Goal: Answer question/provide support: Share knowledge or assist other users

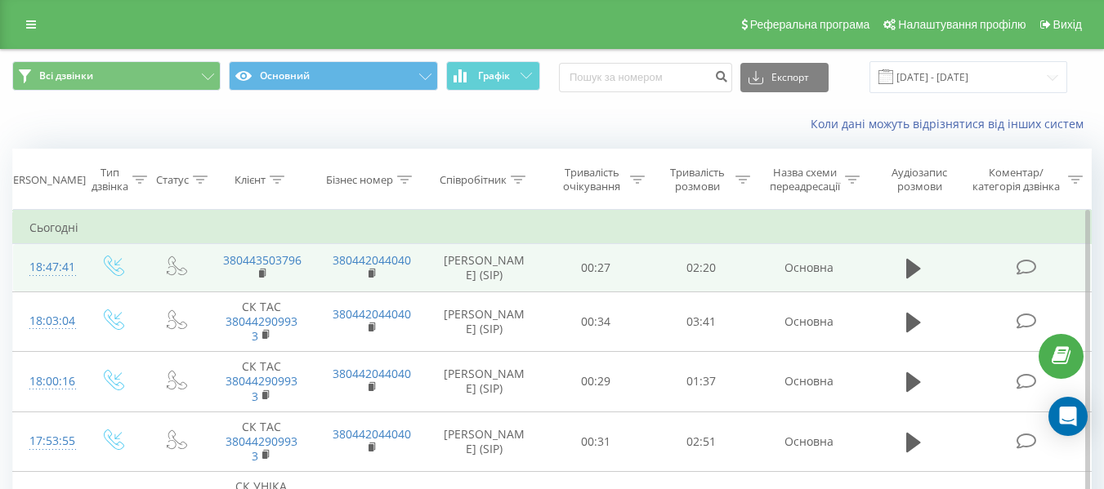
click at [1032, 267] on icon at bounding box center [1026, 267] width 20 height 17
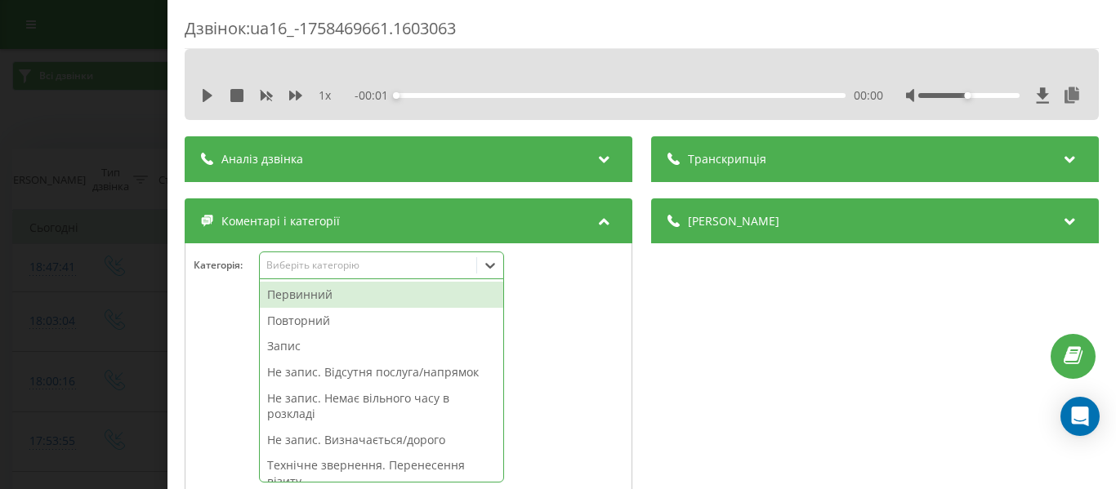
scroll to position [44, 0]
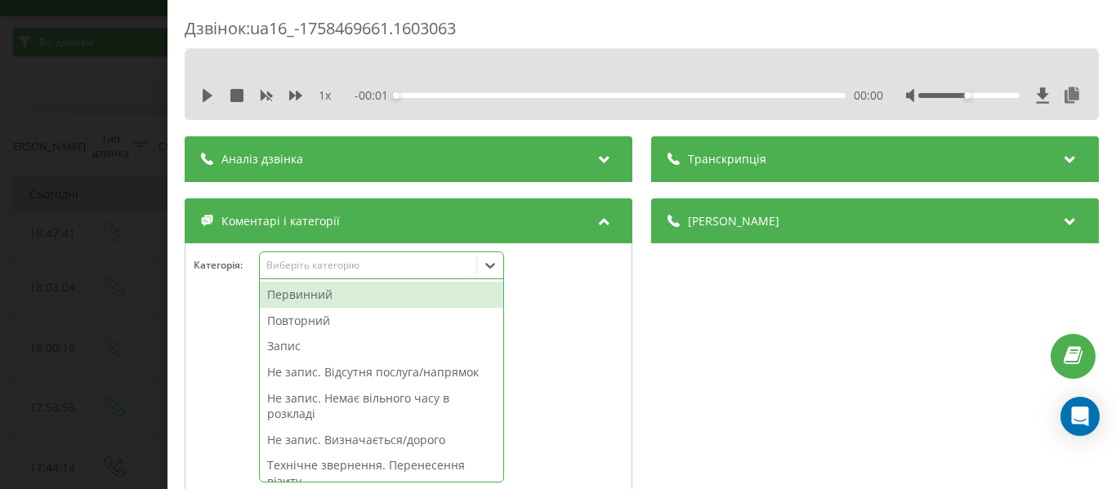
click at [494, 266] on icon at bounding box center [490, 266] width 10 height 6
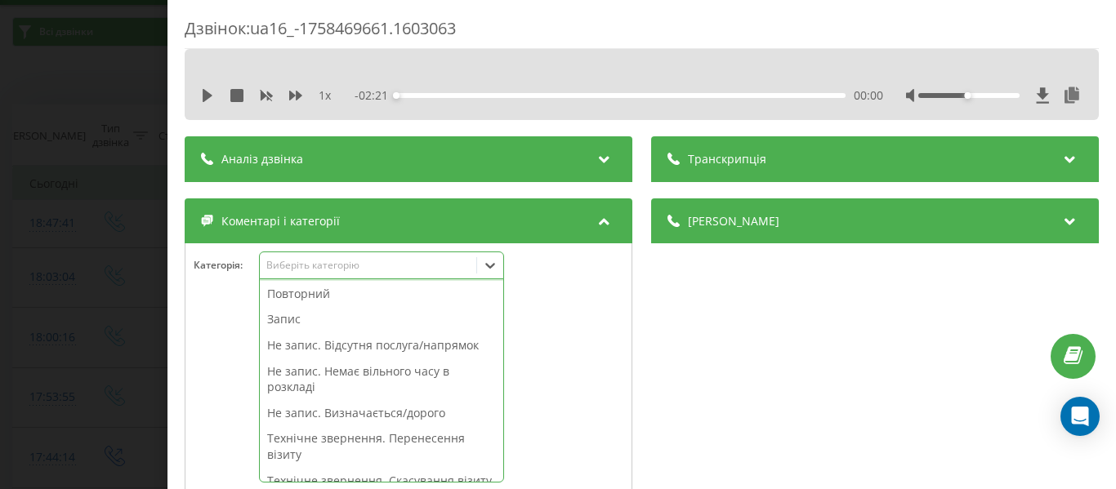
scroll to position [101, 0]
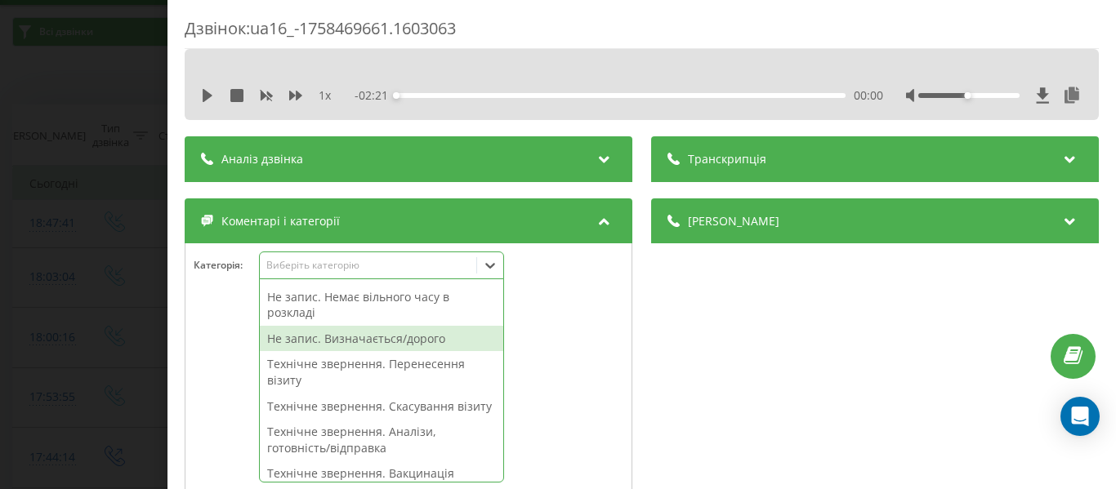
click at [431, 333] on div "Не запис. Визначається/дорого" at bounding box center [381, 339] width 243 height 26
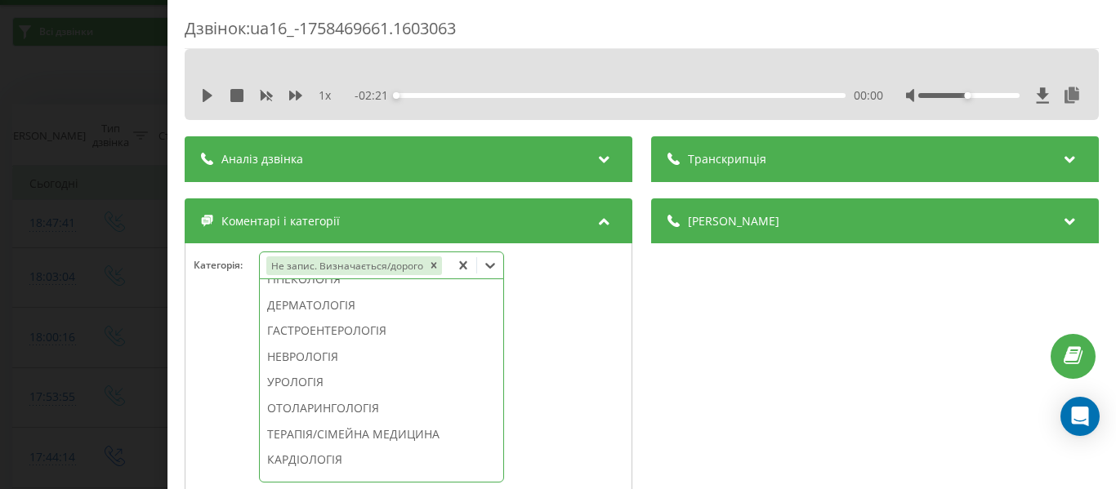
scroll to position [613, 0]
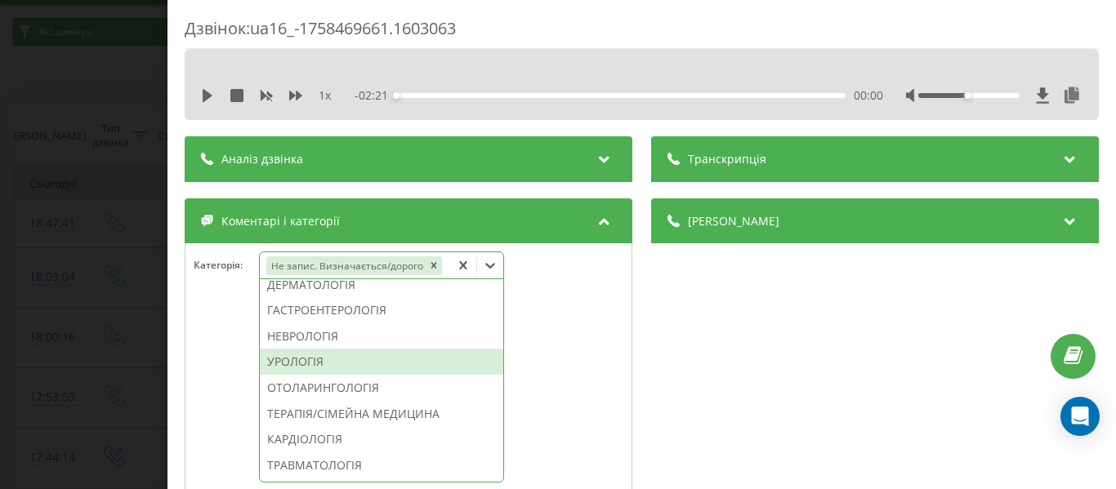
click at [302, 375] on div "УРОЛОГІЯ" at bounding box center [381, 362] width 243 height 26
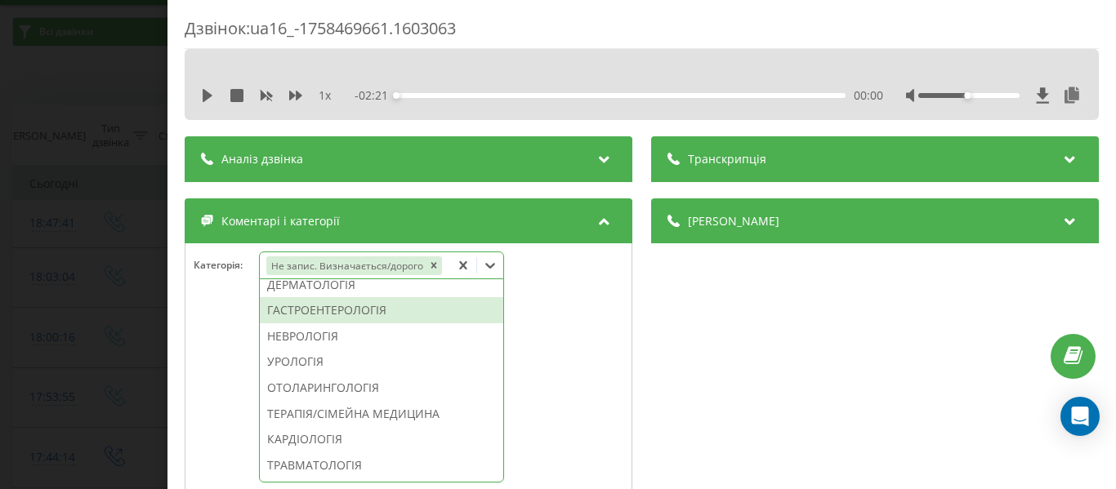
scroll to position [501, 0]
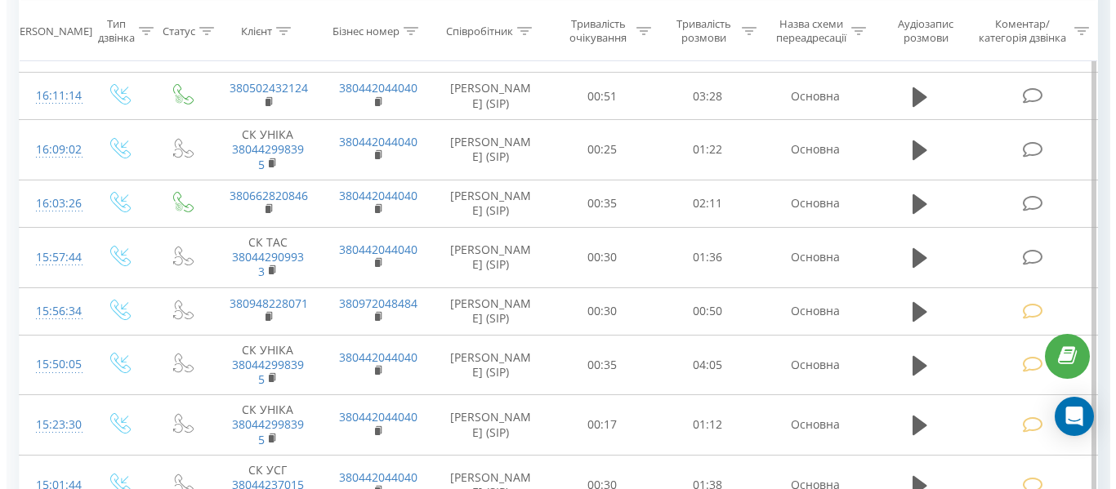
scroll to position [823, 0]
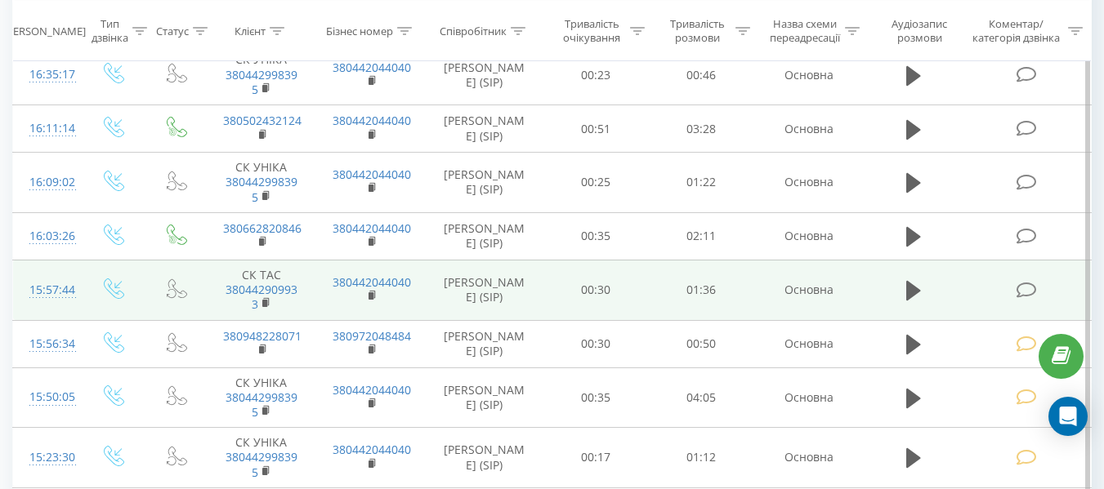
click at [1029, 292] on icon at bounding box center [1026, 290] width 20 height 17
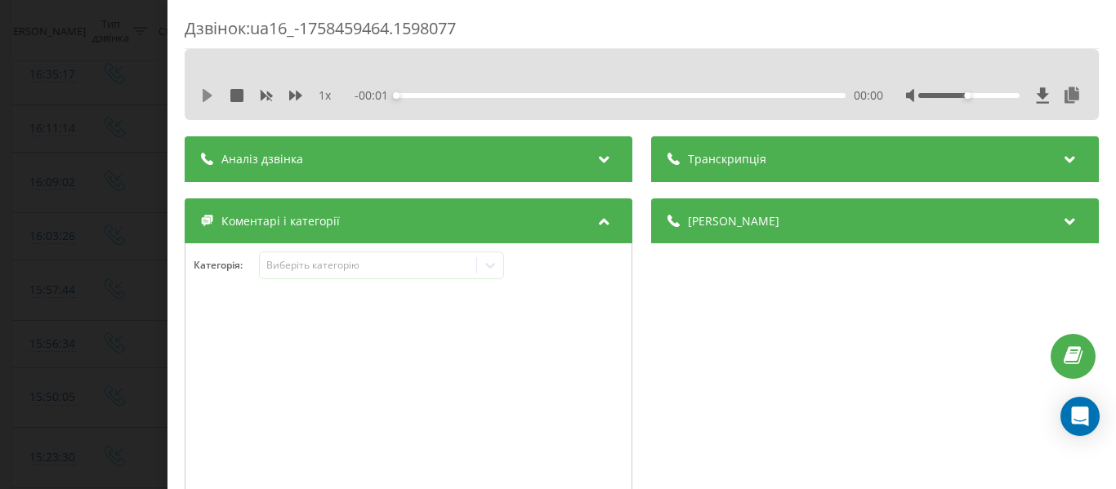
click at [204, 94] on icon at bounding box center [208, 95] width 10 height 13
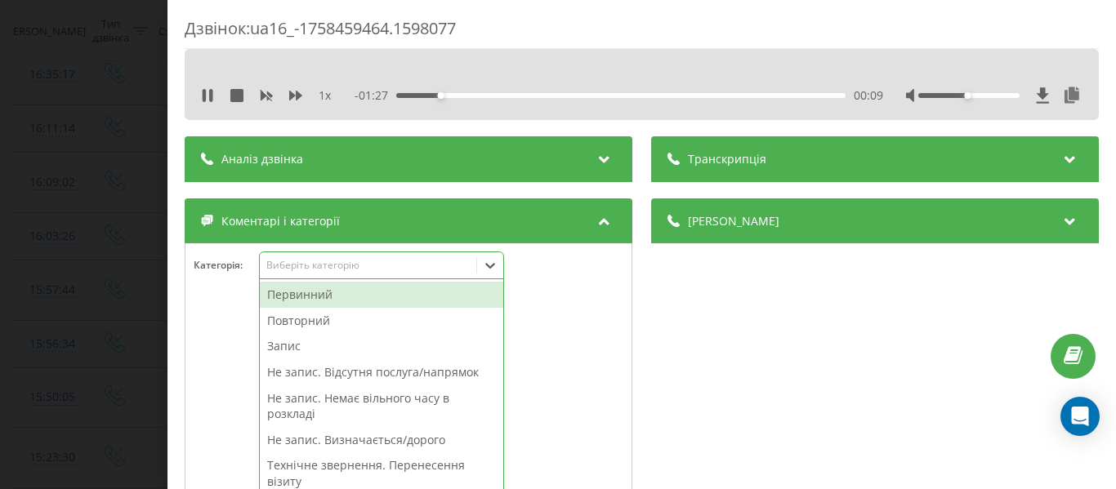
scroll to position [867, 0]
click at [495, 264] on icon at bounding box center [490, 266] width 10 height 6
click at [412, 435] on div "Не запис. Визначається/дорого" at bounding box center [381, 440] width 243 height 26
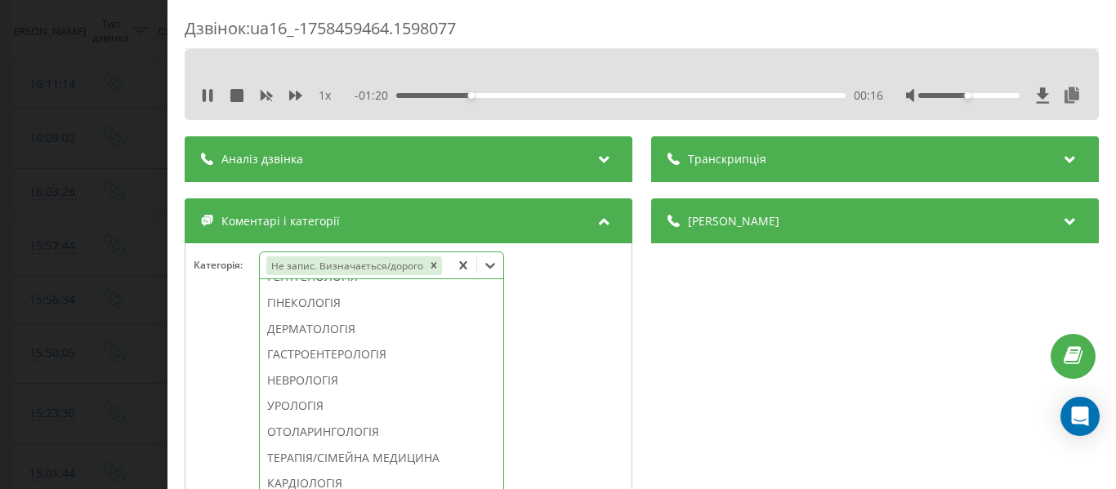
scroll to position [580, 0]
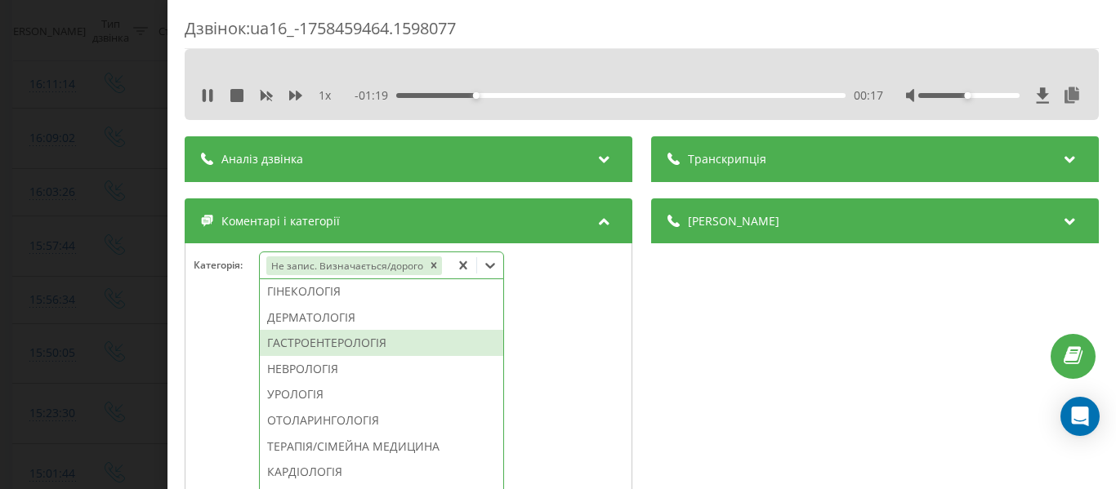
drag, startPoint x: 358, startPoint y: 394, endPoint x: 74, endPoint y: 39, distance: 454.5
click at [356, 356] on div "ГАСТРОЕНТЕРОЛОГІЯ" at bounding box center [381, 343] width 243 height 26
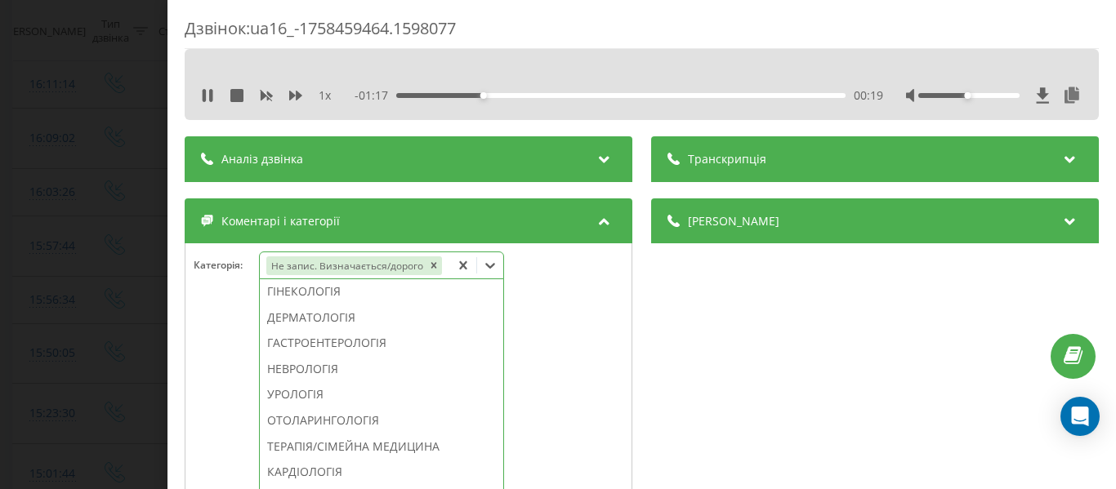
scroll to position [453, 0]
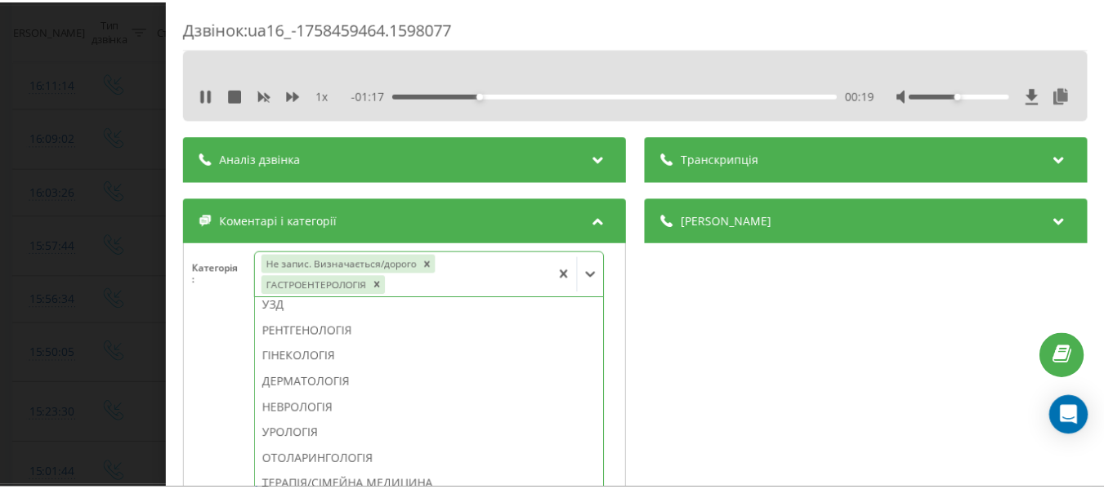
scroll to position [823, 0]
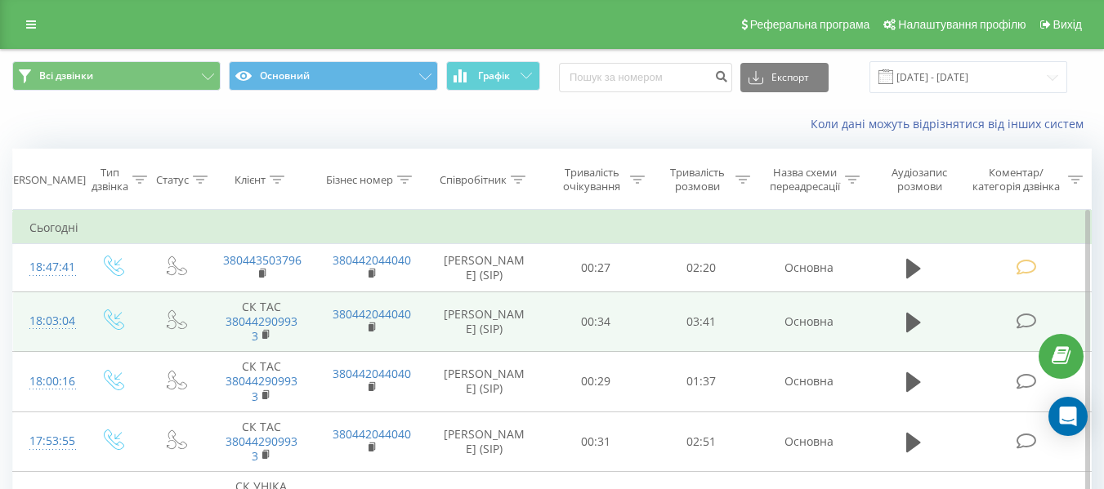
click at [1028, 320] on icon at bounding box center [1026, 321] width 20 height 17
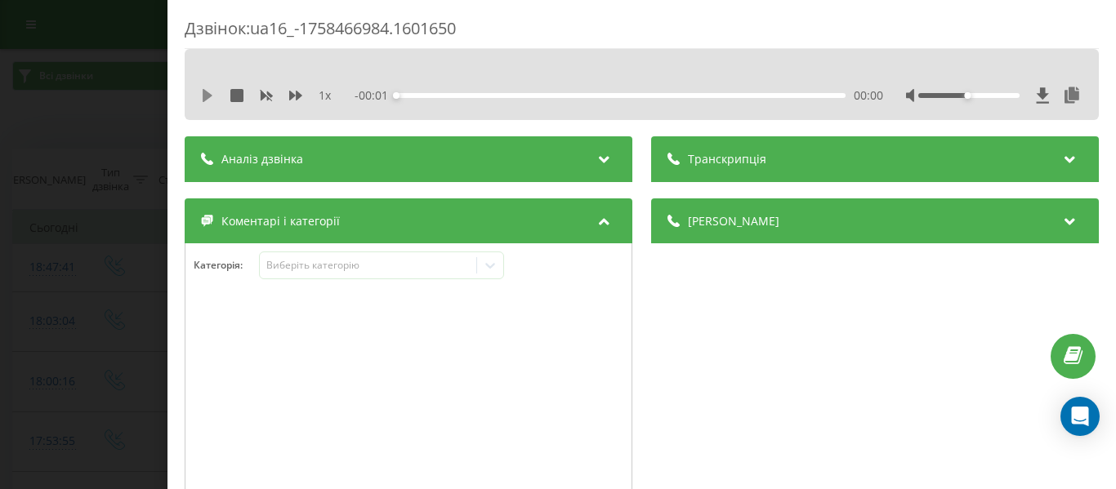
click at [213, 96] on div "1 x" at bounding box center [274, 95] width 147 height 16
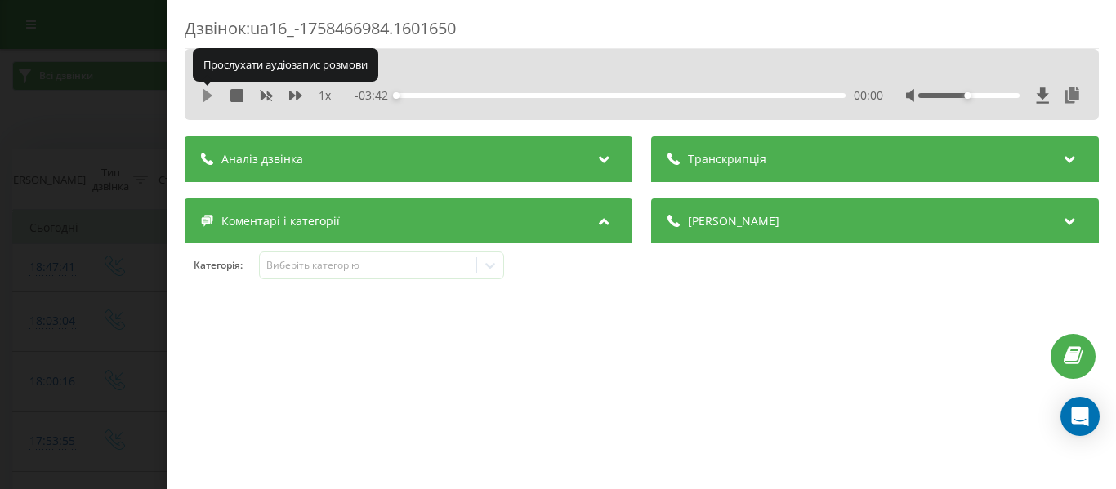
click at [203, 93] on icon at bounding box center [208, 95] width 10 height 13
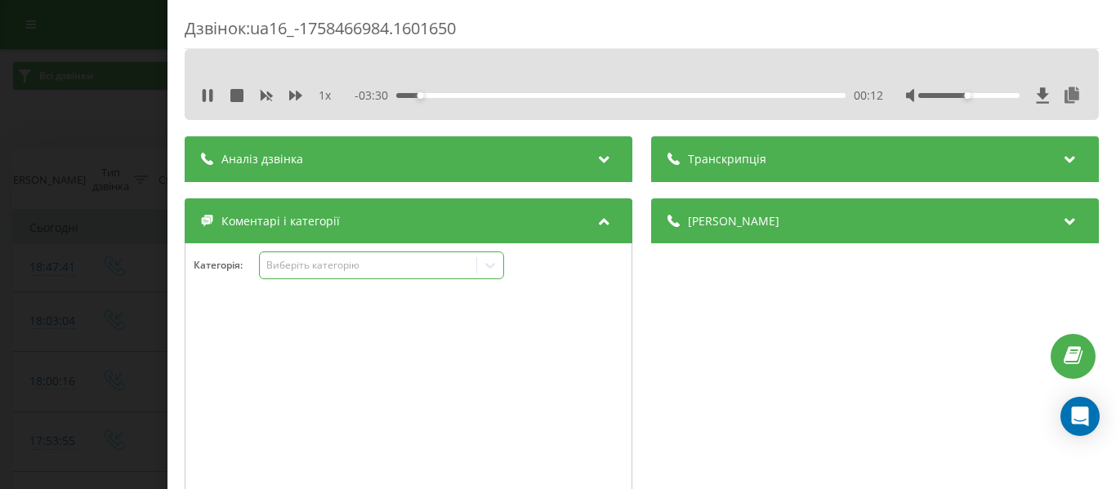
click at [489, 268] on icon at bounding box center [490, 265] width 16 height 16
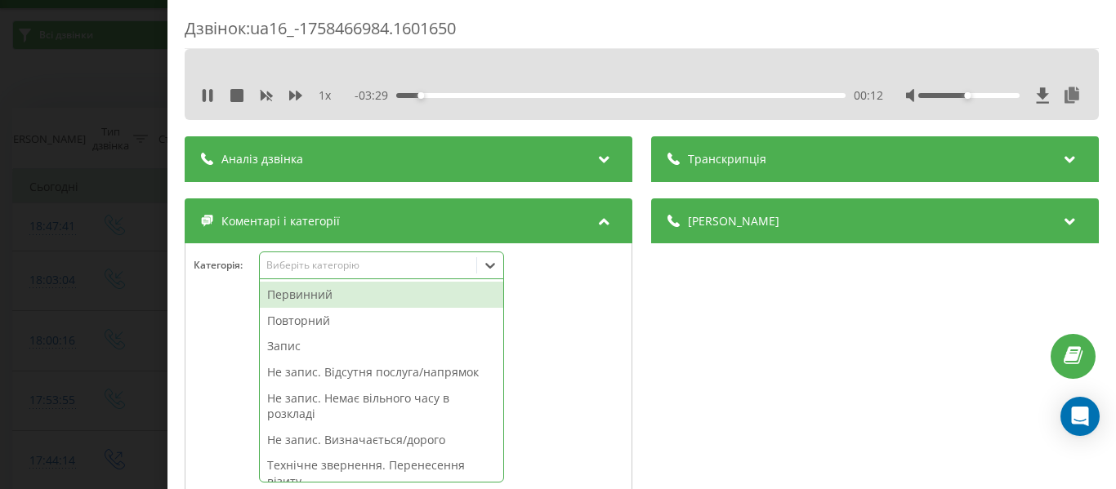
scroll to position [44, 0]
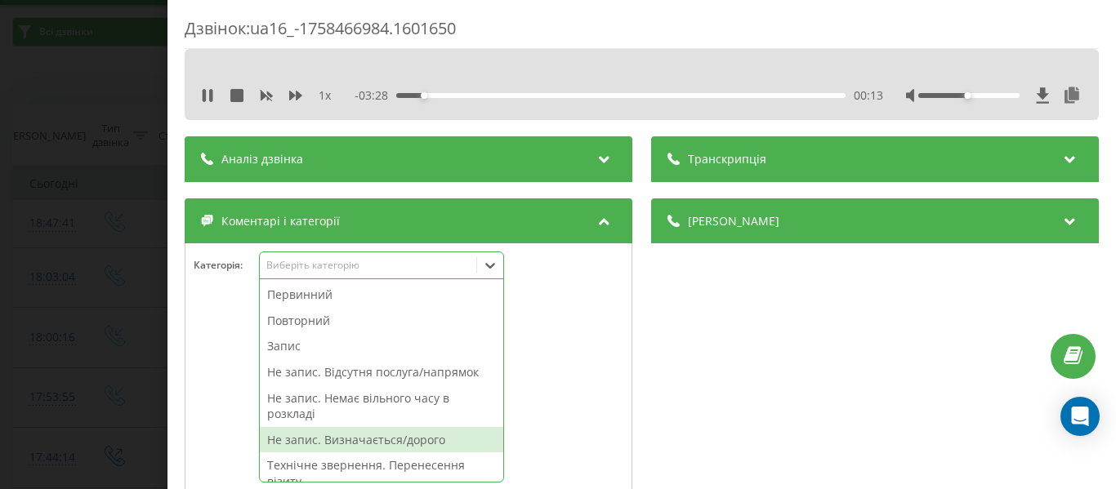
click at [427, 441] on div "Не запис. Визначається/дорого" at bounding box center [381, 440] width 243 height 26
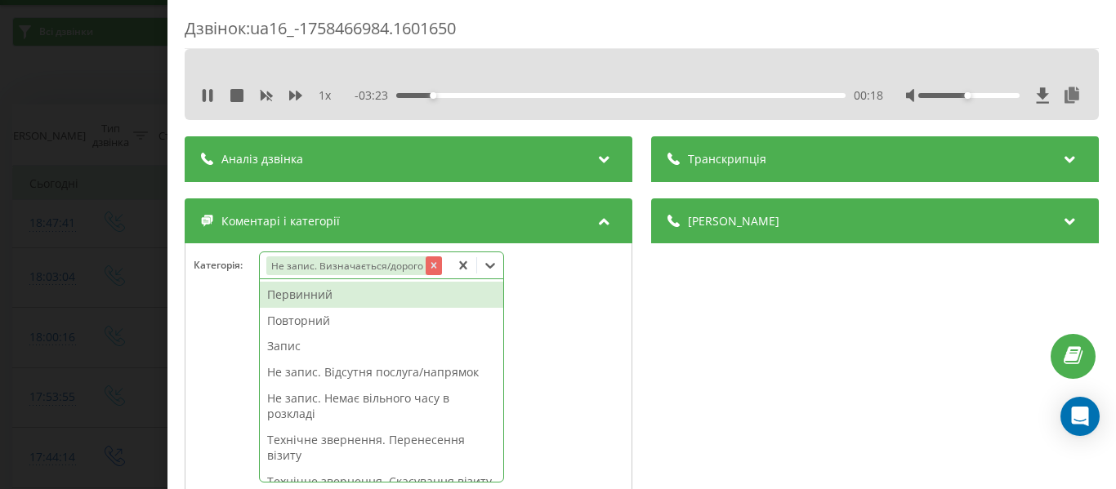
click at [434, 265] on icon "Remove Не запис. Визначається/дорого" at bounding box center [432, 265] width 11 height 11
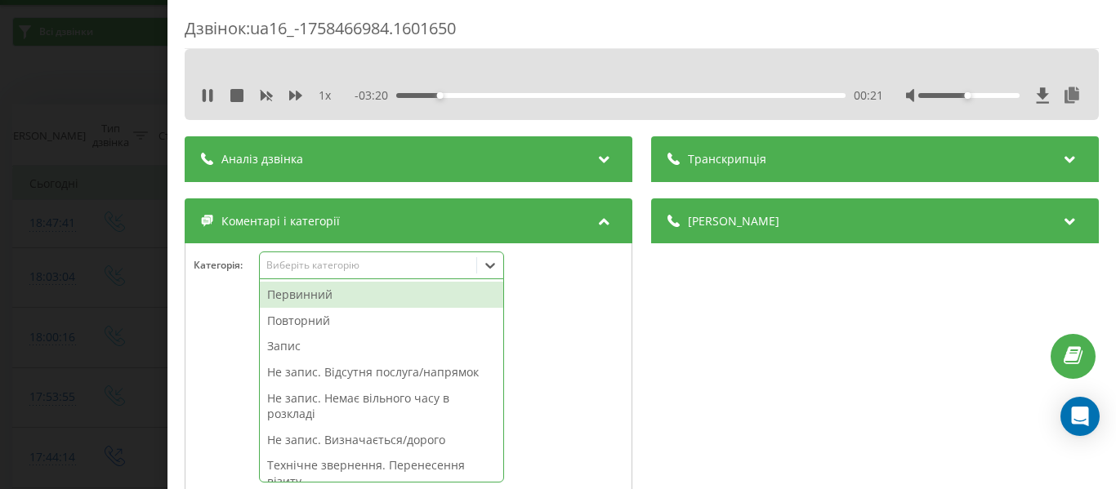
click at [783, 96] on div "00:21" at bounding box center [620, 95] width 449 height 5
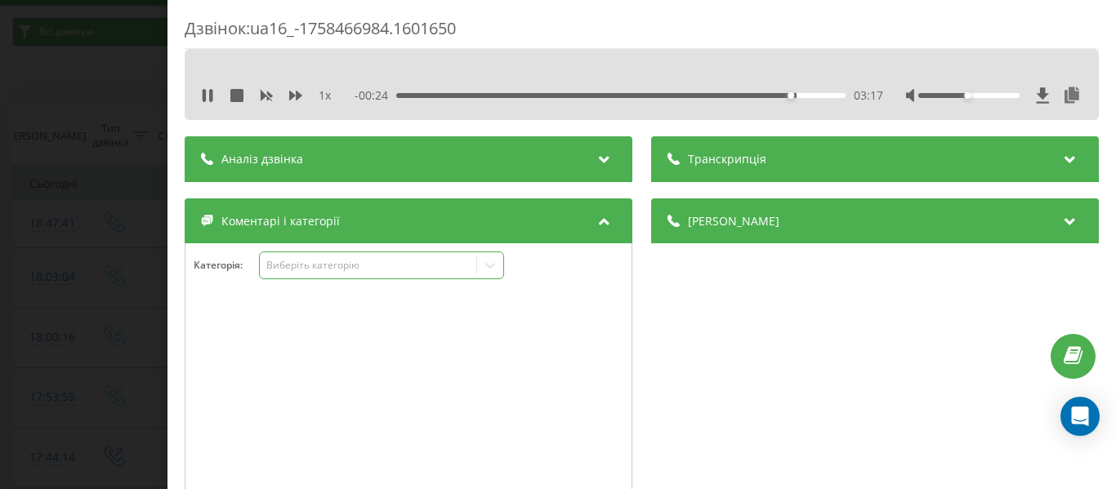
click at [490, 266] on icon at bounding box center [490, 265] width 16 height 16
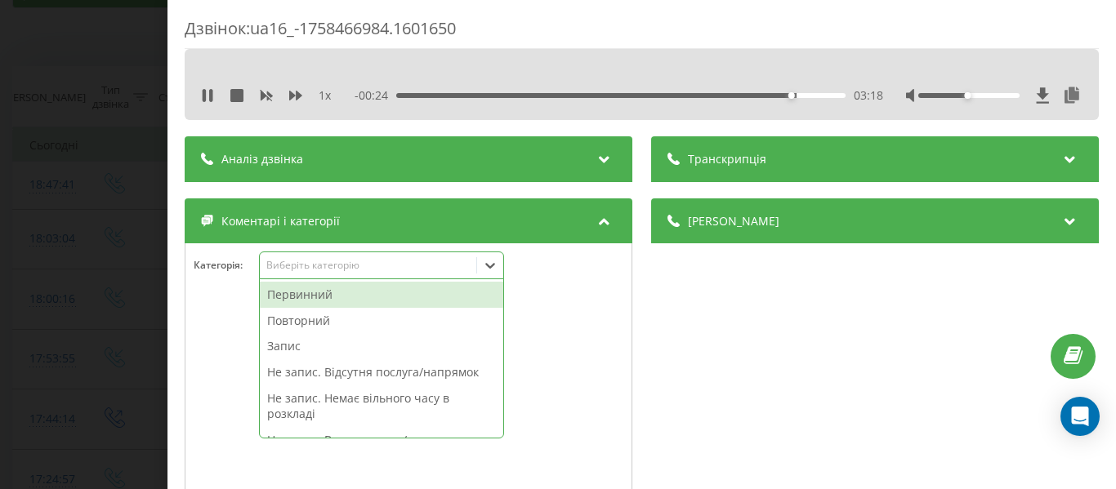
scroll to position [88, 0]
click at [272, 345] on div "Запис" at bounding box center [381, 346] width 243 height 26
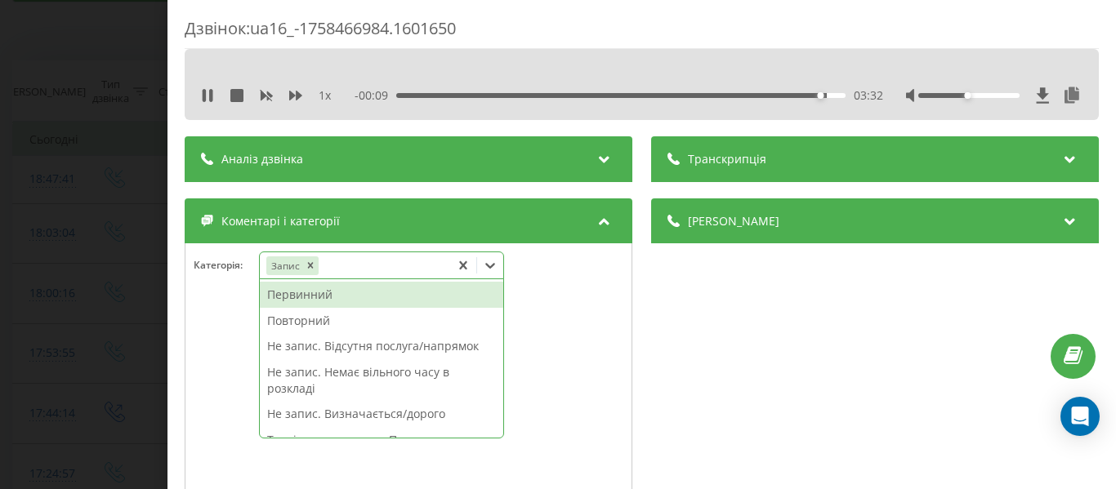
click at [326, 295] on div "Первинний" at bounding box center [381, 295] width 243 height 26
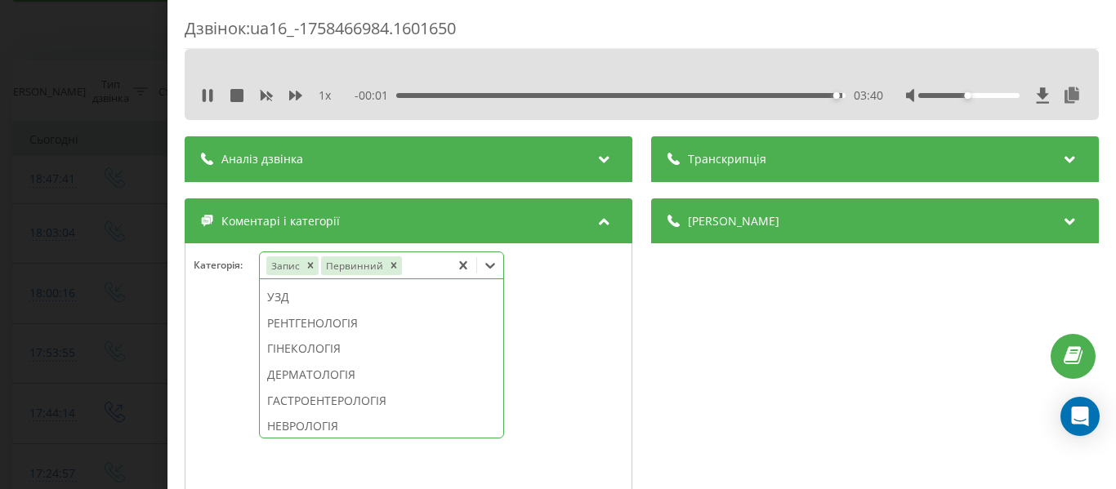
scroll to position [462, 0]
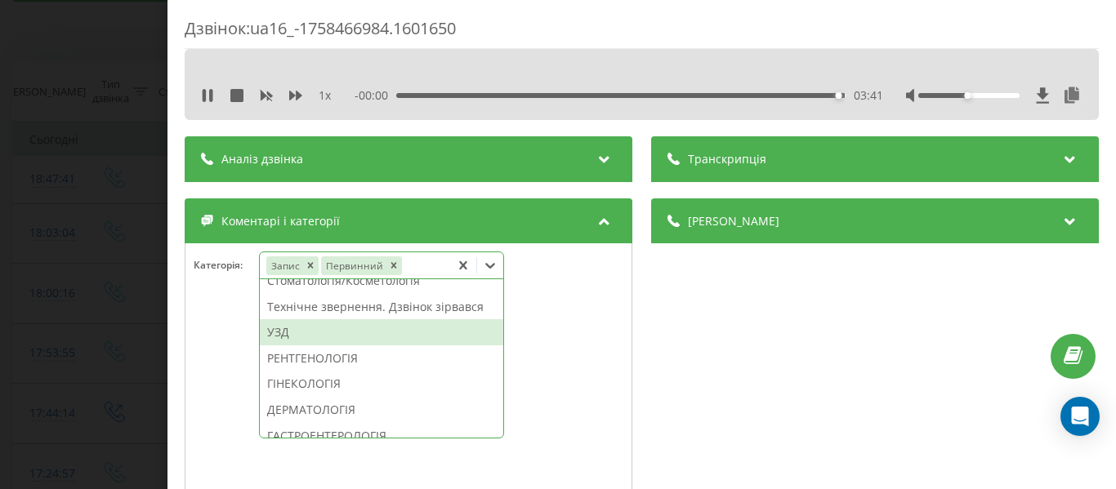
click at [292, 346] on div "УЗД" at bounding box center [381, 332] width 243 height 26
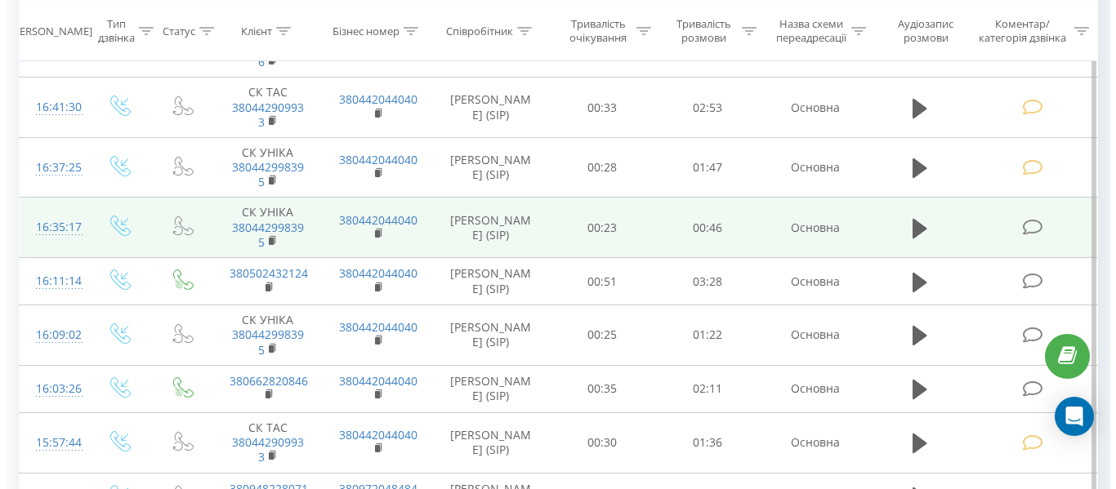
scroll to position [659, 0]
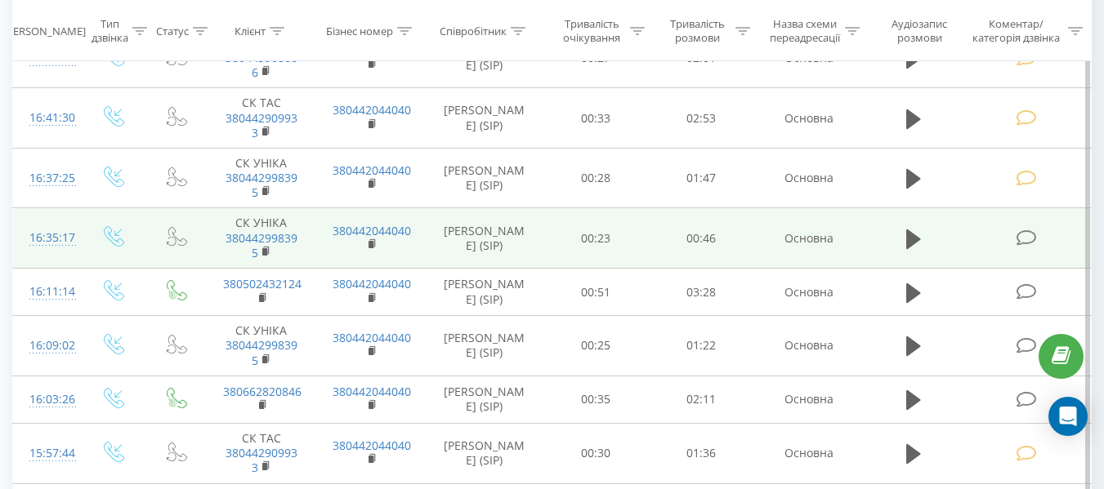
click at [1029, 239] on icon at bounding box center [1026, 238] width 20 height 17
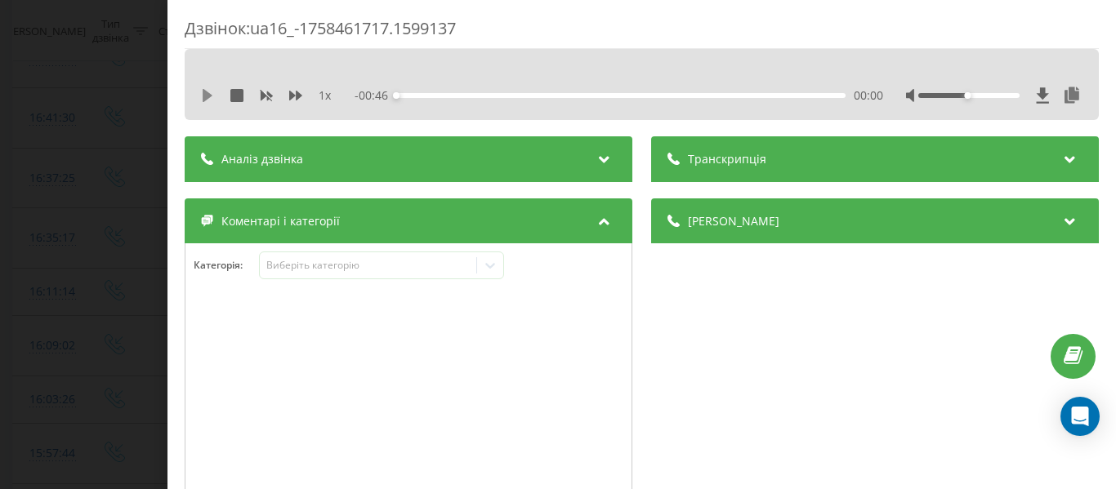
click at [205, 89] on icon at bounding box center [207, 95] width 13 height 13
click at [491, 265] on icon at bounding box center [490, 265] width 16 height 16
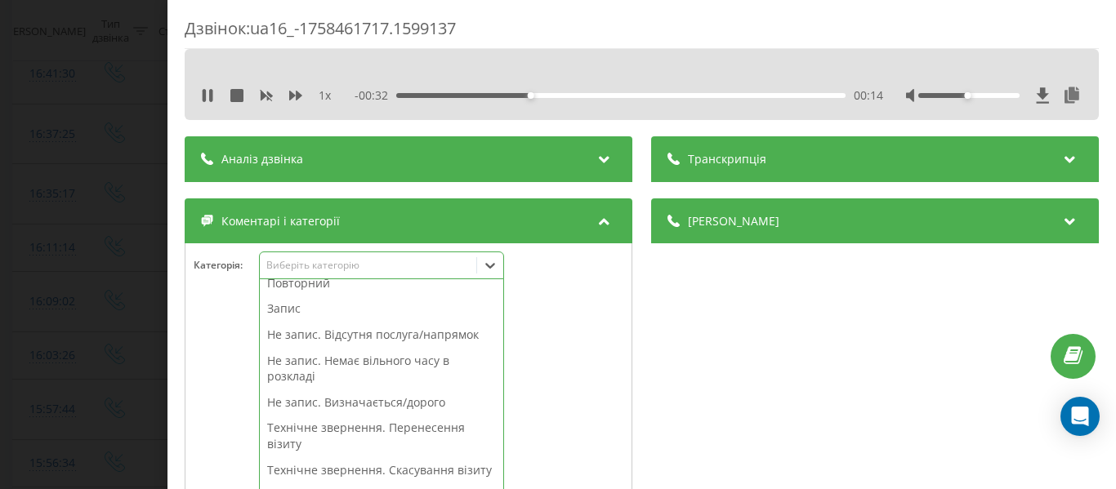
scroll to position [60, 0]
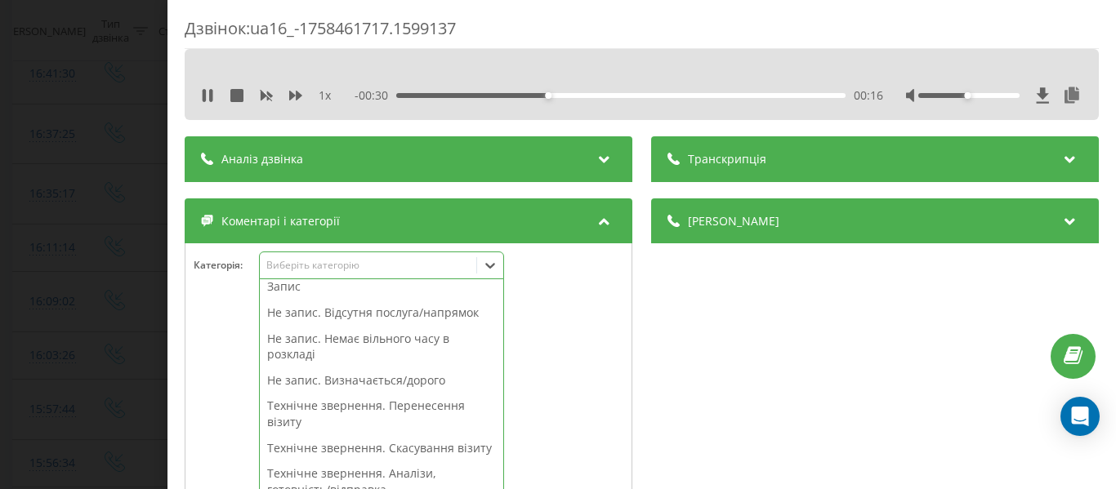
click at [426, 315] on div "Не запис. Відсутня послуга/напрямок" at bounding box center [381, 313] width 243 height 26
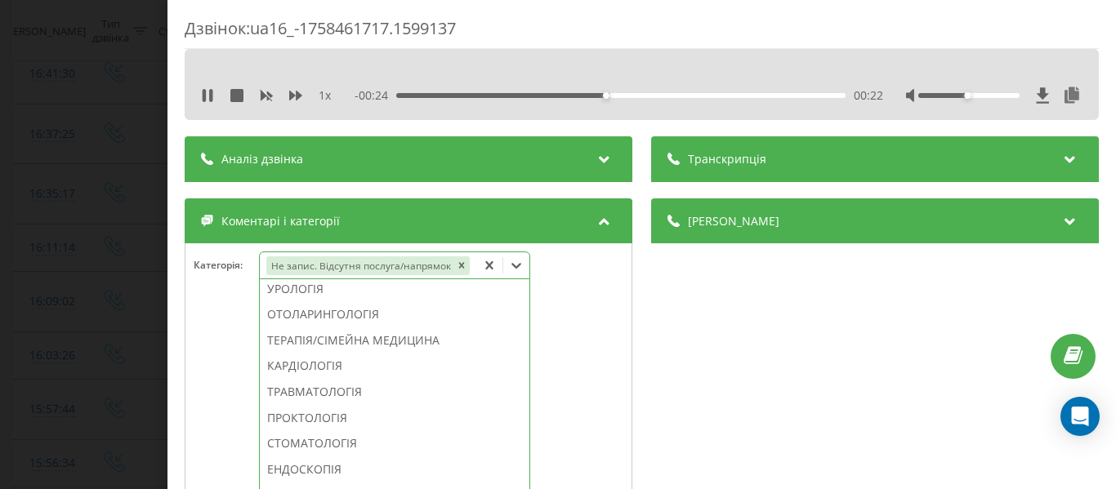
scroll to position [658, 0]
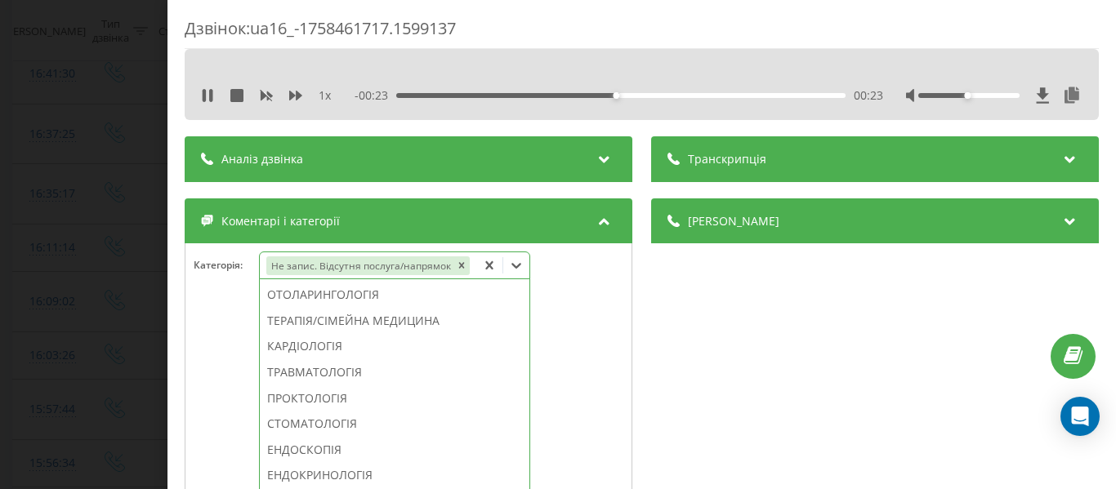
click at [338, 426] on div "СТОМАТОЛОГІЯ" at bounding box center [395, 424] width 270 height 26
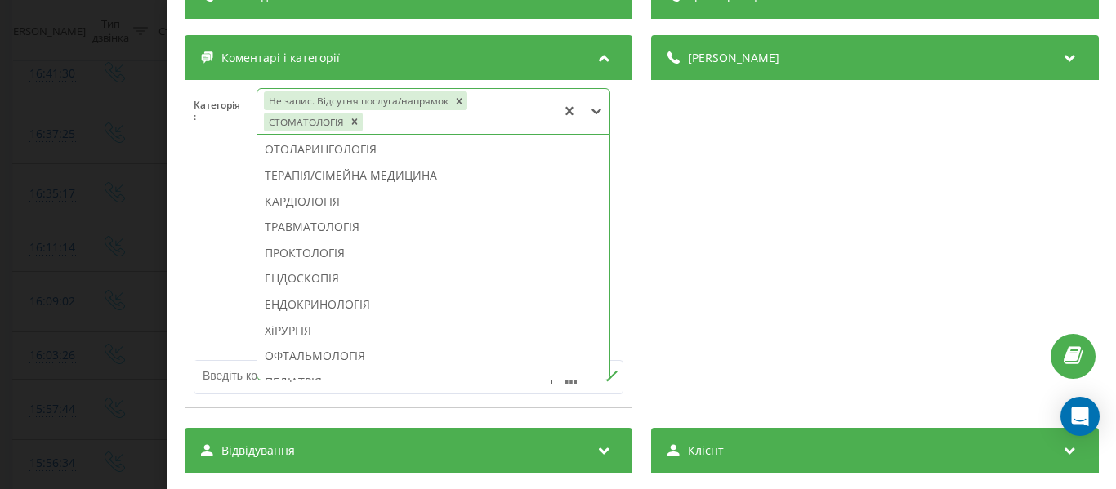
scroll to position [327, 0]
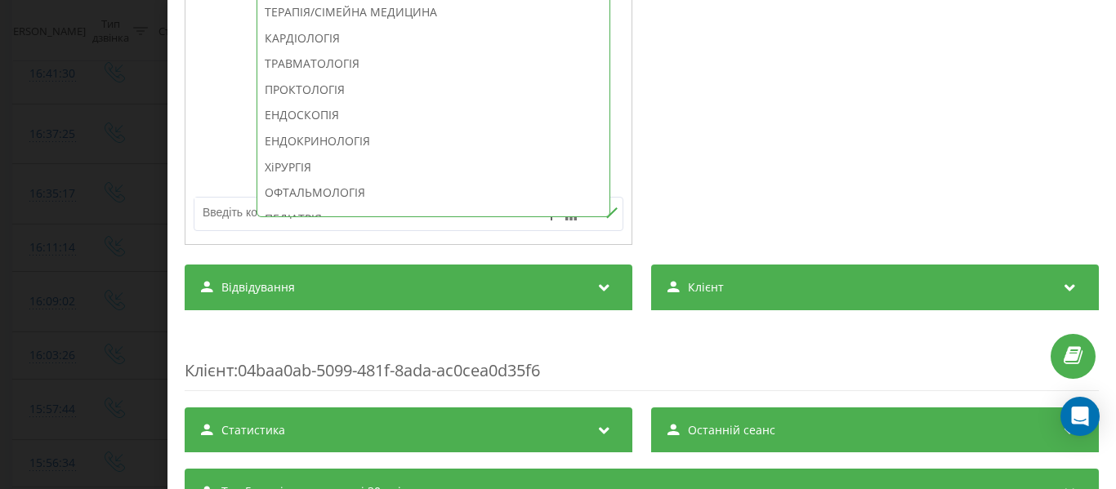
click at [219, 203] on textarea at bounding box center [365, 212] width 342 height 29
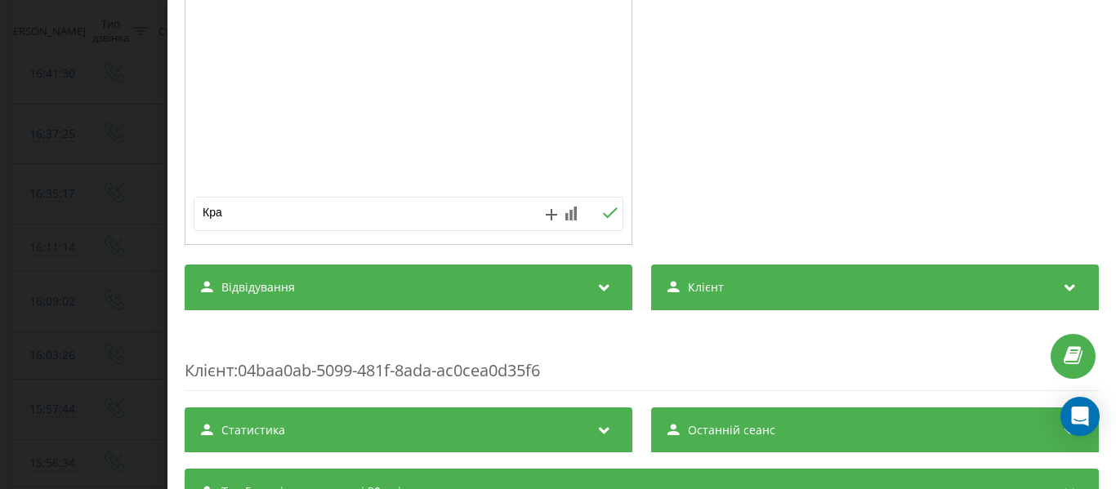
type textarea "Крам"
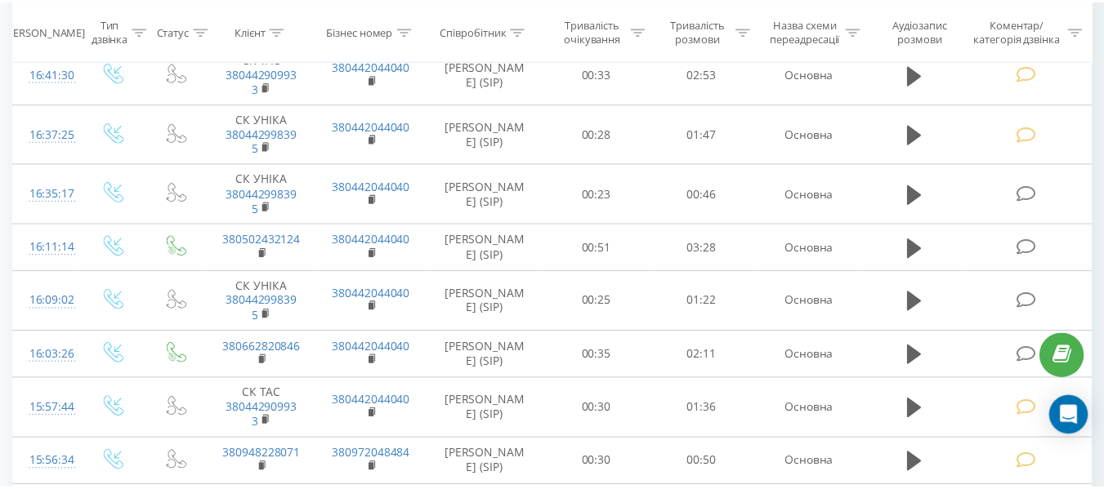
scroll to position [659, 0]
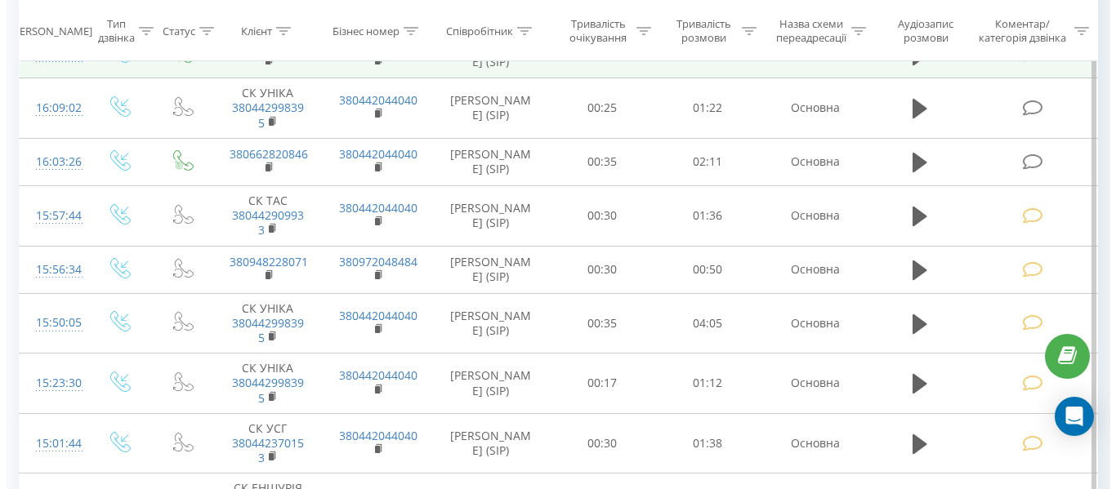
scroll to position [899, 0]
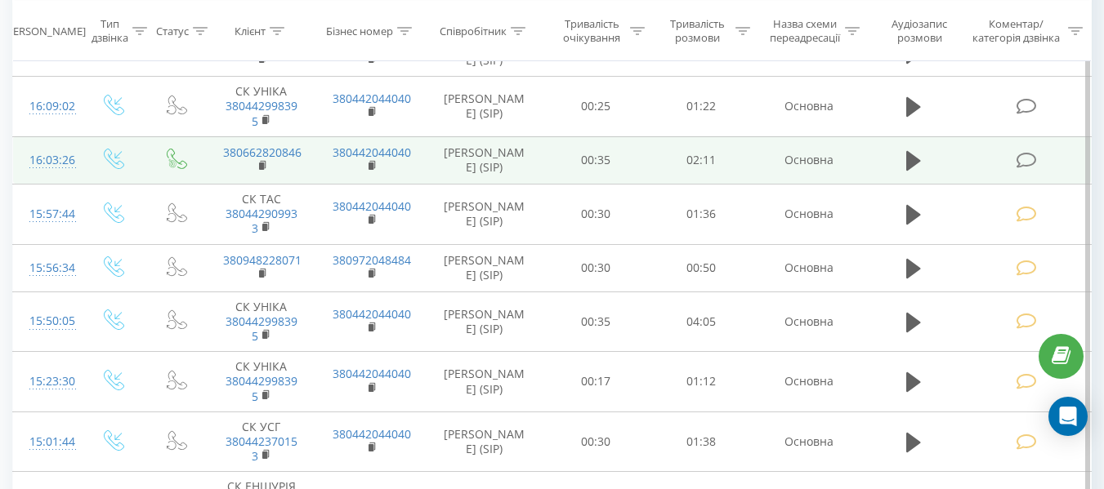
click at [1019, 155] on icon at bounding box center [1026, 160] width 20 height 17
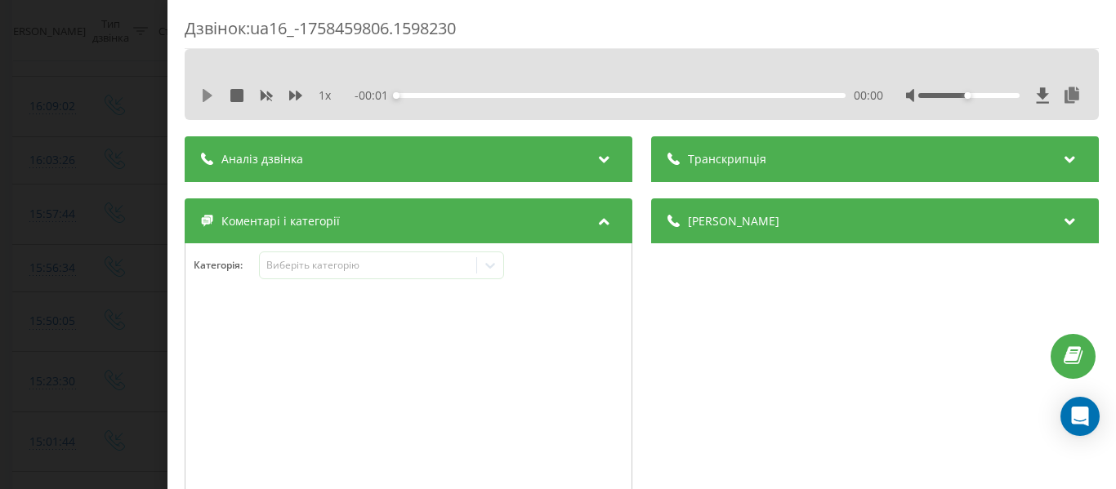
click at [206, 96] on icon at bounding box center [208, 95] width 10 height 13
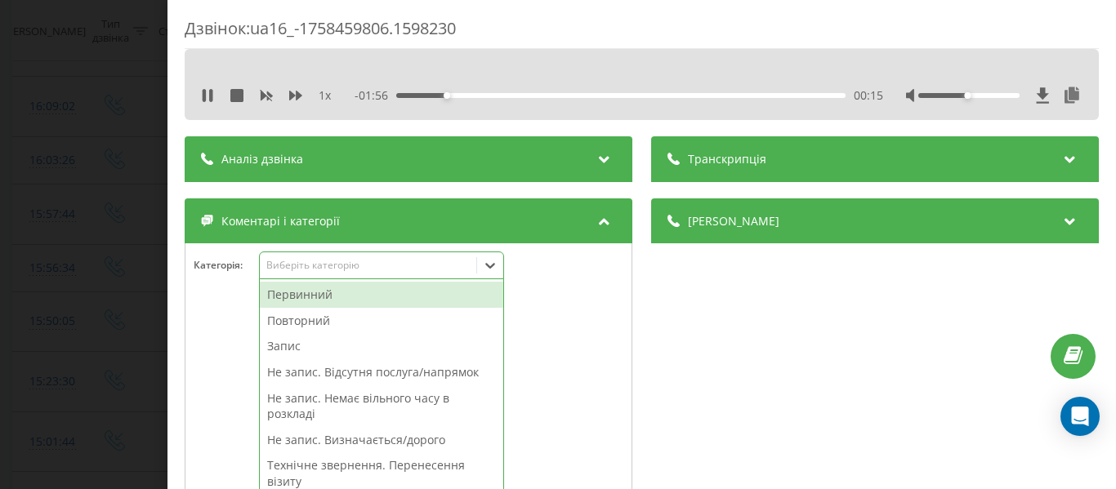
scroll to position [943, 0]
click at [493, 270] on icon at bounding box center [490, 265] width 16 height 16
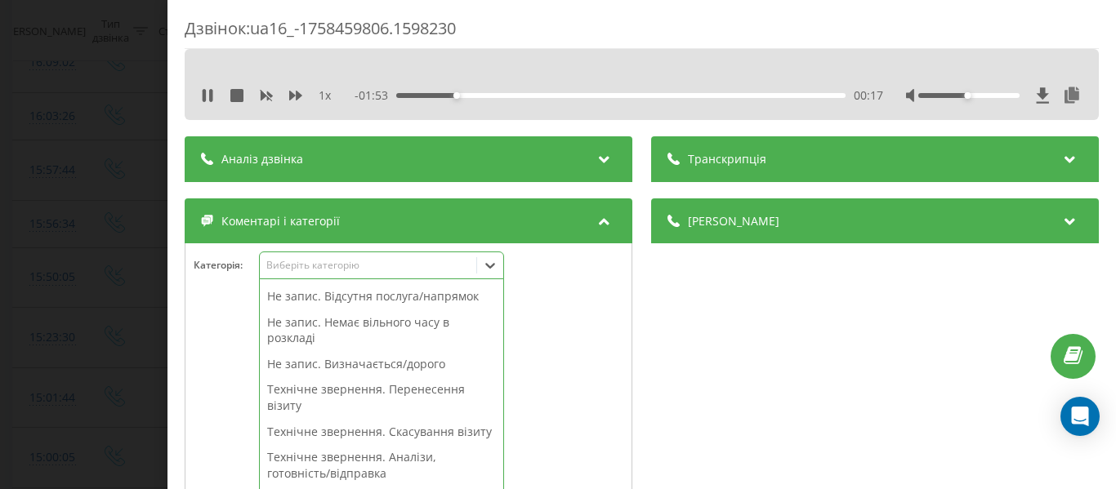
scroll to position [124, 0]
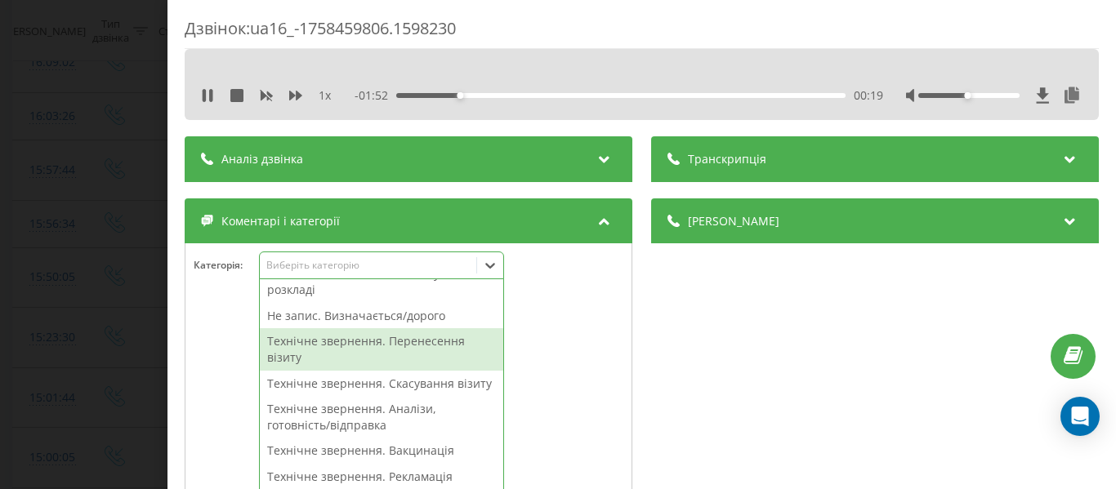
click at [440, 342] on div "Технічне звернення. Перенесення візиту" at bounding box center [381, 349] width 243 height 42
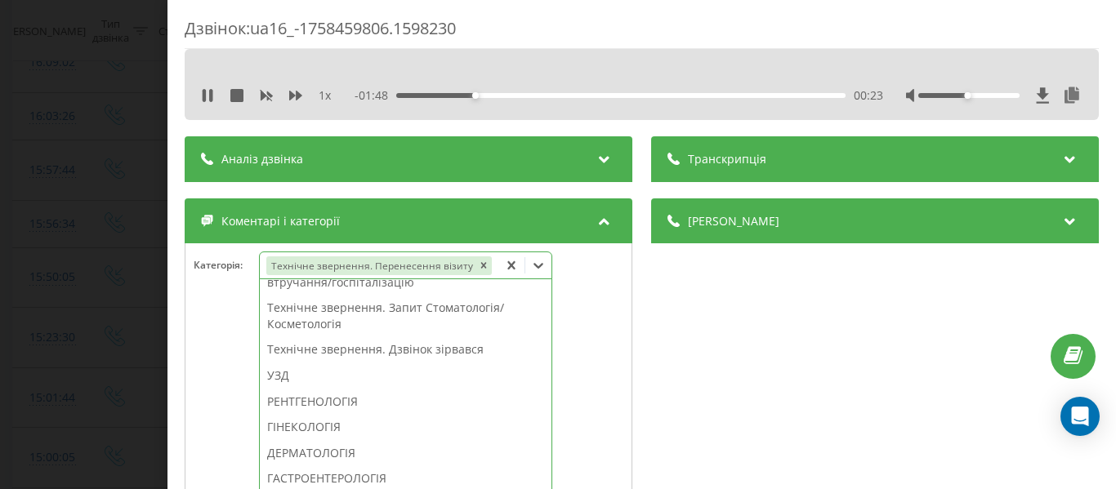
scroll to position [401, 0]
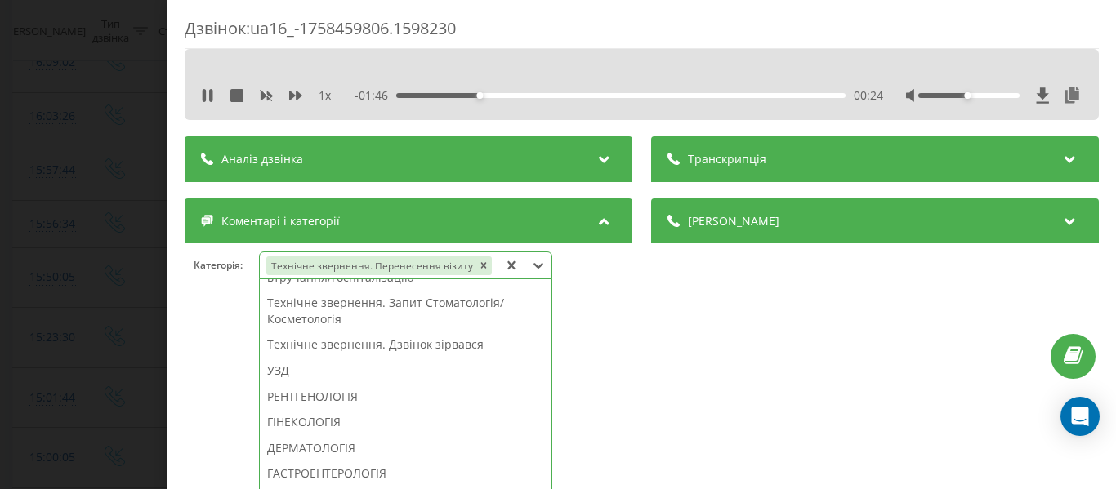
click at [346, 419] on div "ГІНЕКОЛОГІЯ" at bounding box center [406, 422] width 292 height 26
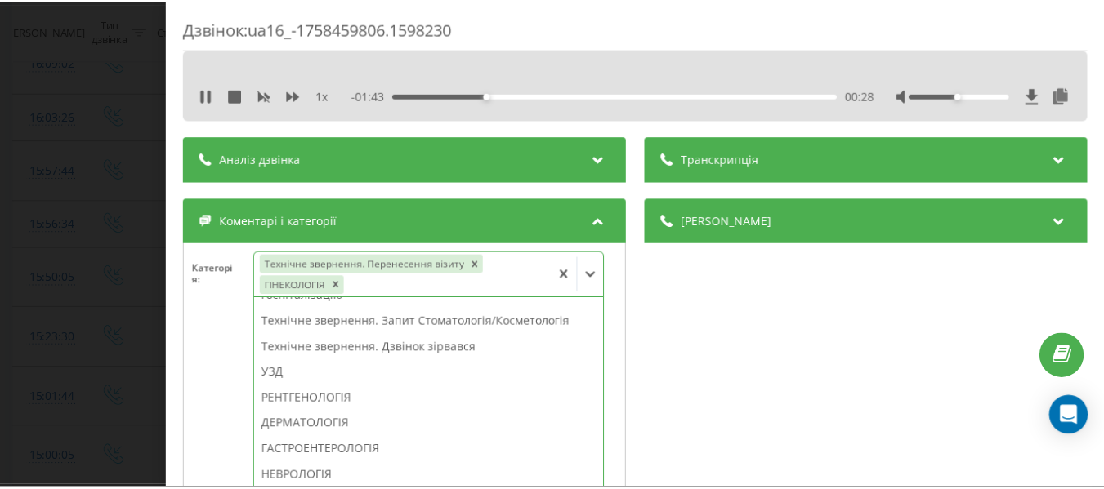
scroll to position [899, 0]
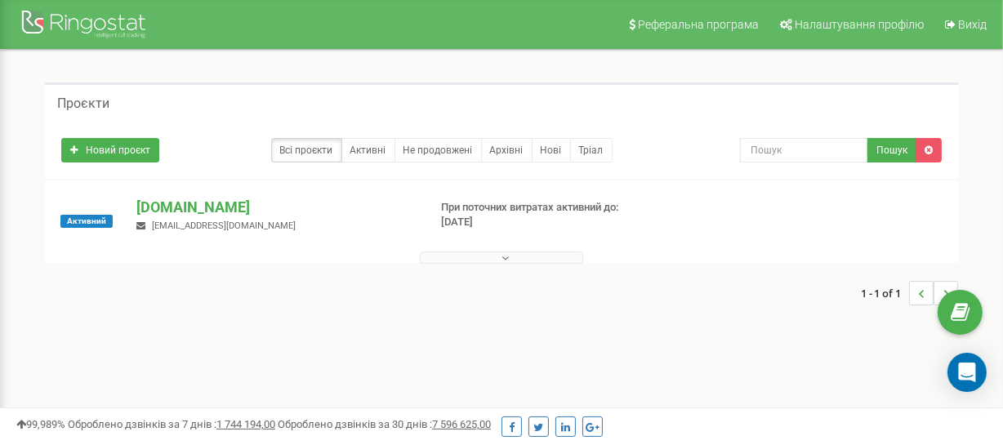
click at [508, 260] on icon at bounding box center [505, 257] width 7 height 11
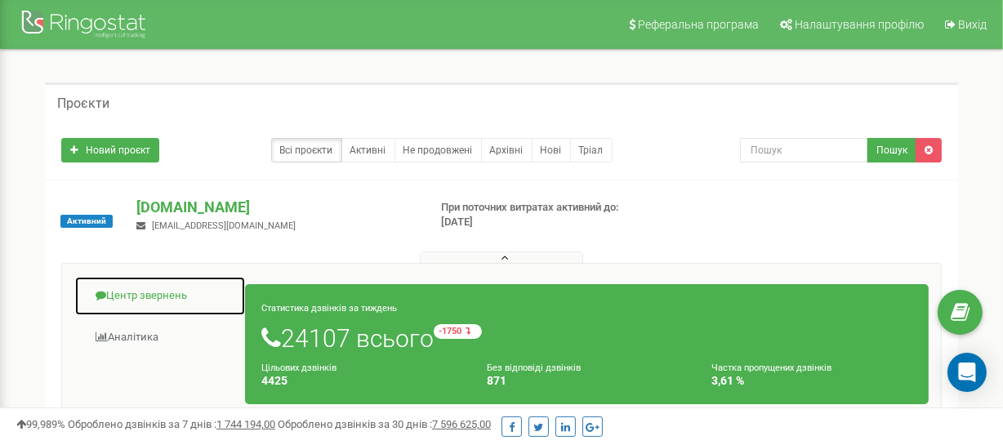
click at [141, 297] on link "Центр звернень" at bounding box center [160, 296] width 172 height 40
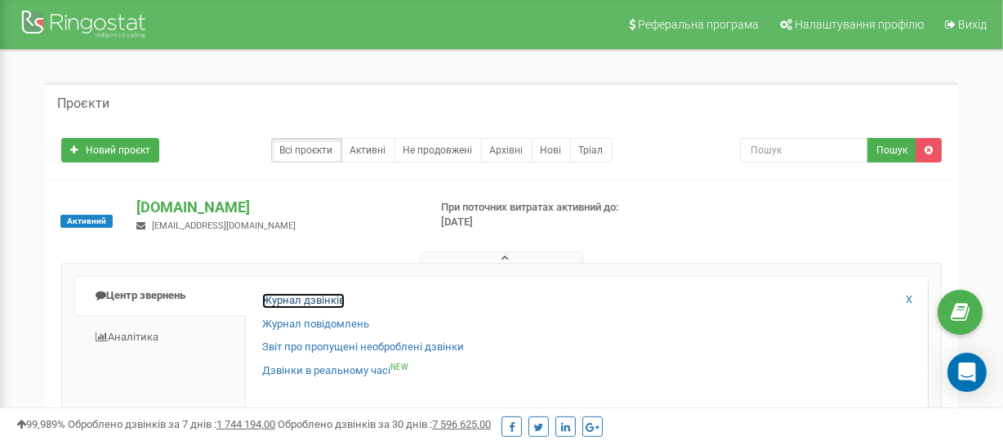
click at [320, 299] on link "Журнал дзвінків" at bounding box center [303, 301] width 83 height 16
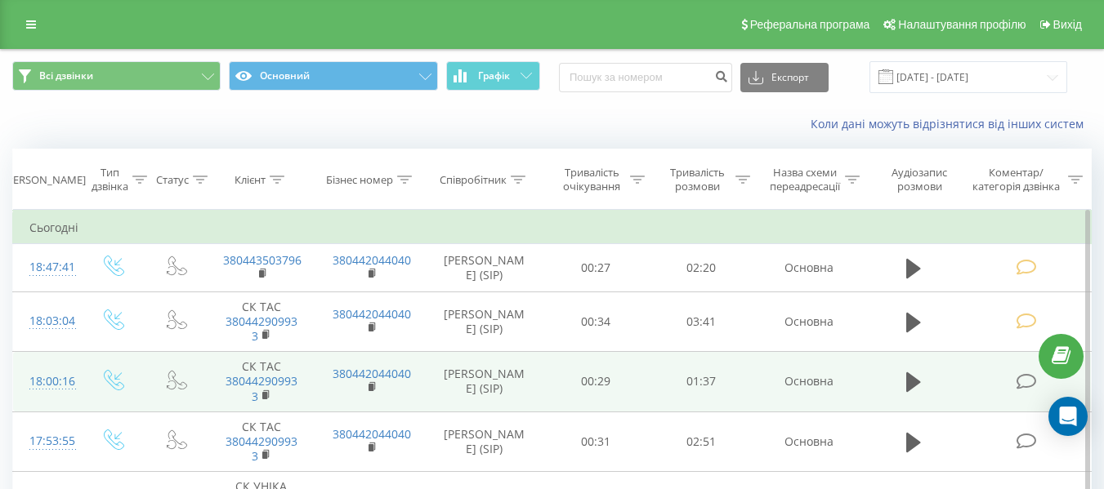
click at [1025, 382] on icon at bounding box center [1026, 381] width 20 height 17
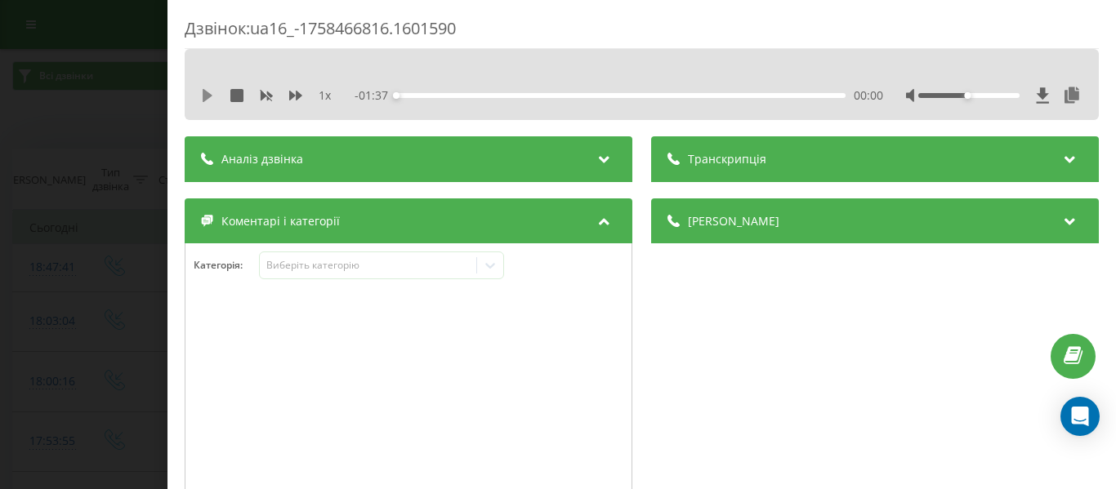
click at [204, 96] on icon at bounding box center [208, 95] width 10 height 13
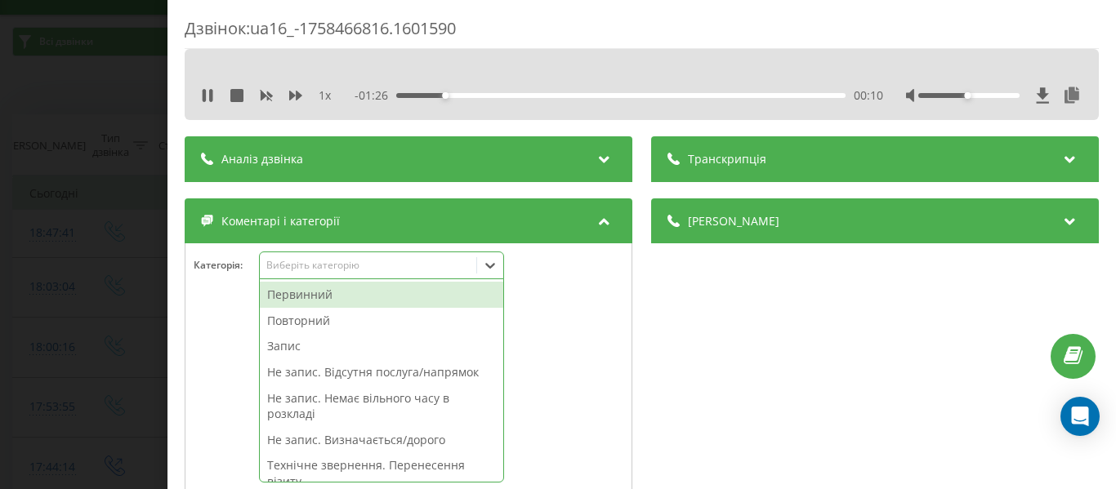
click at [491, 266] on icon at bounding box center [490, 265] width 16 height 16
click at [358, 444] on div "Не запис. Визначається/дорого" at bounding box center [381, 440] width 243 height 26
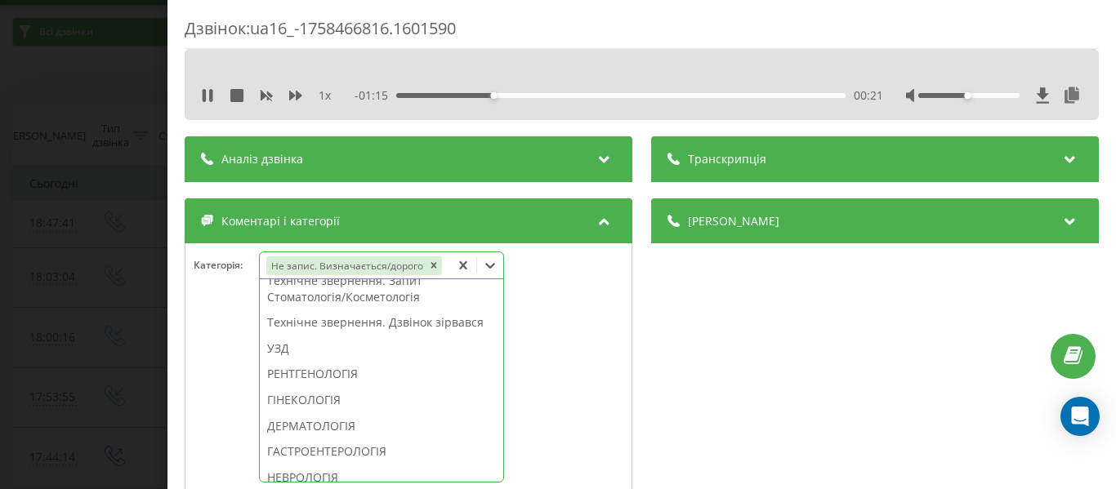
scroll to position [511, 0]
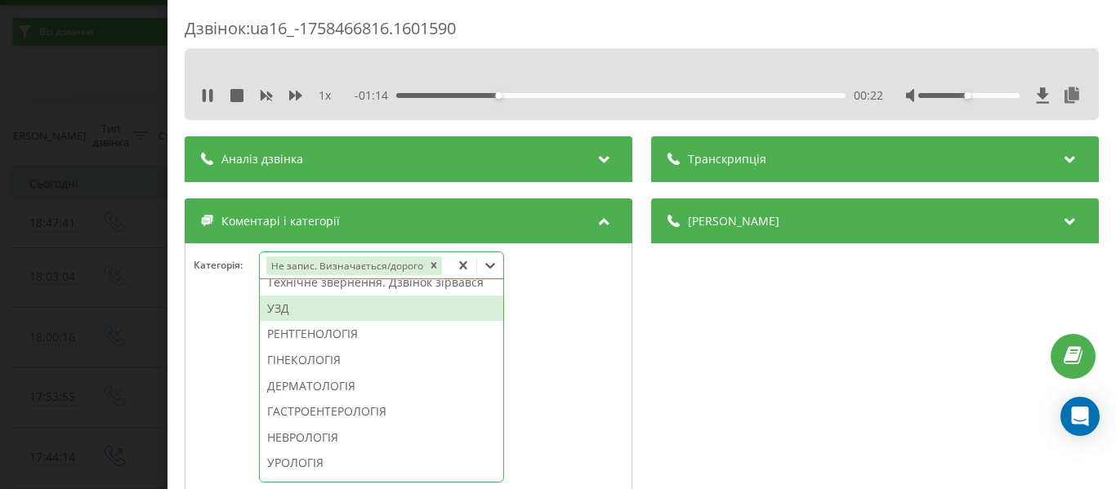
click at [285, 322] on div "УЗД" at bounding box center [381, 309] width 243 height 26
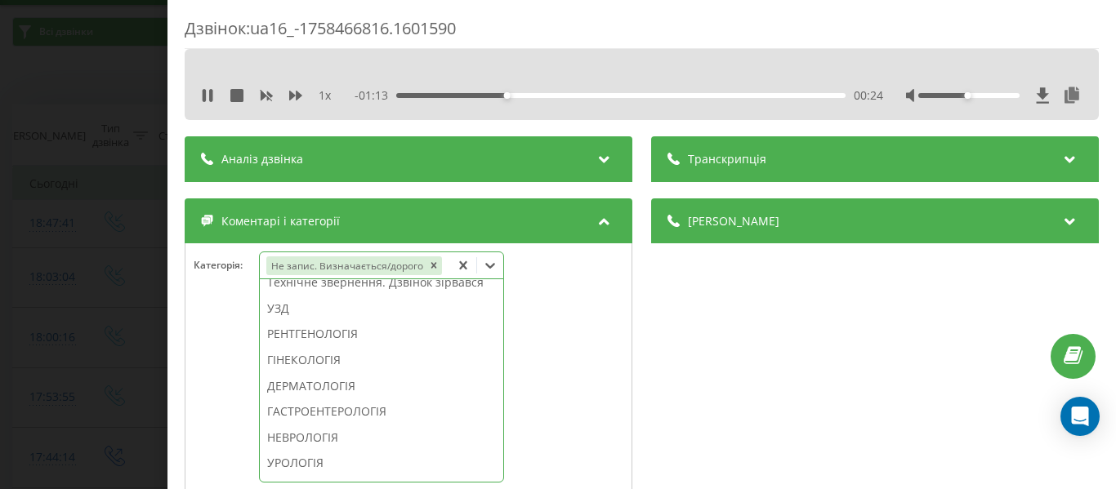
scroll to position [415, 0]
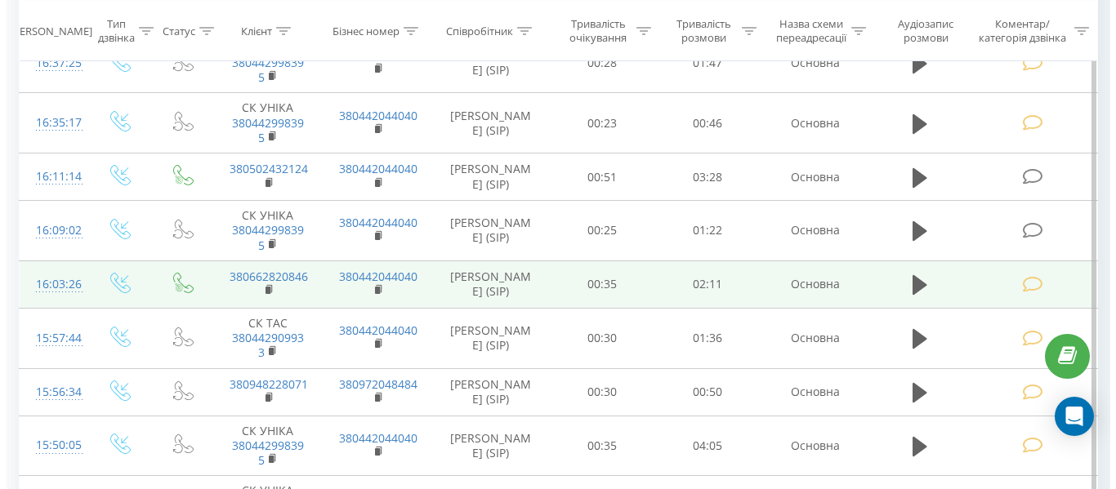
scroll to position [817, 0]
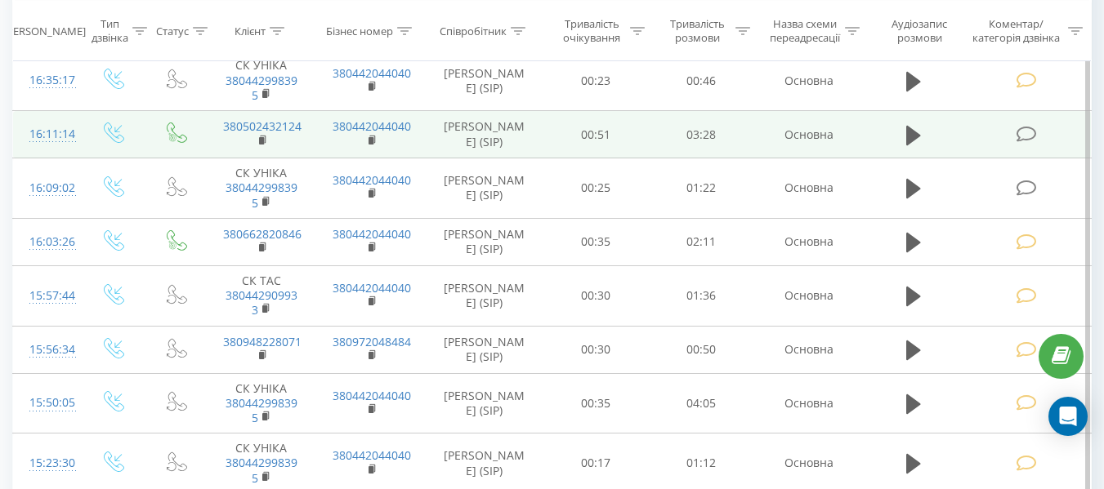
click at [1027, 132] on icon at bounding box center [1026, 134] width 20 height 17
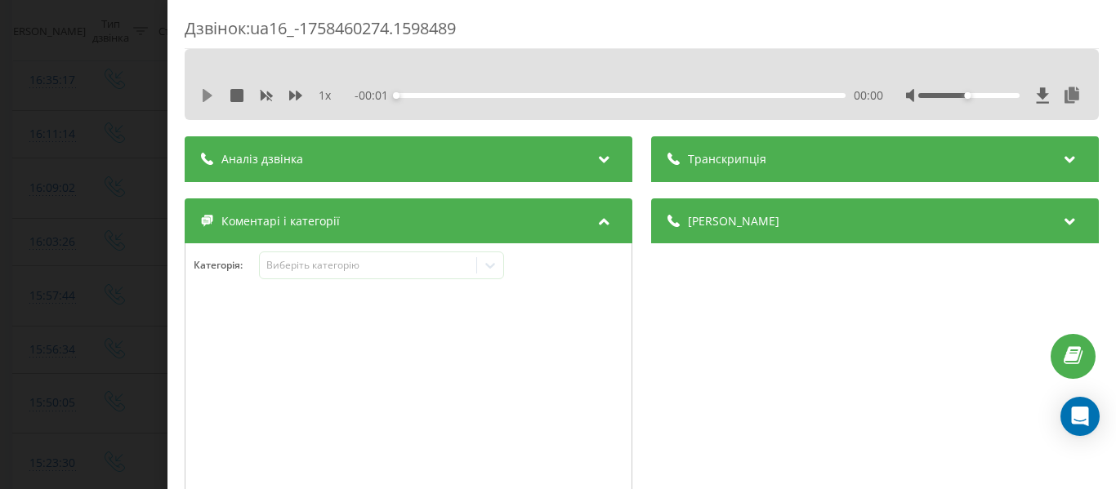
click at [213, 97] on icon at bounding box center [207, 95] width 13 height 13
click at [494, 274] on icon at bounding box center [490, 265] width 16 height 16
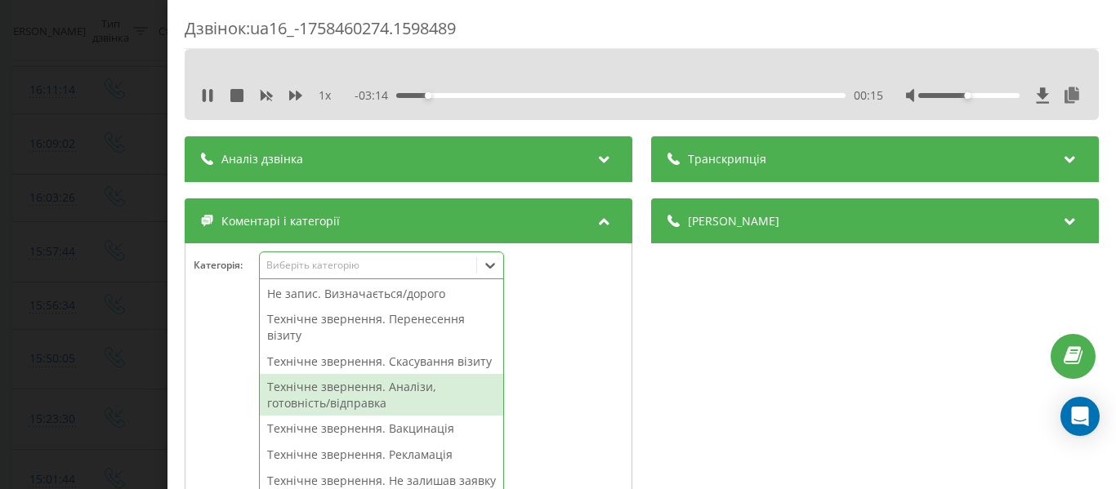
scroll to position [163, 0]
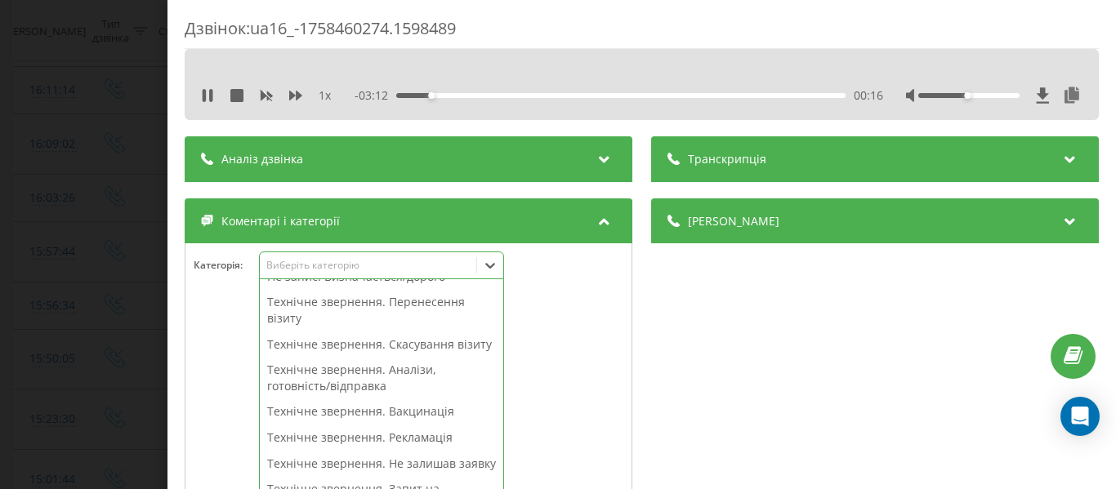
click at [387, 307] on div "Технічне звернення. Перенесення візиту" at bounding box center [381, 310] width 243 height 42
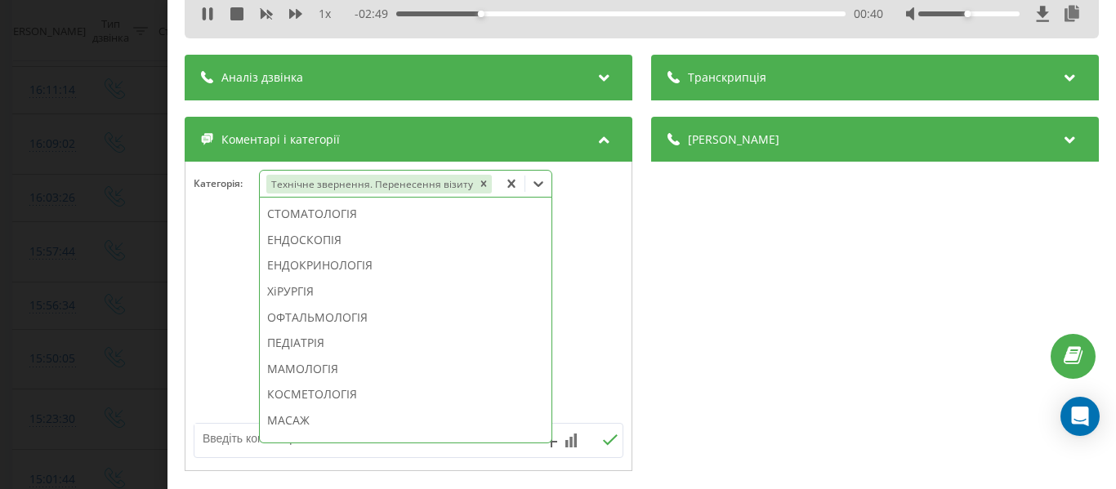
scroll to position [801, 0]
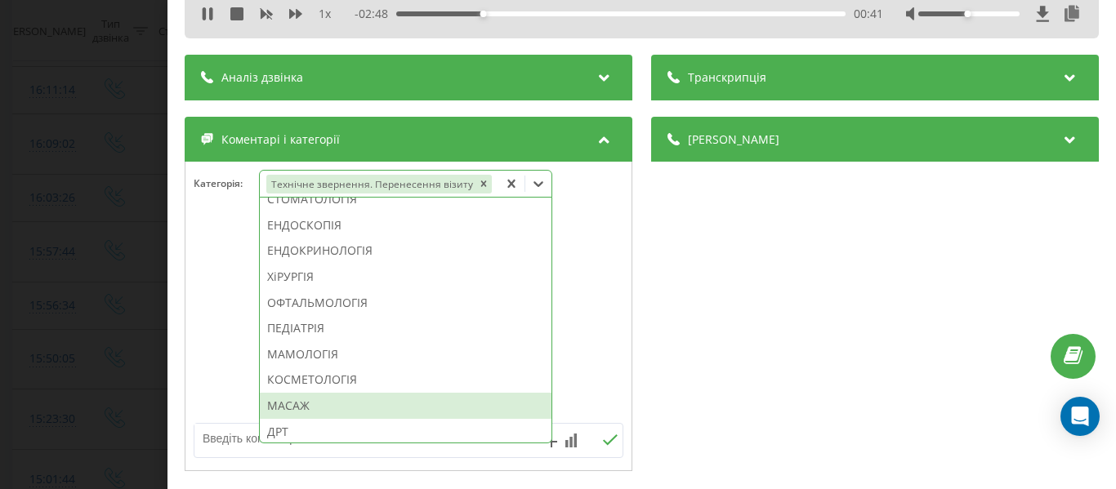
click at [280, 403] on div "МАСАЖ" at bounding box center [406, 406] width 292 height 26
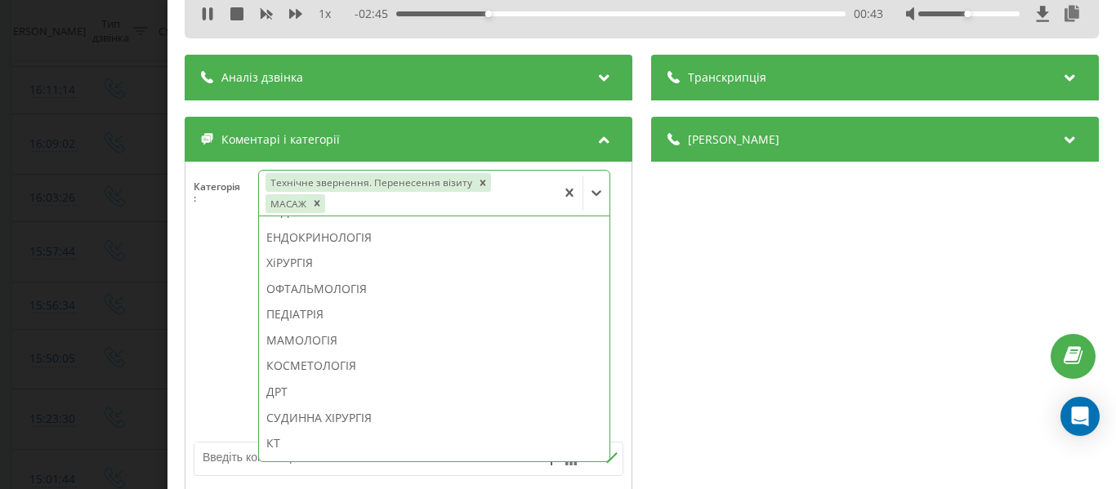
scroll to position [769, 0]
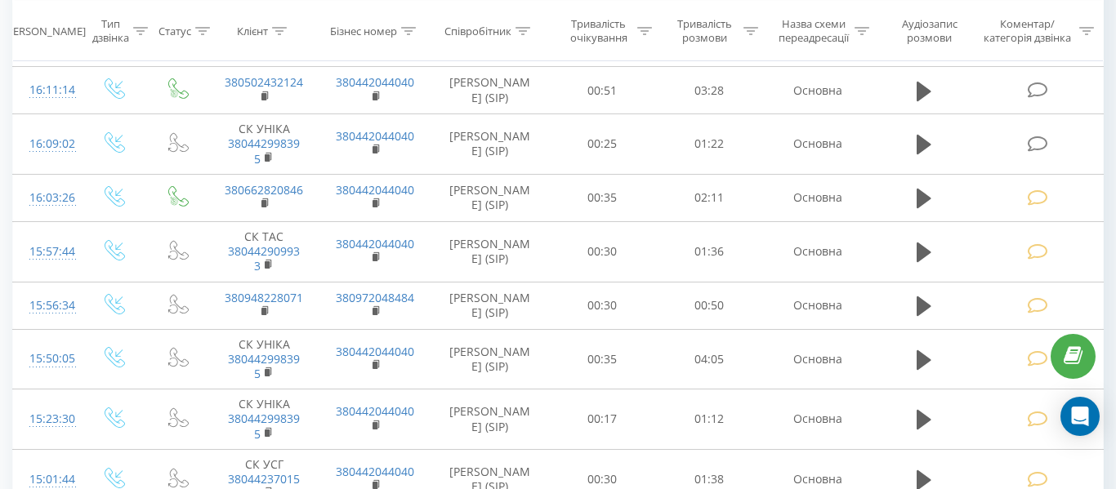
scroll to position [817, 0]
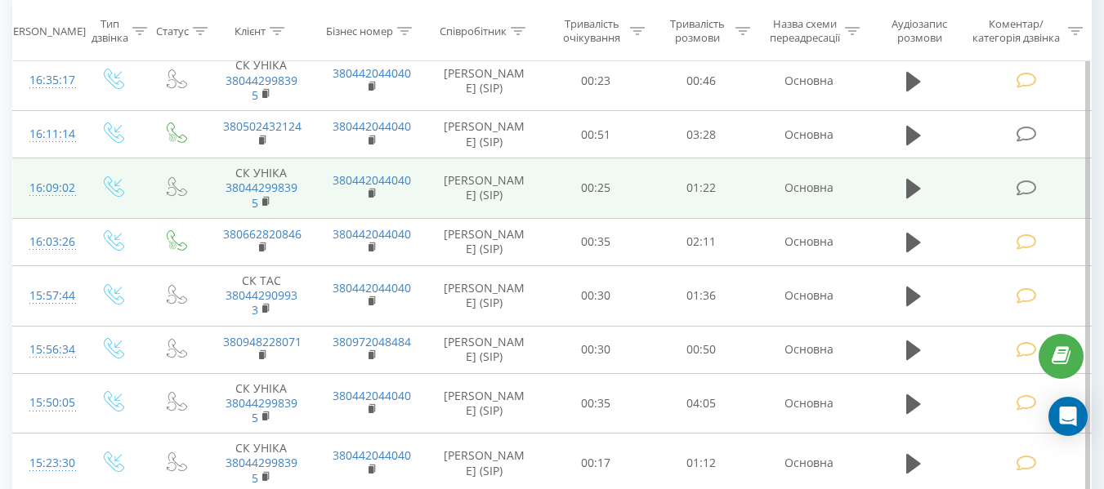
click at [1033, 183] on icon at bounding box center [1026, 188] width 20 height 17
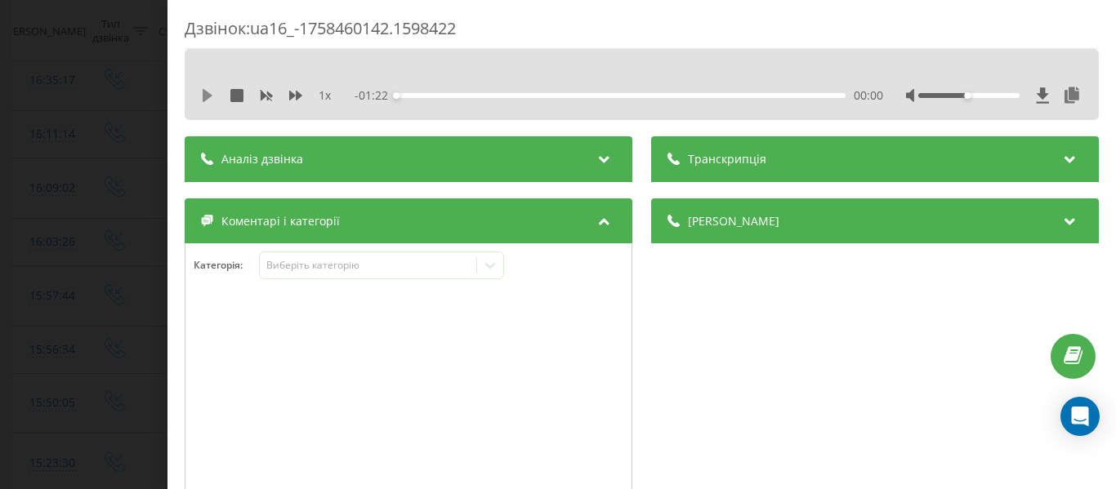
click at [210, 97] on icon at bounding box center [208, 95] width 10 height 13
click at [488, 268] on icon at bounding box center [490, 265] width 16 height 16
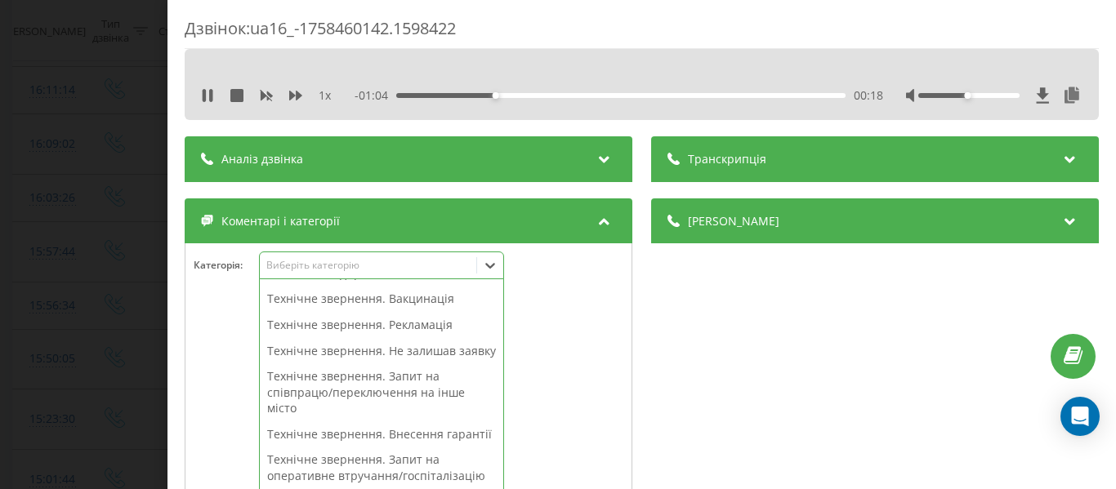
scroll to position [287, 0]
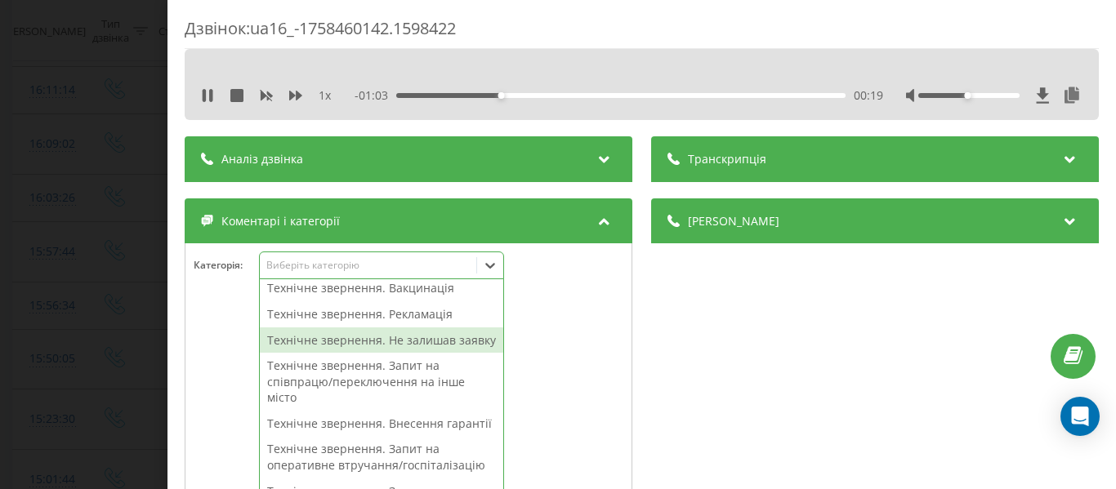
click at [426, 354] on div "Технічне звернення. Не залишав заявку" at bounding box center [381, 341] width 243 height 26
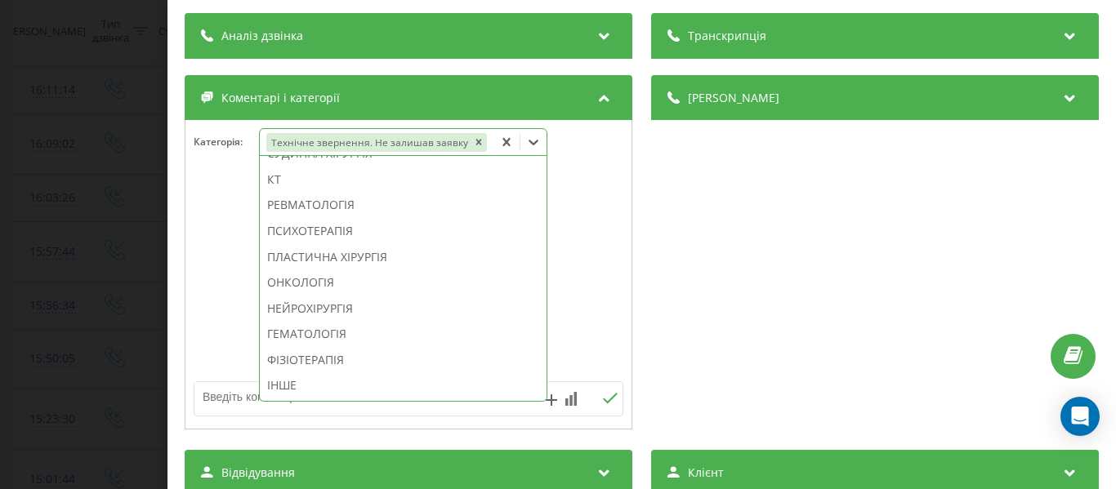
scroll to position [163, 0]
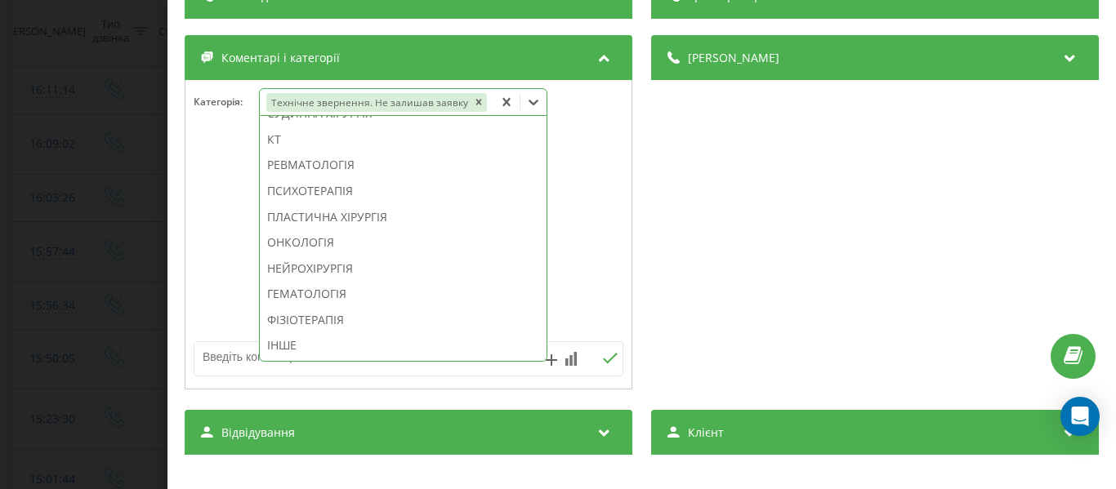
click at [288, 349] on div "ІНШЕ" at bounding box center [403, 346] width 287 height 26
click at [211, 356] on textarea at bounding box center [365, 356] width 342 height 29
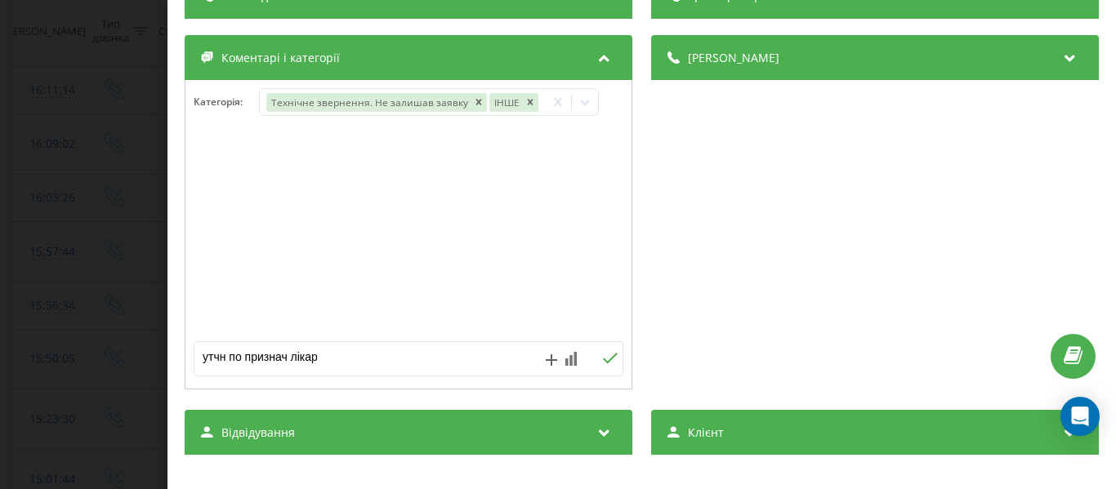
type textarea "утчн по признач лікаря"
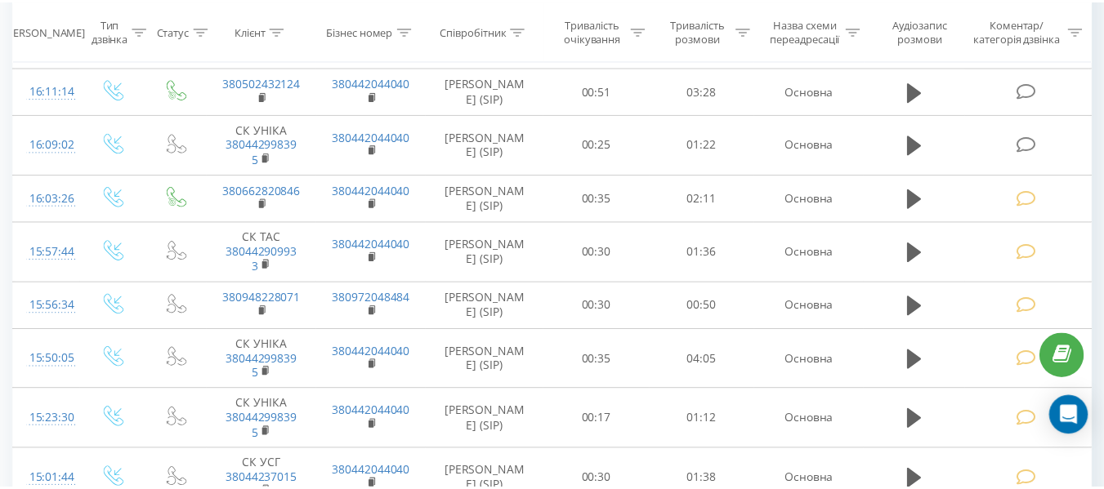
scroll to position [817, 0]
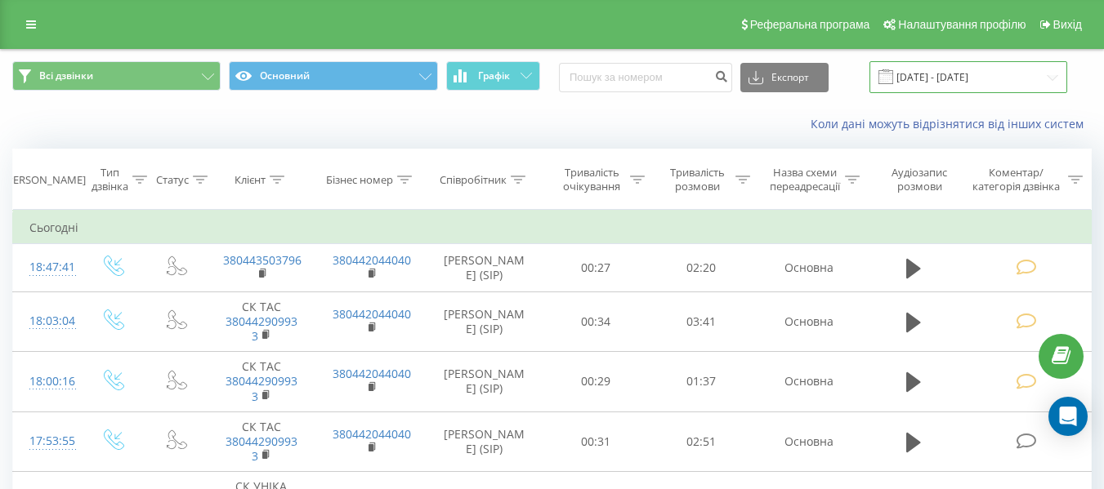
click at [949, 74] on input "21.08.2025 - 21.09.2025" at bounding box center [968, 77] width 198 height 32
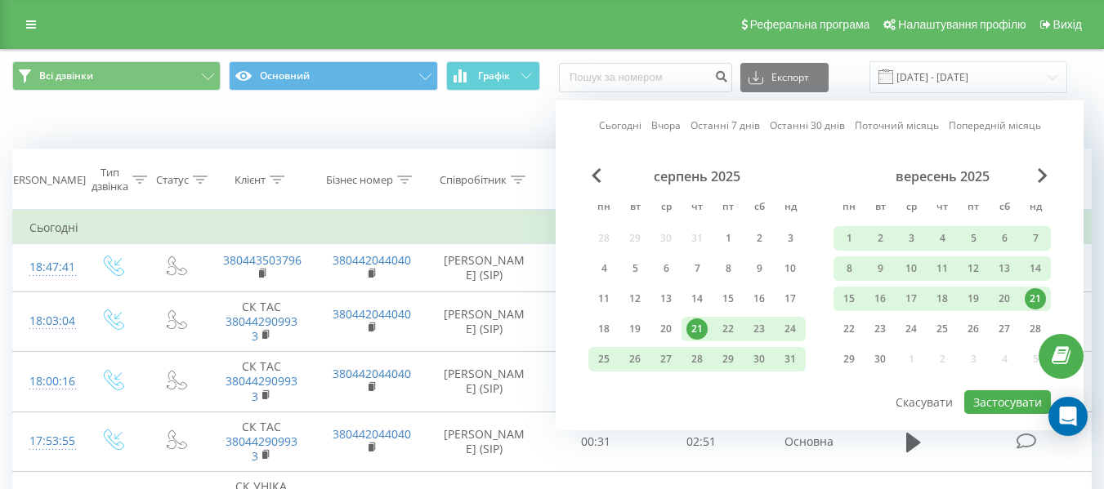
click at [1040, 299] on div "21" at bounding box center [1035, 298] width 21 height 21
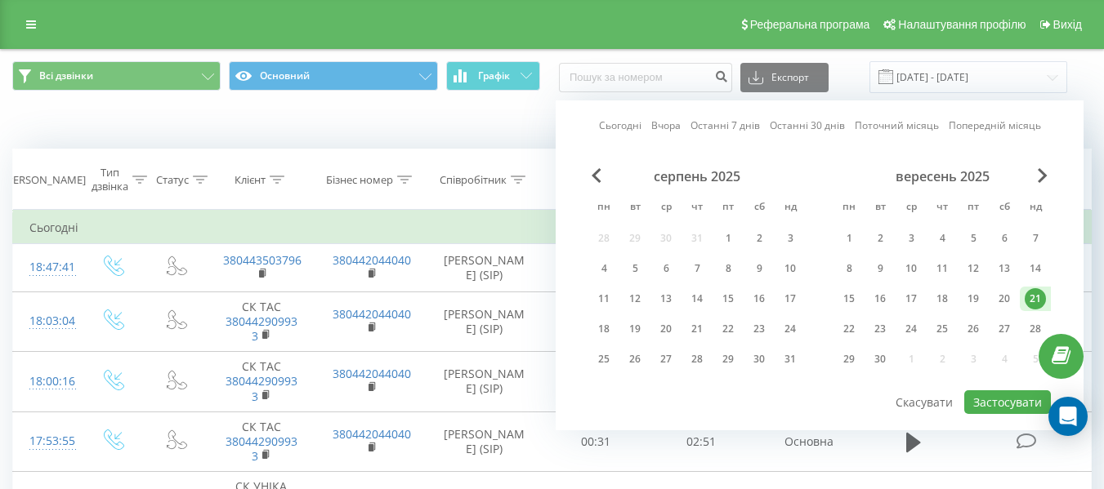
click at [620, 126] on link "Сьогодні" at bounding box center [620, 126] width 42 height 16
click at [1021, 404] on button "Застосувати" at bounding box center [1007, 403] width 87 height 24
type input "[DATE] - [DATE]"
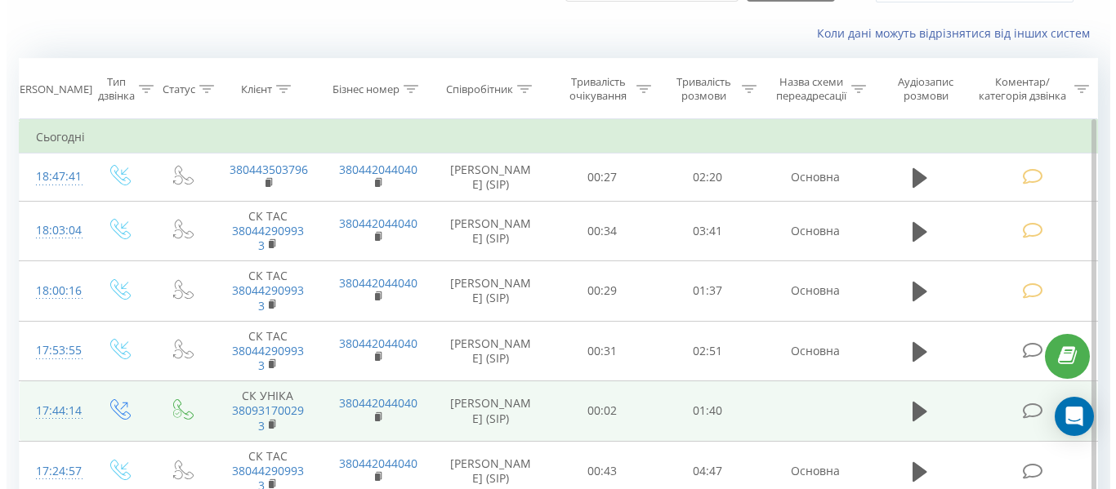
scroll to position [163, 0]
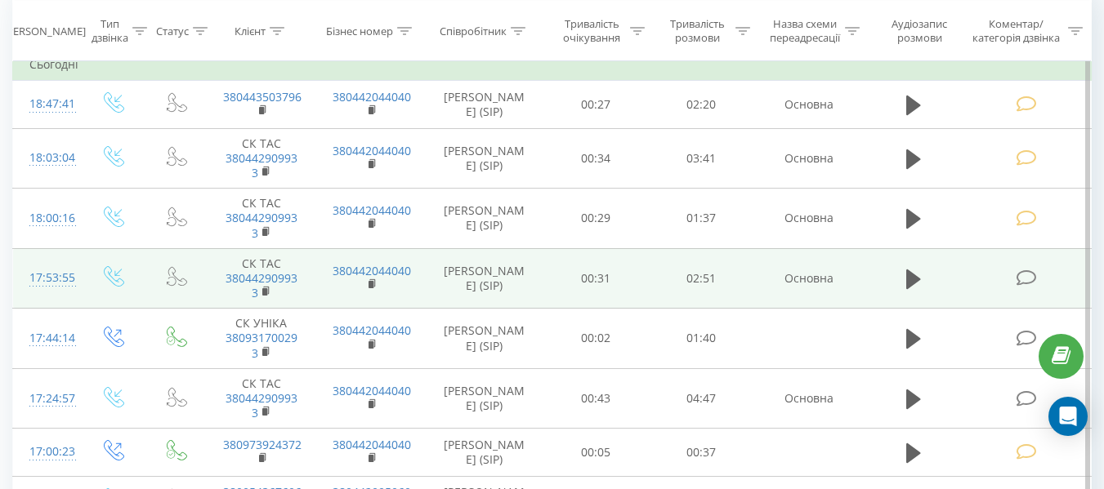
click at [1028, 274] on icon at bounding box center [1026, 278] width 20 height 17
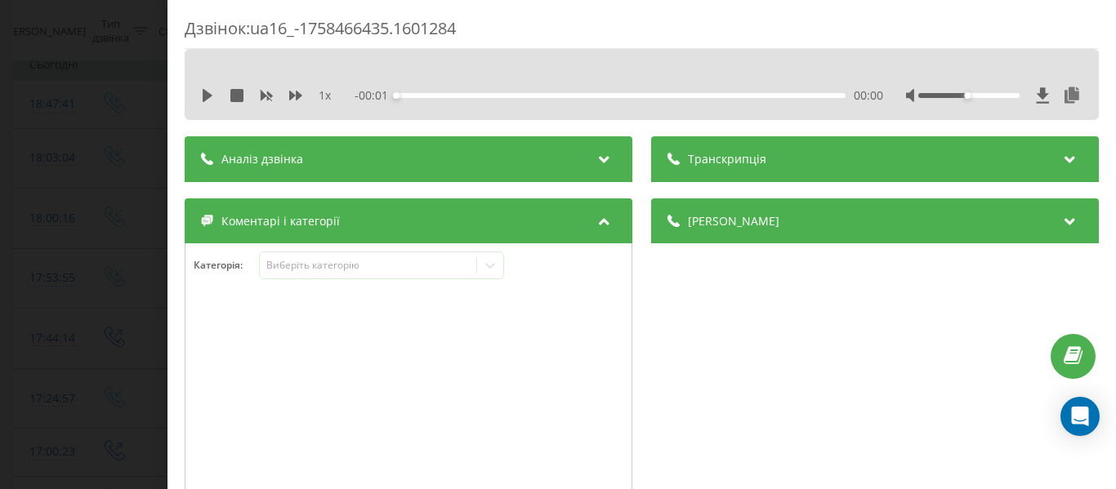
click at [199, 97] on div "1 x - 00:01 00:00 00:00" at bounding box center [642, 95] width 890 height 25
click at [210, 95] on icon at bounding box center [208, 95] width 10 height 13
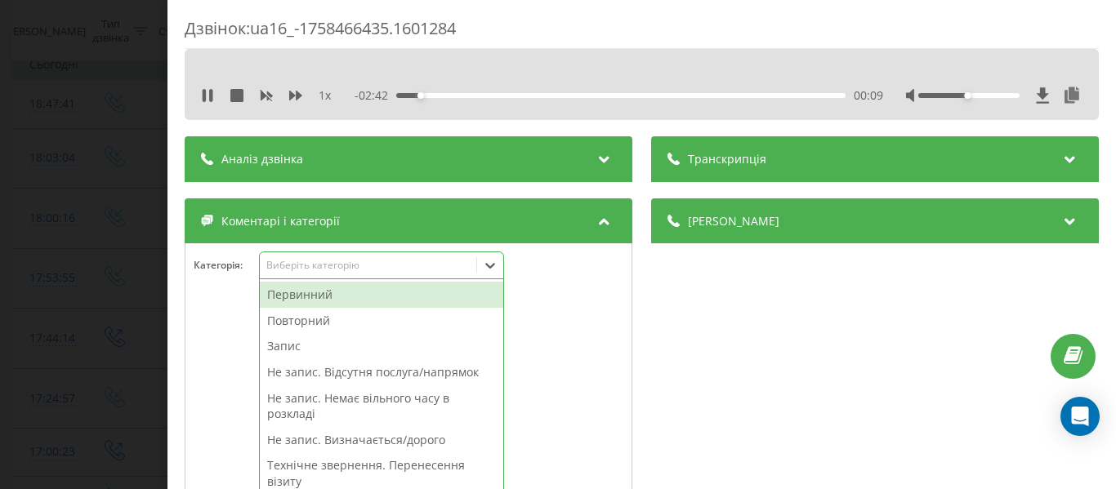
click at [493, 264] on icon at bounding box center [490, 265] width 16 height 16
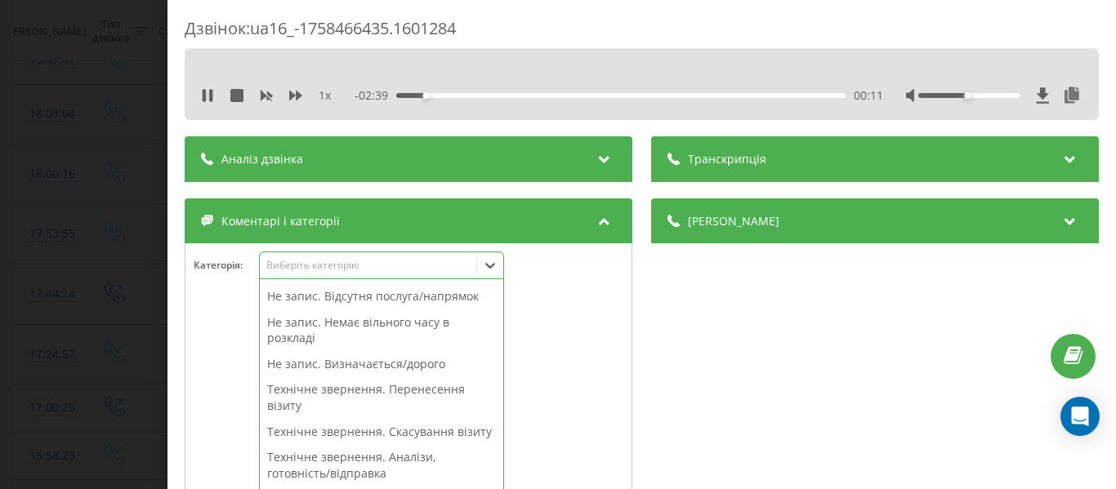
scroll to position [124, 0]
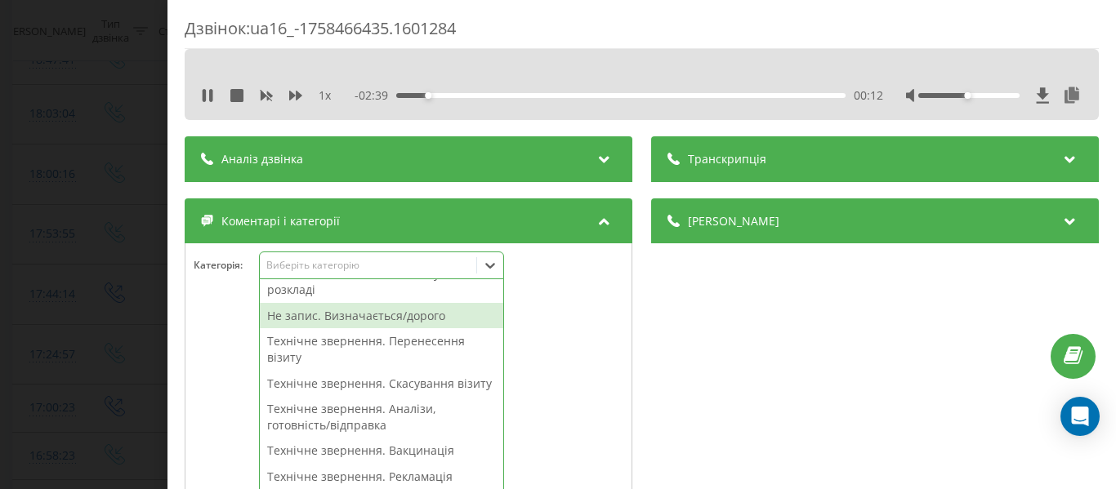
click at [413, 316] on div "Не запис. Визначається/дорого" at bounding box center [381, 316] width 243 height 26
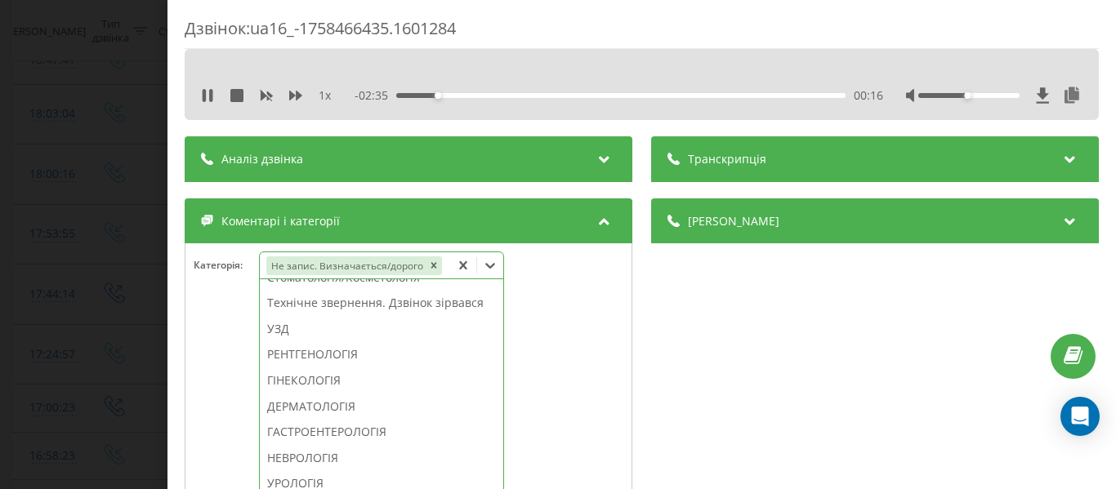
scroll to position [523, 0]
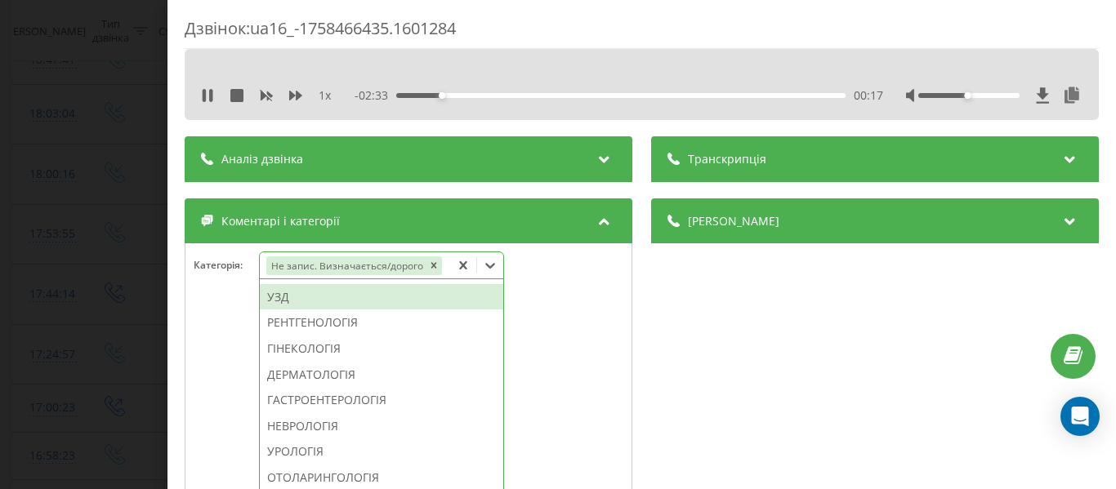
click at [286, 310] on div "УЗД" at bounding box center [381, 297] width 243 height 26
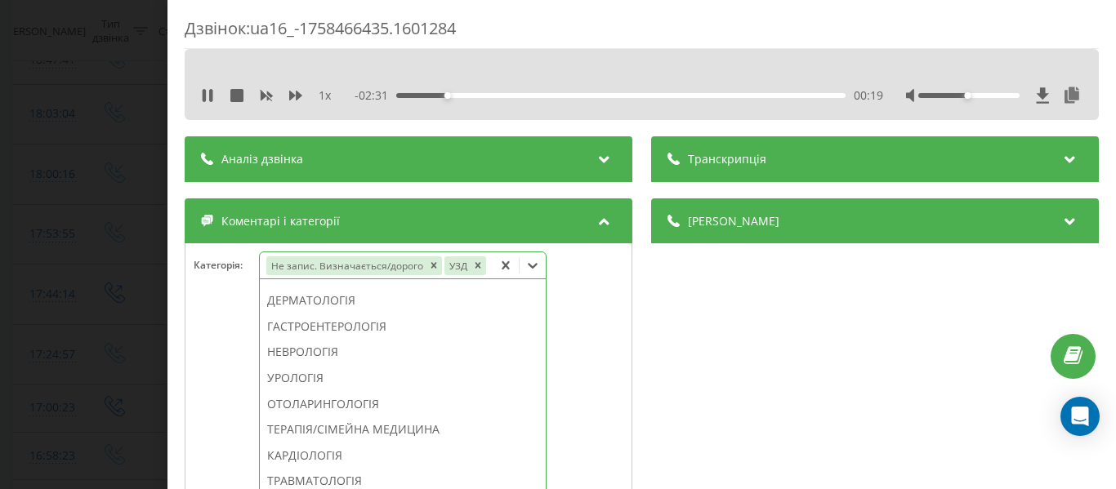
scroll to position [426, 0]
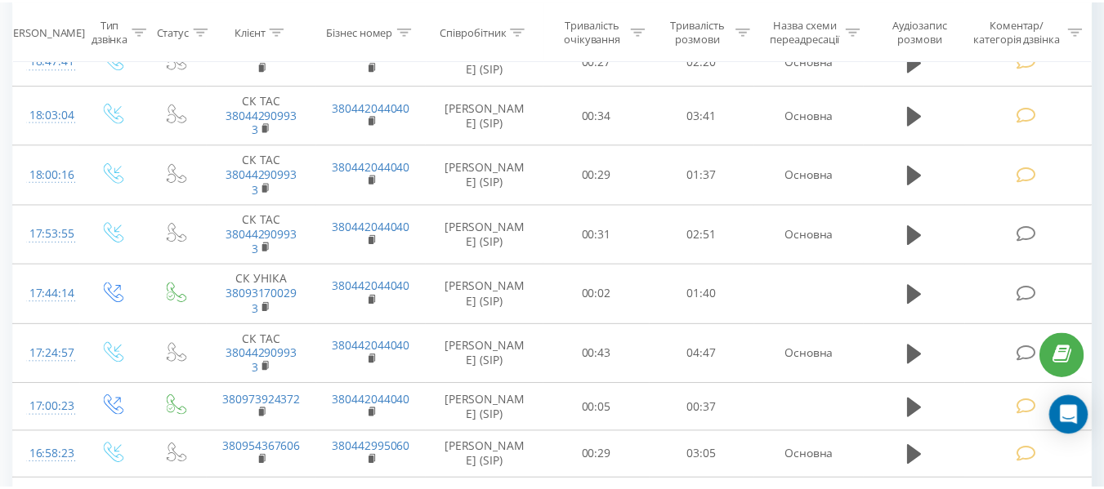
scroll to position [163, 0]
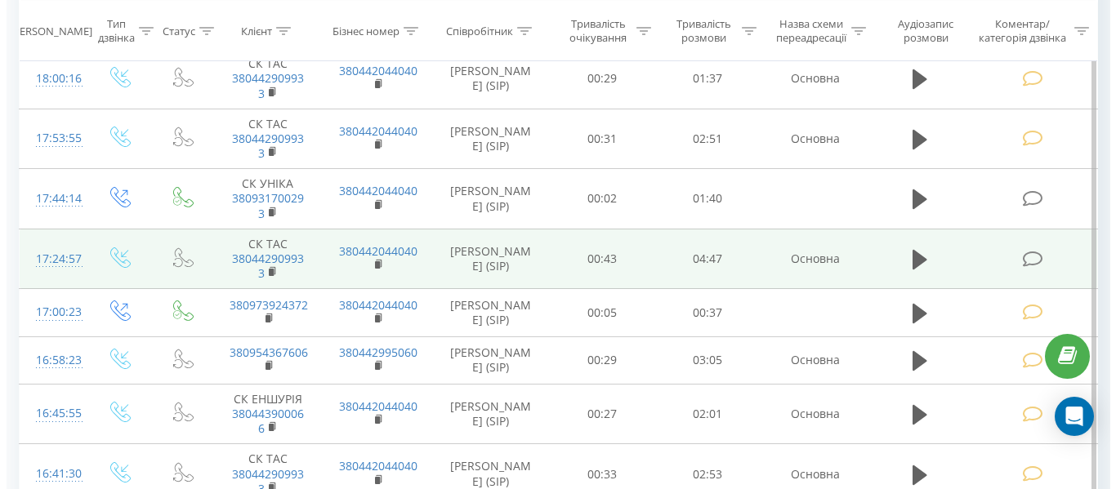
scroll to position [327, 0]
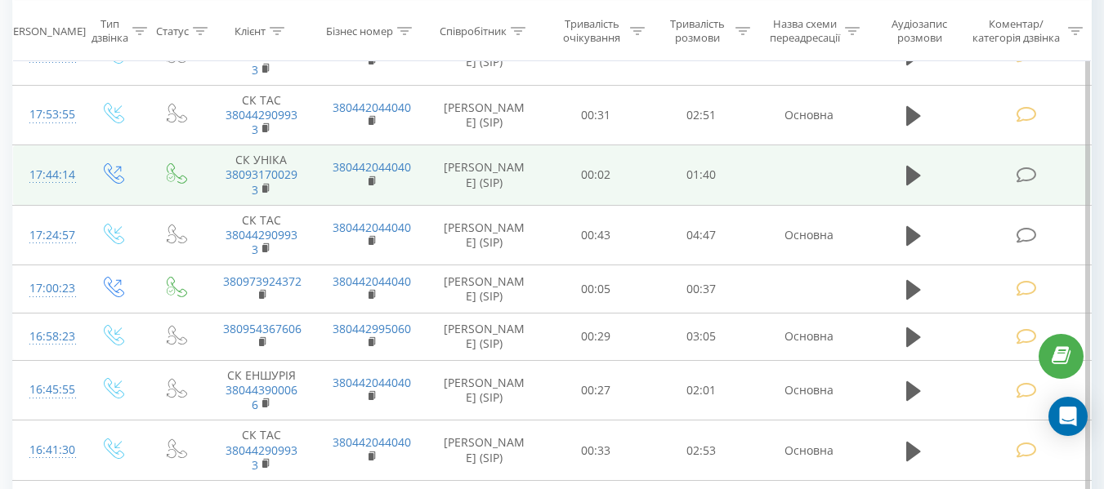
click at [1023, 179] on icon at bounding box center [1026, 175] width 20 height 17
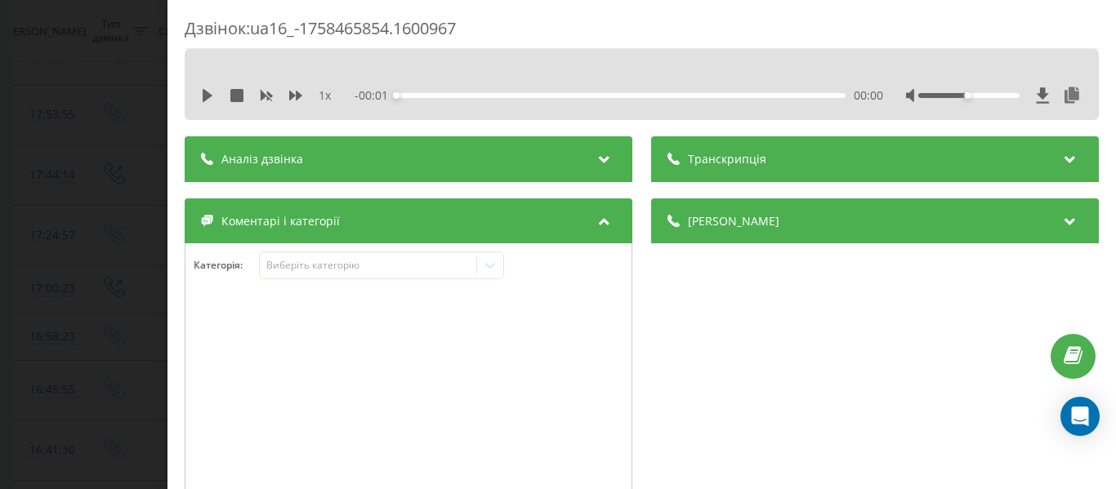
click at [198, 96] on div "1 x - 00:01 00:00 00:00" at bounding box center [642, 95] width 890 height 25
click at [206, 94] on icon at bounding box center [208, 95] width 10 height 13
click at [469, 95] on div "00:04" at bounding box center [620, 95] width 449 height 5
click at [589, 93] on div "00:18" at bounding box center [620, 95] width 449 height 5
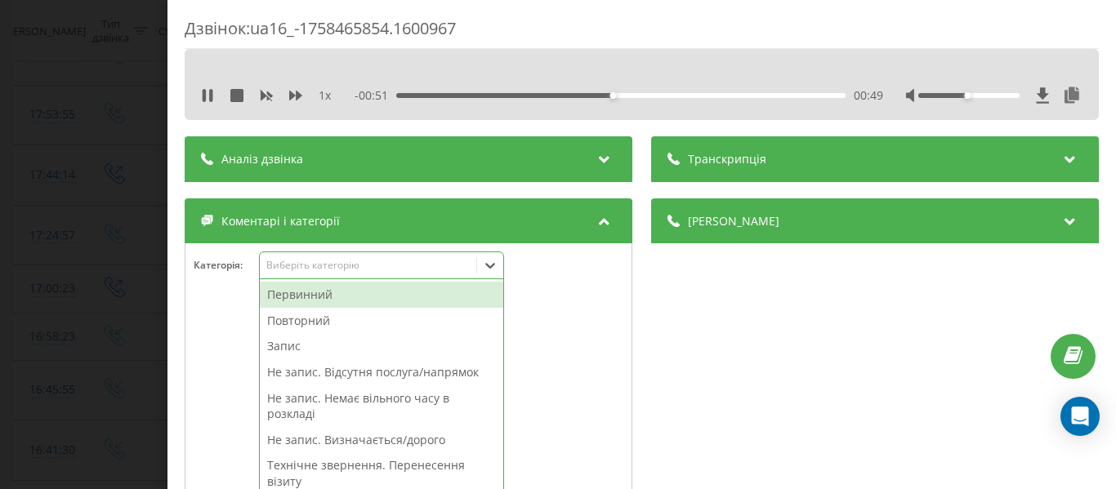
scroll to position [371, 0]
click at [495, 265] on icon at bounding box center [490, 266] width 10 height 6
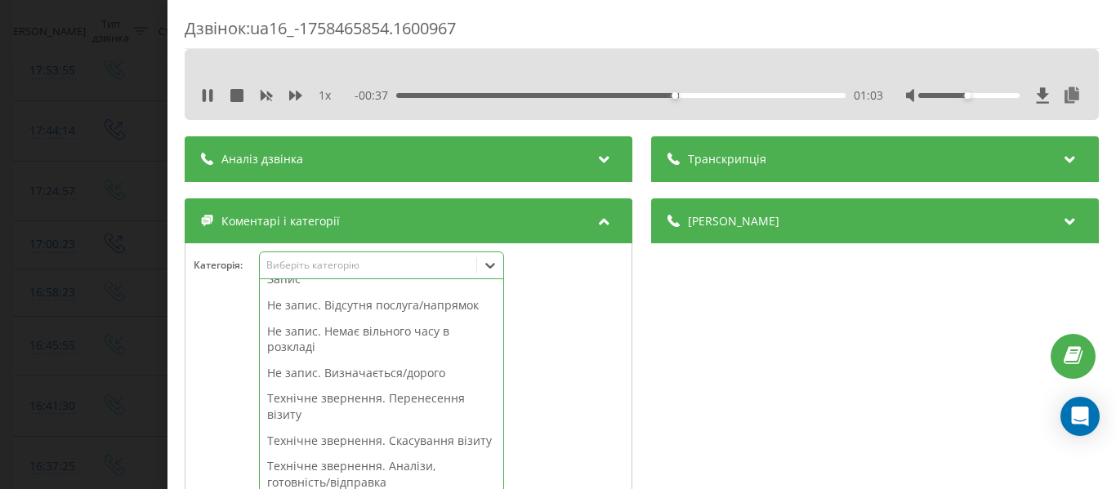
scroll to position [0, 0]
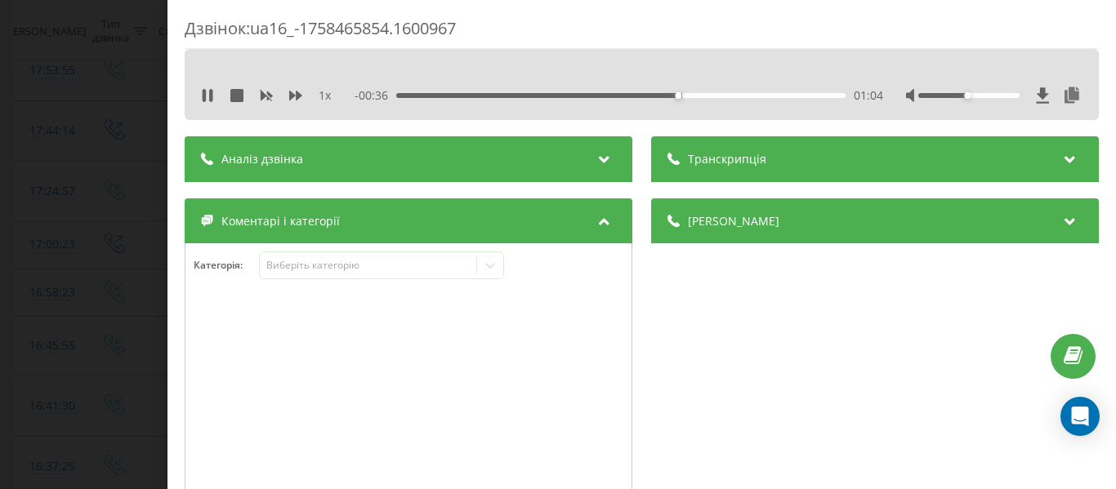
click at [228, 321] on div at bounding box center [408, 399] width 446 height 196
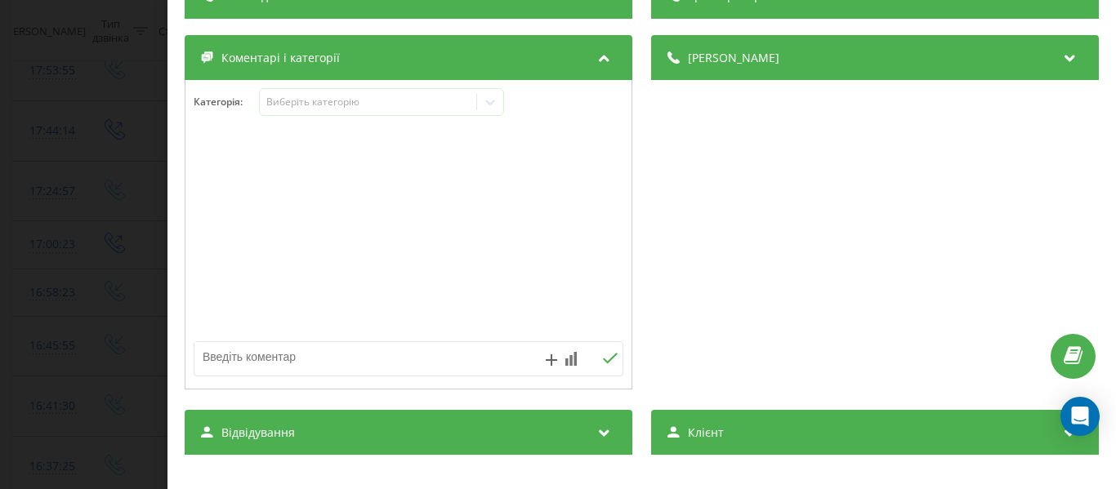
click at [266, 357] on textarea at bounding box center [365, 356] width 342 height 29
type textarea "исх в СК Уніка, утчн по калькуляцию"
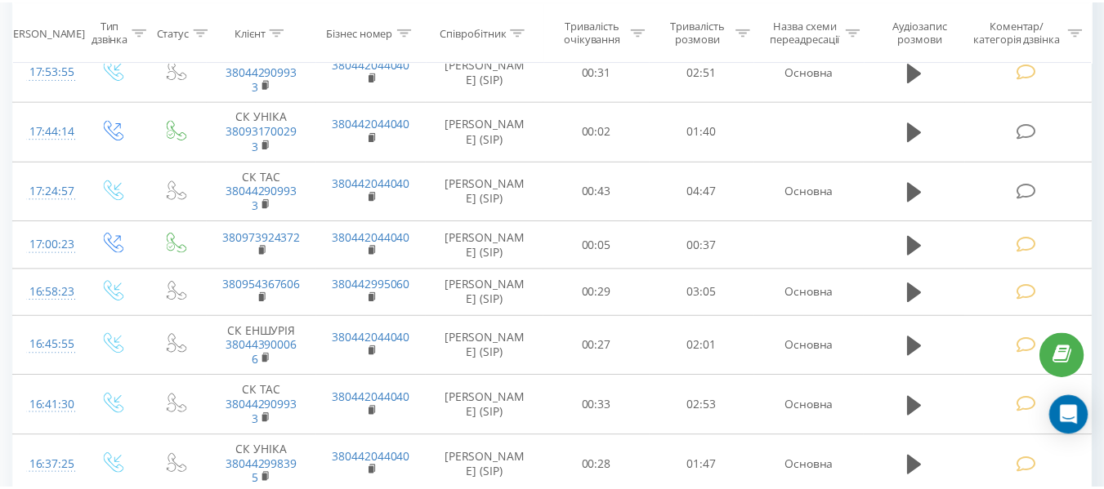
scroll to position [327, 0]
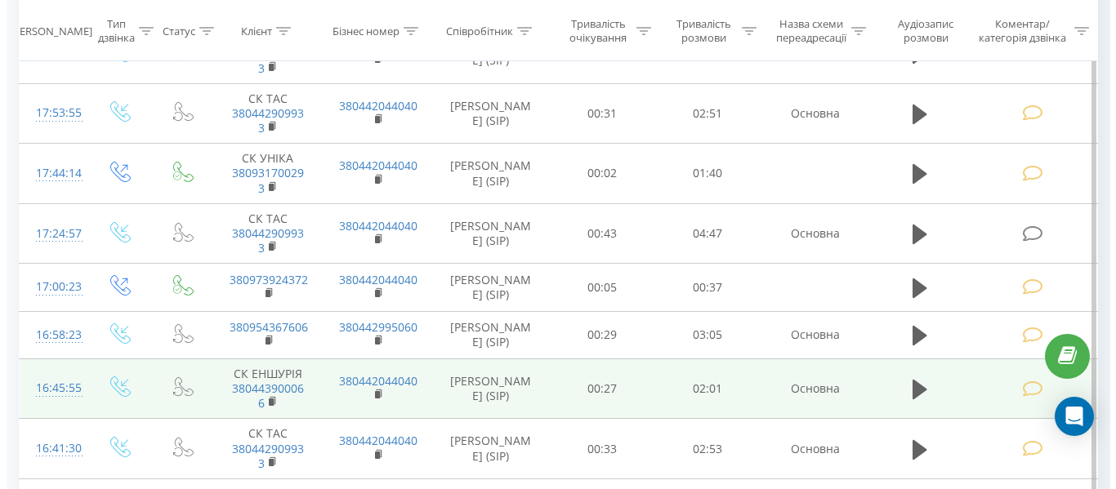
scroll to position [409, 0]
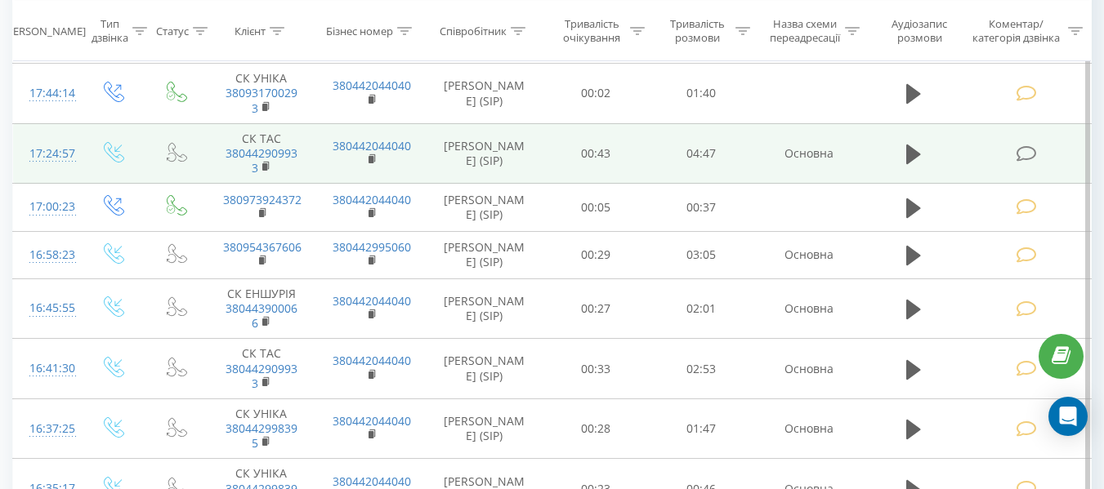
click at [1025, 147] on icon at bounding box center [1026, 153] width 20 height 17
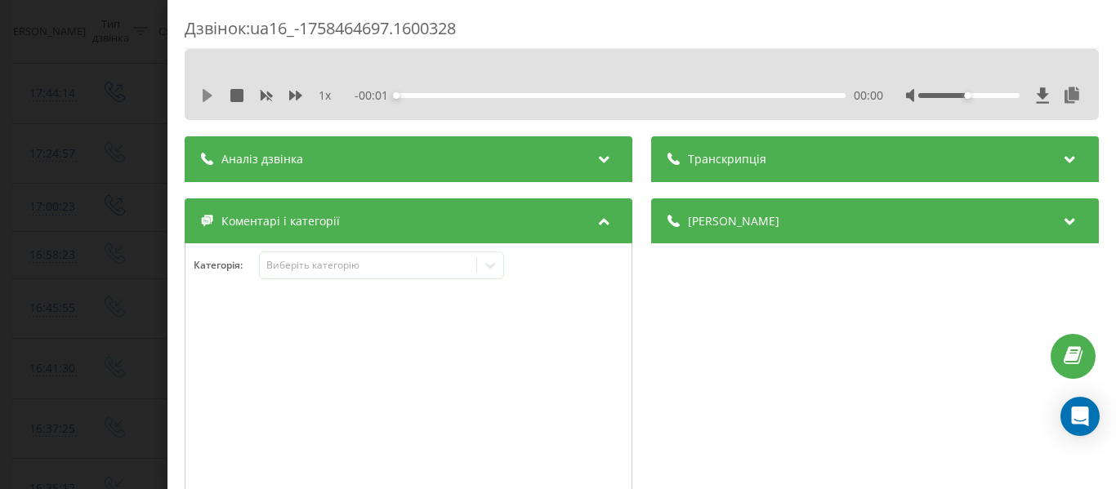
click at [205, 96] on icon at bounding box center [208, 95] width 10 height 13
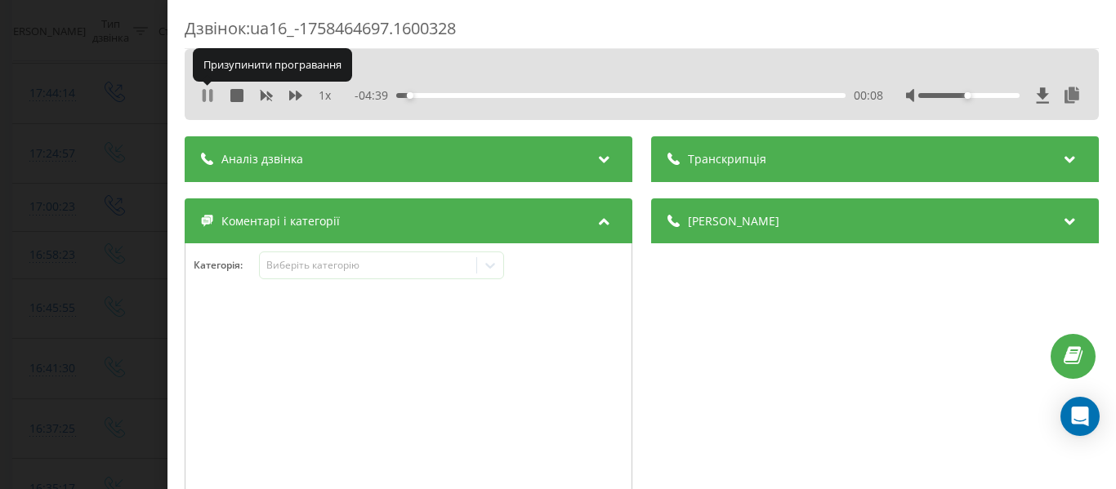
click at [208, 96] on icon at bounding box center [207, 95] width 13 height 13
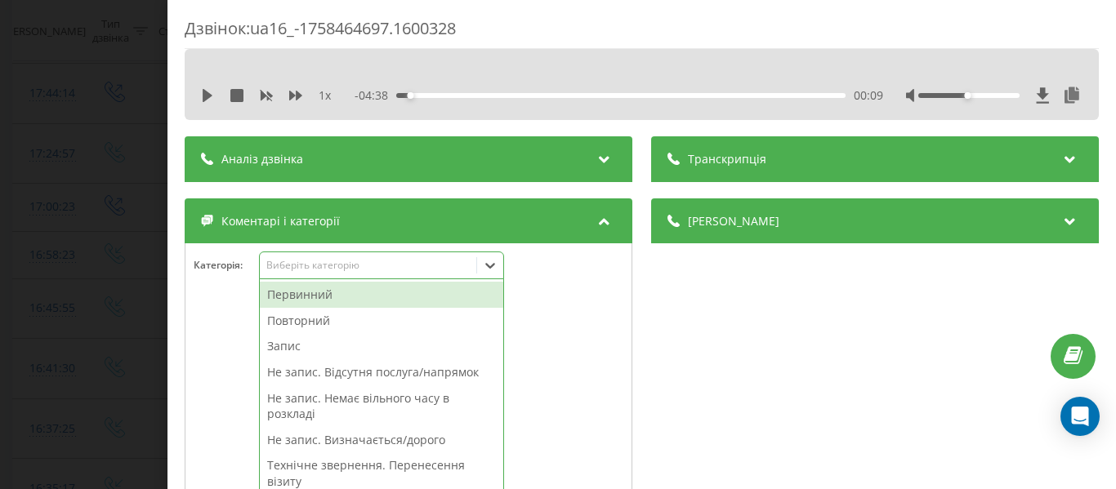
scroll to position [453, 0]
click at [490, 266] on icon at bounding box center [490, 265] width 16 height 16
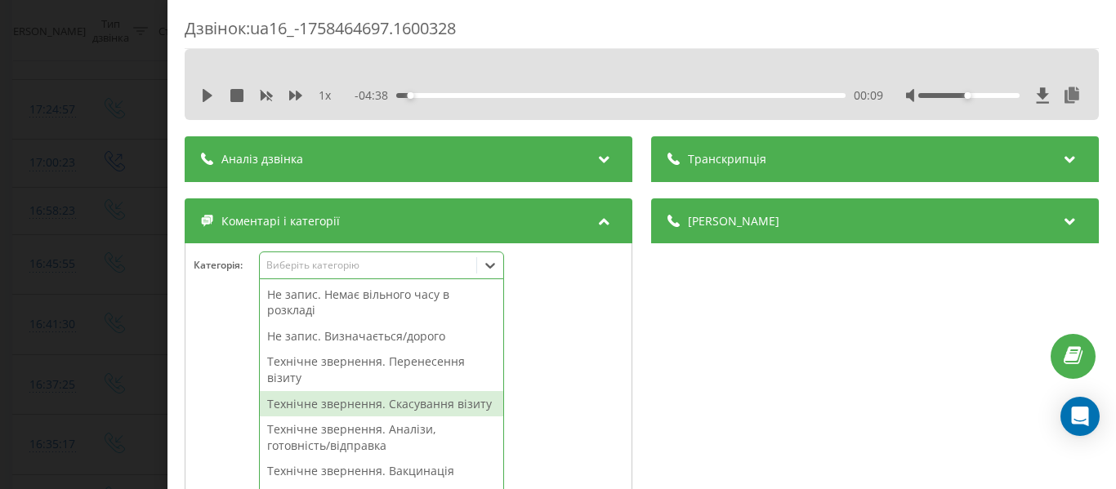
scroll to position [82, 0]
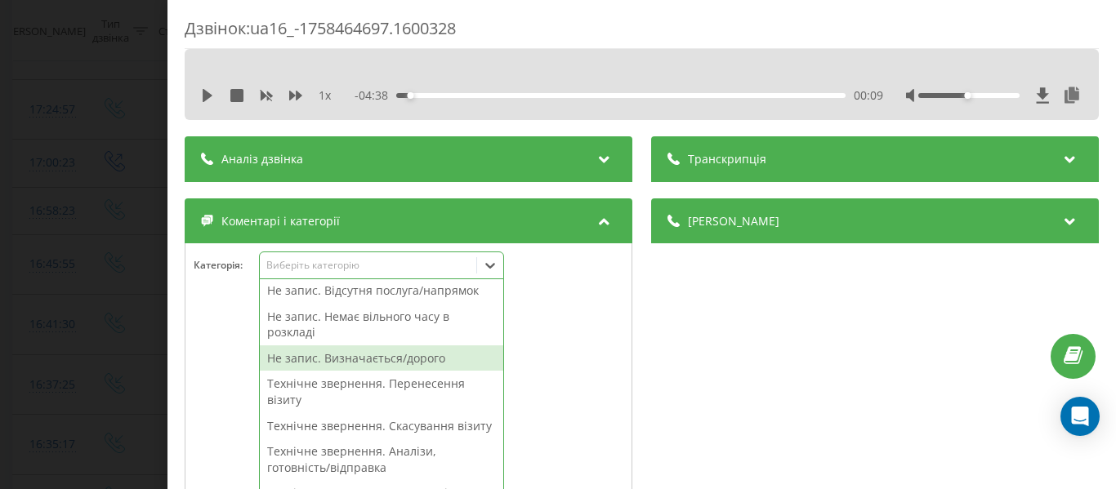
drag, startPoint x: 418, startPoint y: 359, endPoint x: 539, endPoint y: 330, distance: 125.2
click at [419, 359] on div "Не запис. Визначається/дорого" at bounding box center [381, 359] width 243 height 26
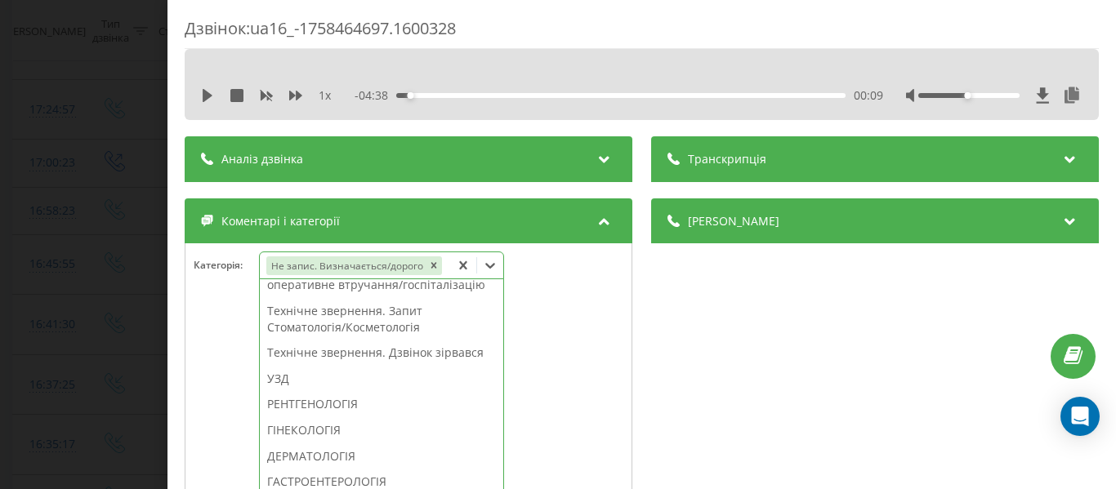
scroll to position [447, 0]
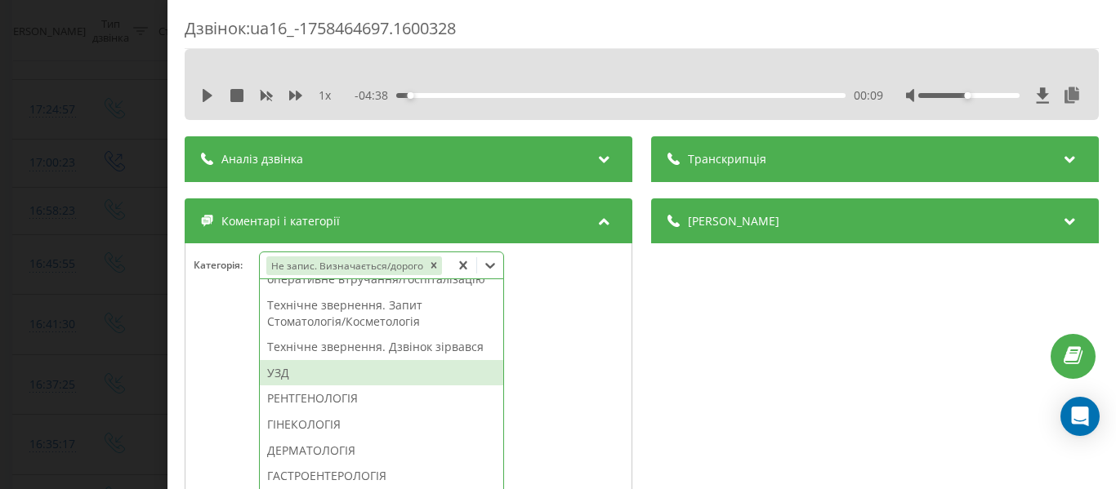
click at [333, 386] on div "УЗД" at bounding box center [381, 373] width 243 height 26
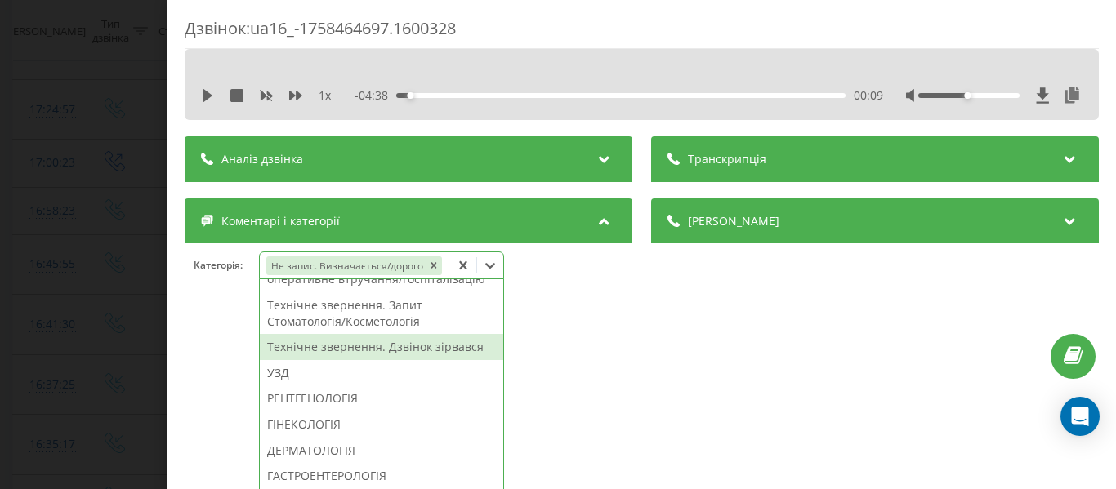
scroll to position [367, 0]
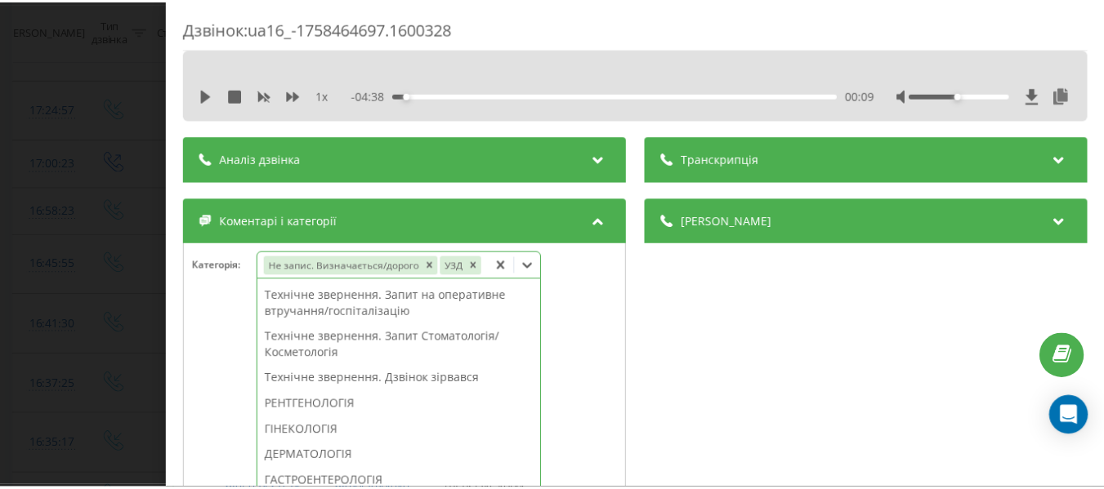
scroll to position [409, 0]
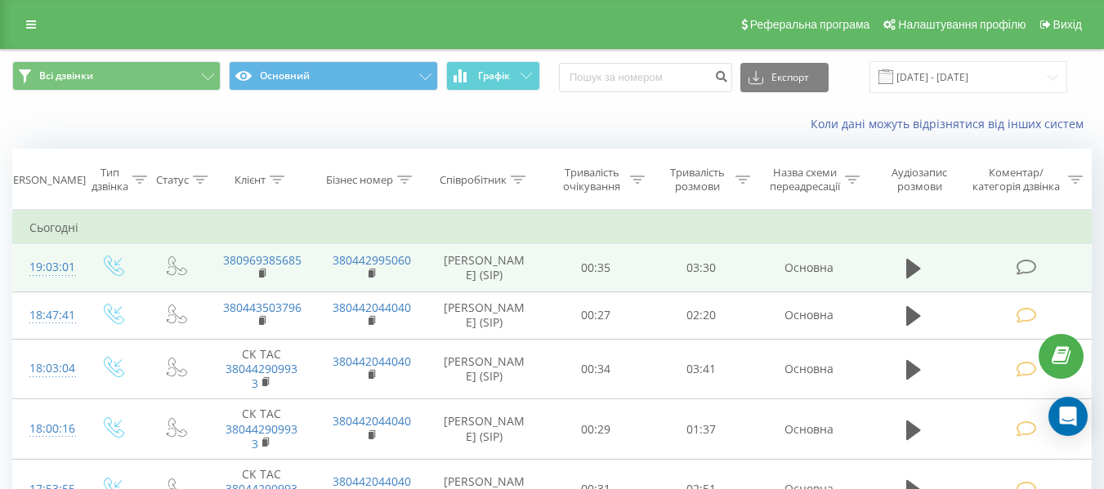
click at [1025, 269] on icon at bounding box center [1026, 267] width 20 height 17
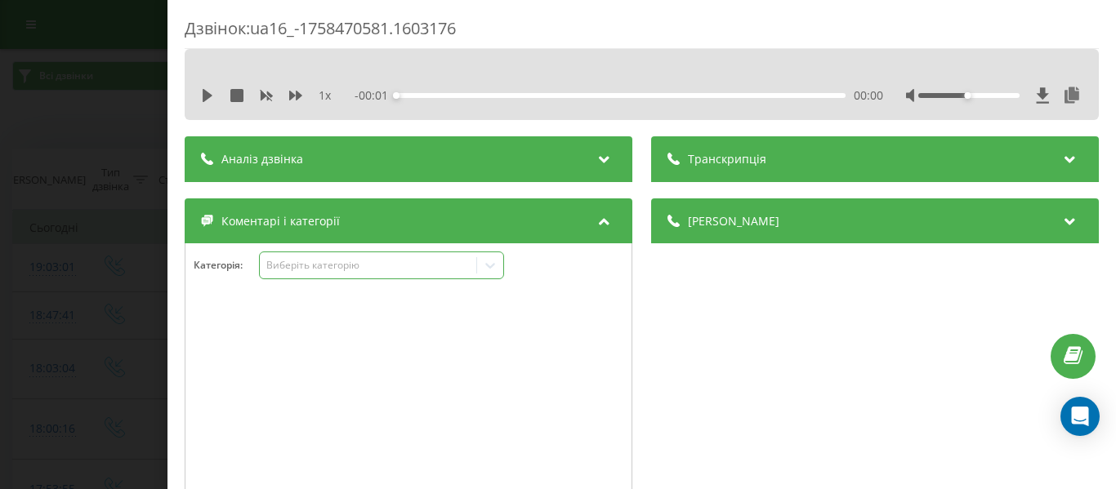
click at [498, 266] on icon at bounding box center [490, 265] width 16 height 16
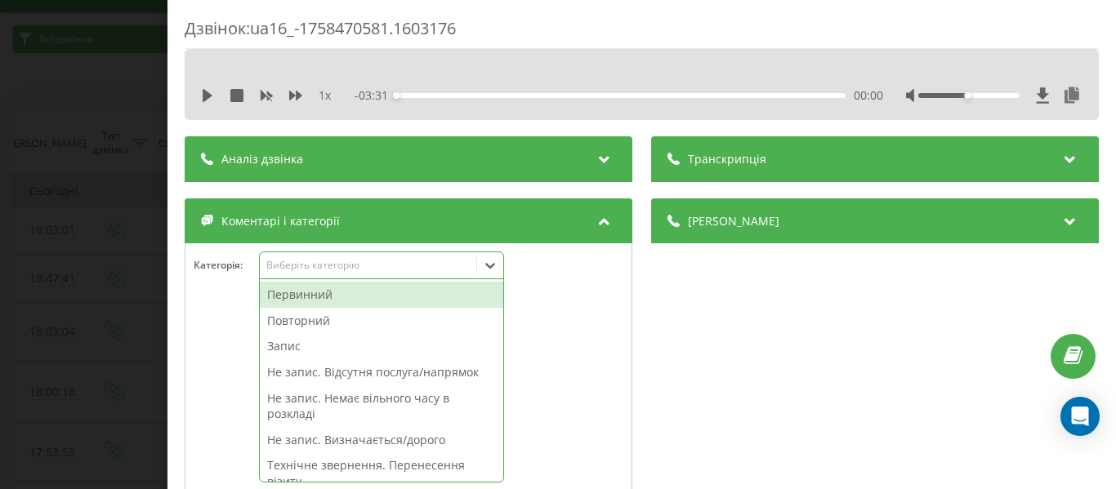
scroll to position [44, 0]
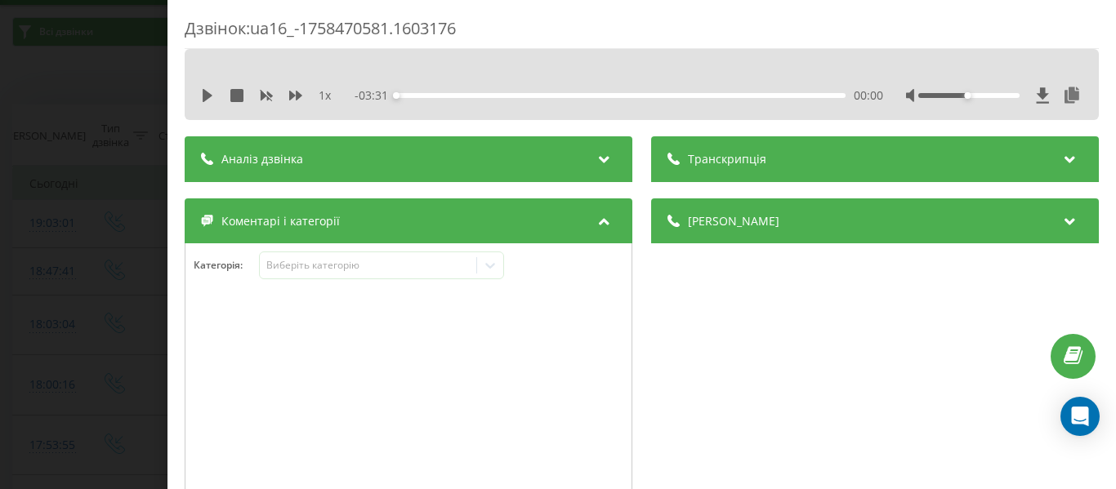
drag, startPoint x: 506, startPoint y: 306, endPoint x: 494, endPoint y: 319, distance: 16.8
click at [500, 333] on div at bounding box center [408, 399] width 446 height 196
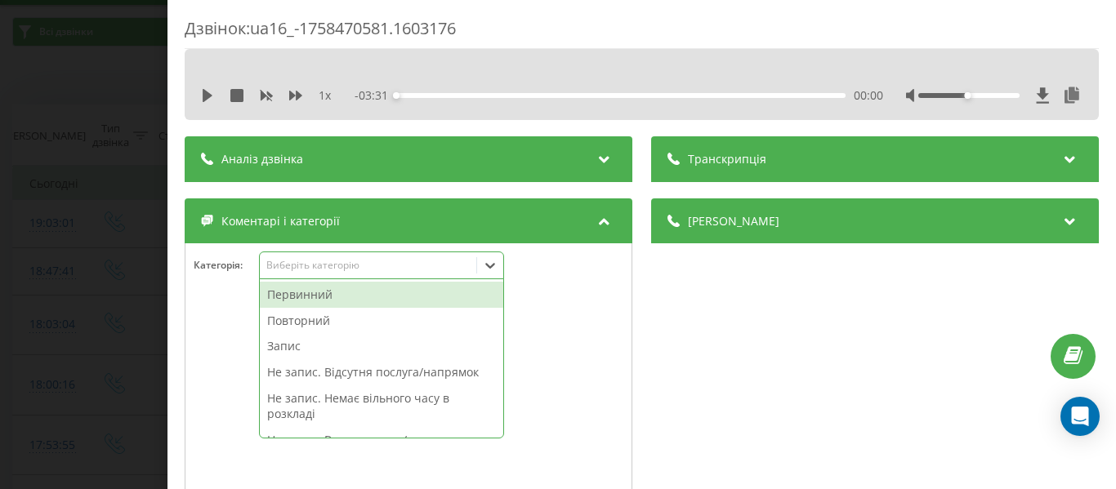
click at [492, 270] on icon at bounding box center [490, 265] width 16 height 16
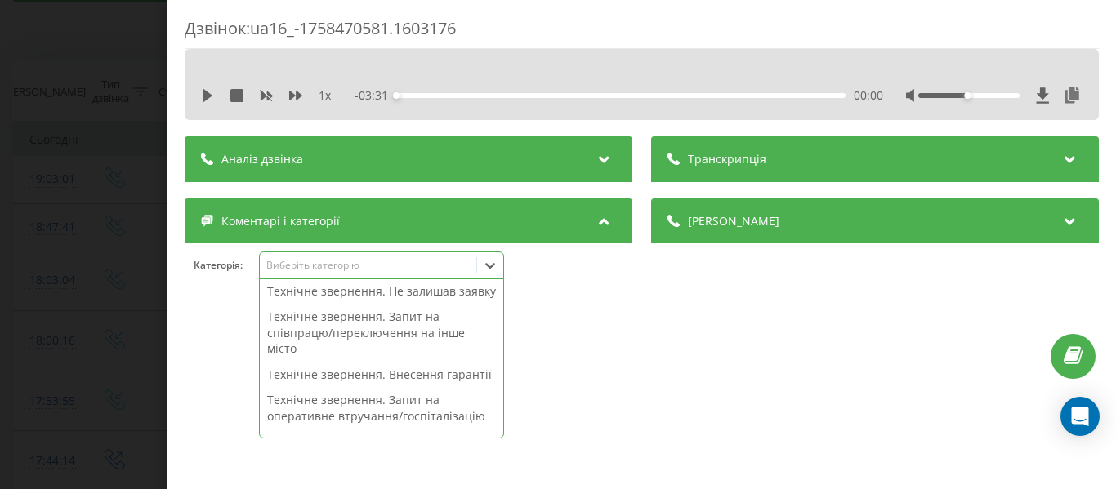
scroll to position [318, 0]
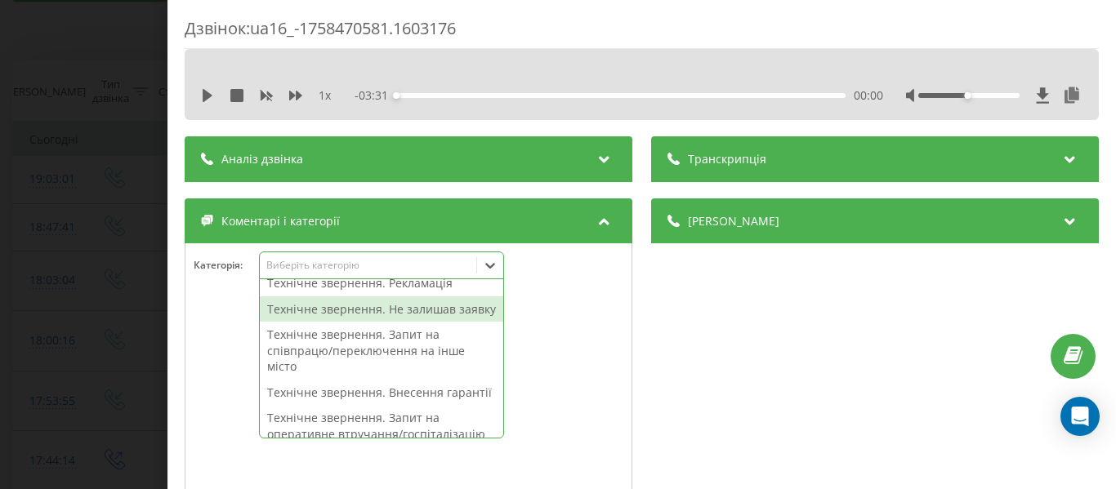
click at [432, 323] on div "Технічне звернення. Не залишав заявку" at bounding box center [381, 310] width 243 height 26
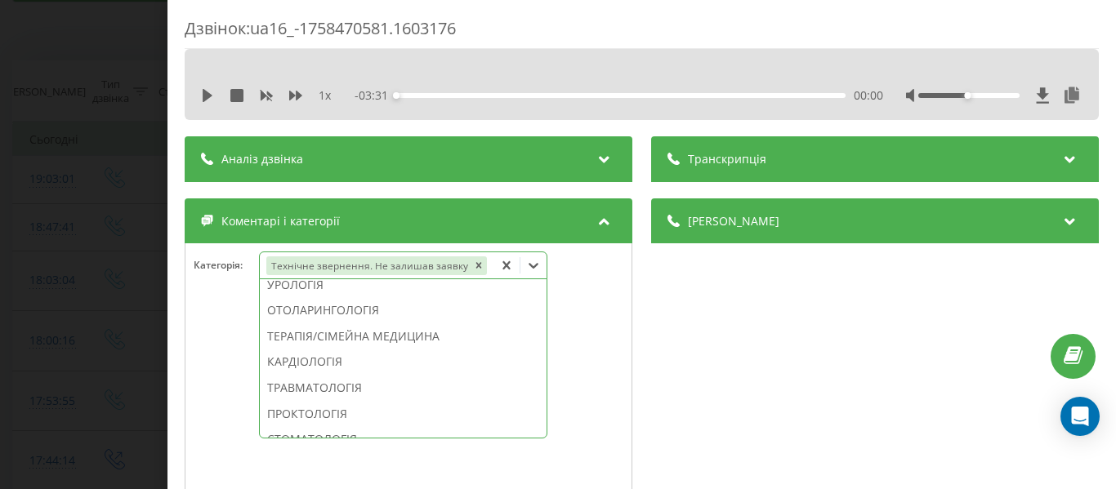
scroll to position [576, 0]
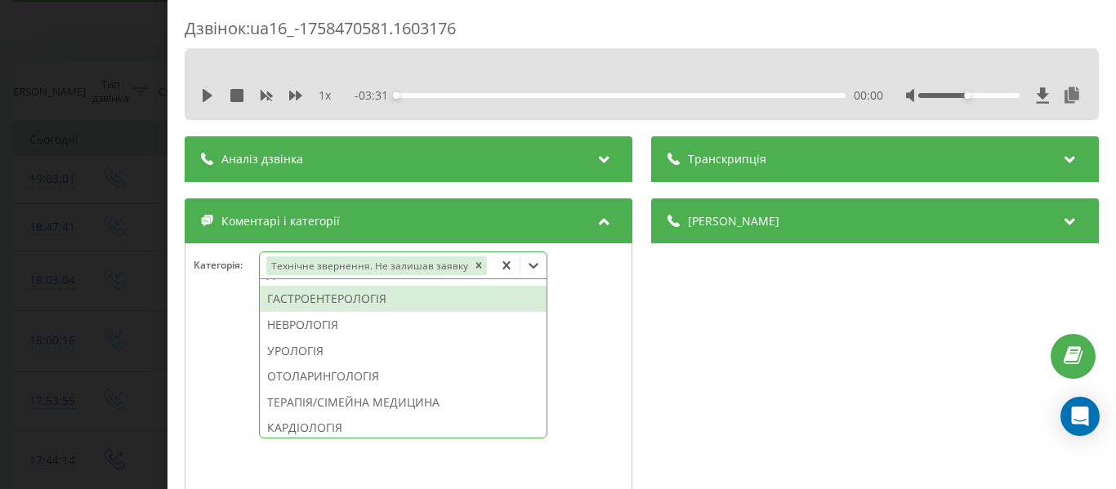
click at [413, 302] on div "ГАСТРОЕНТЕРОЛОГІЯ" at bounding box center [403, 299] width 287 height 26
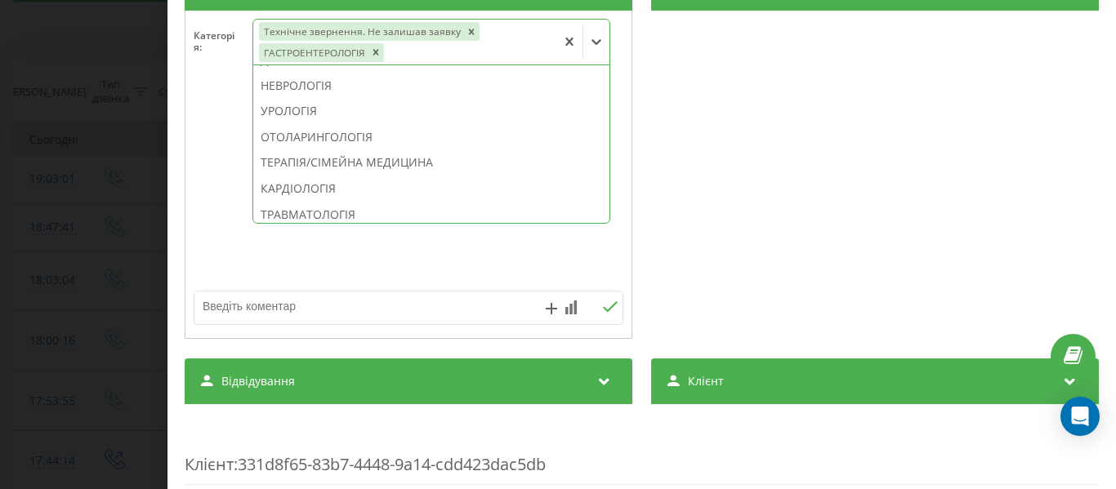
scroll to position [245, 0]
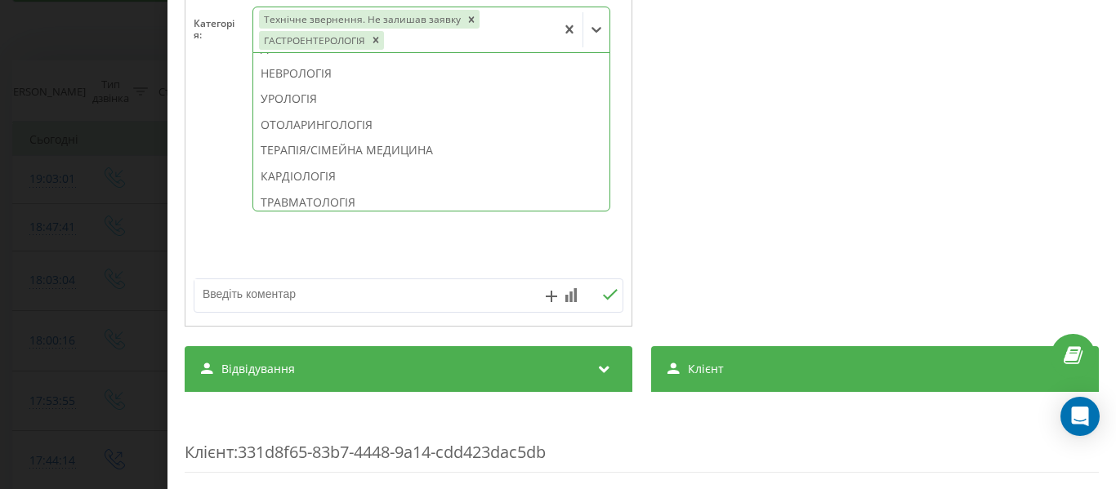
click at [236, 298] on textarea at bounding box center [365, 293] width 342 height 29
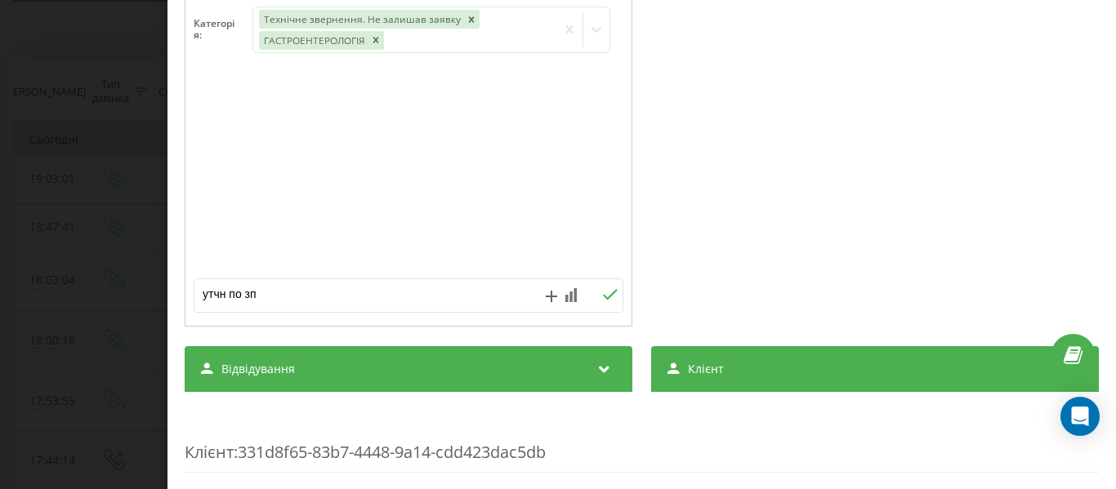
type textarea "утчн по зпс"
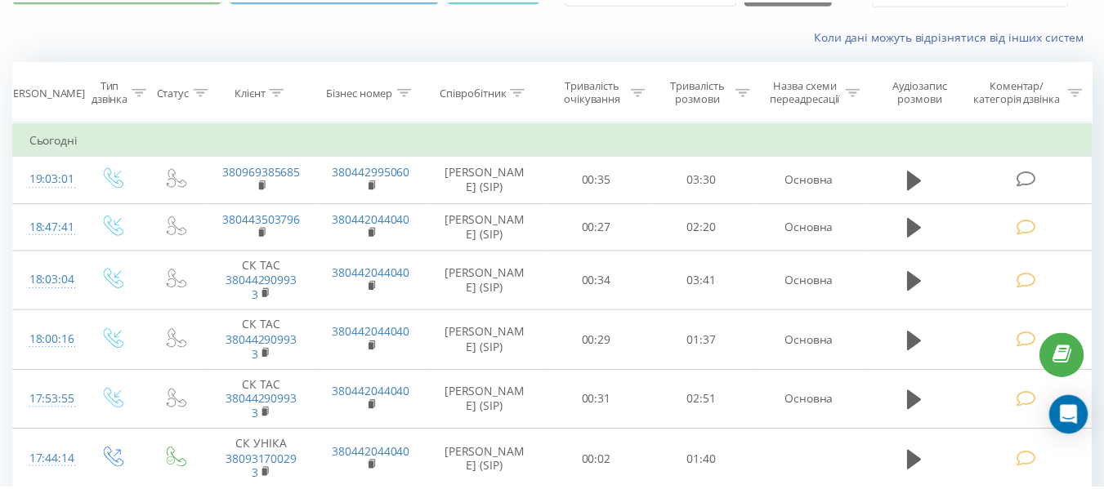
scroll to position [409, 0]
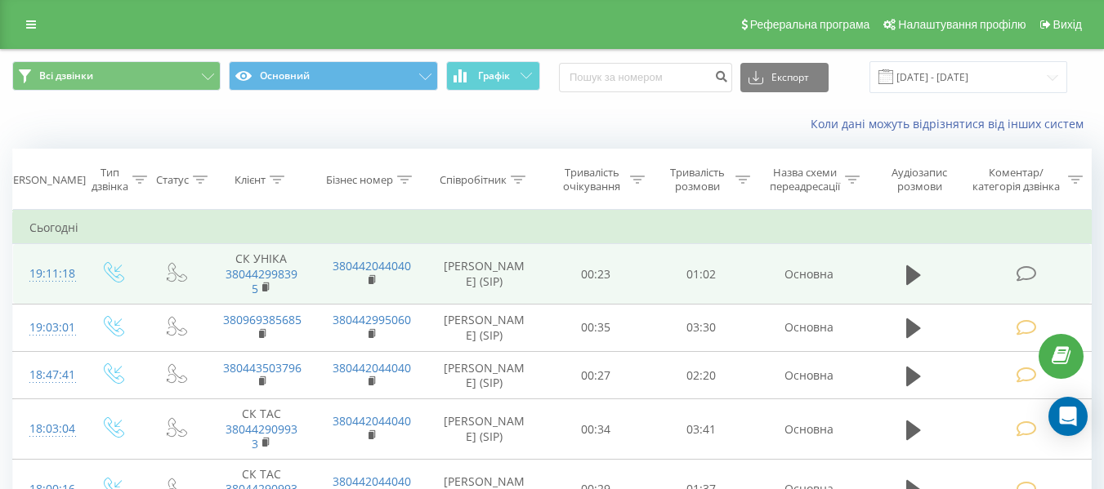
click at [1022, 271] on icon at bounding box center [1026, 274] width 20 height 17
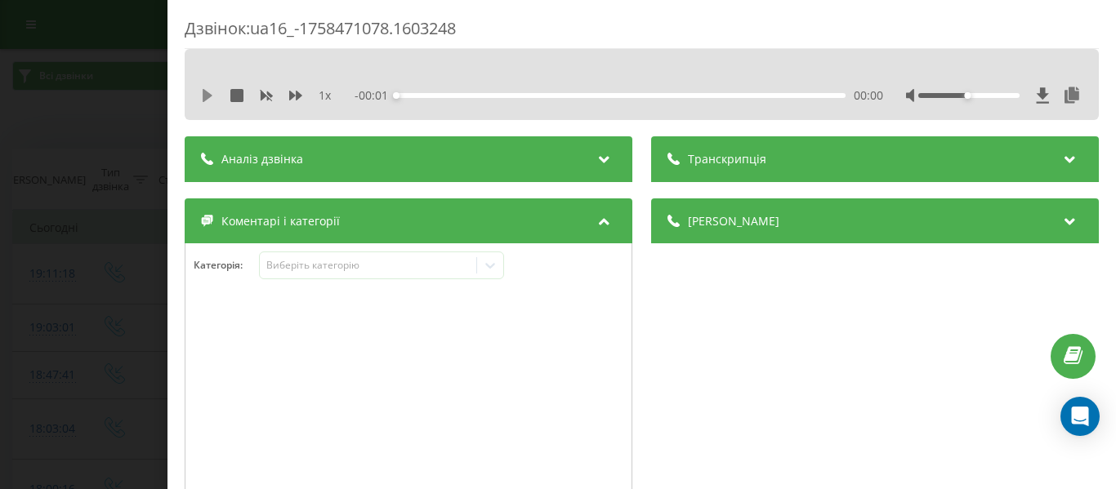
click at [209, 96] on icon at bounding box center [208, 95] width 10 height 13
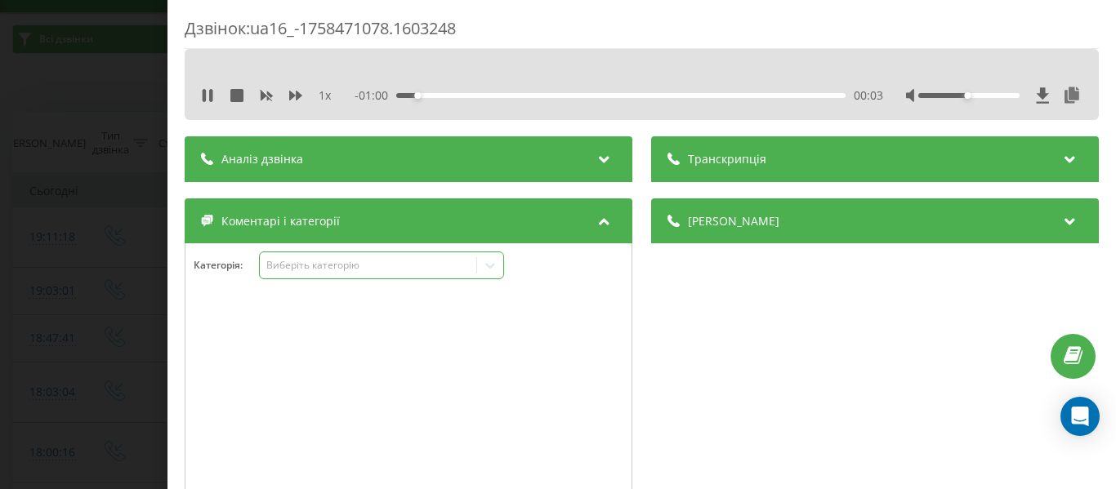
click at [491, 268] on icon at bounding box center [490, 266] width 10 height 6
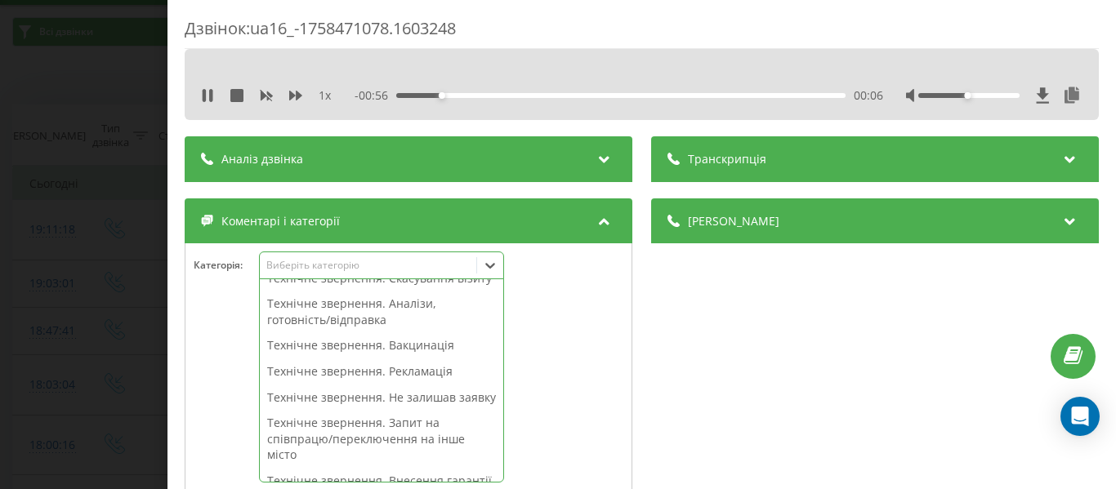
scroll to position [284, 0]
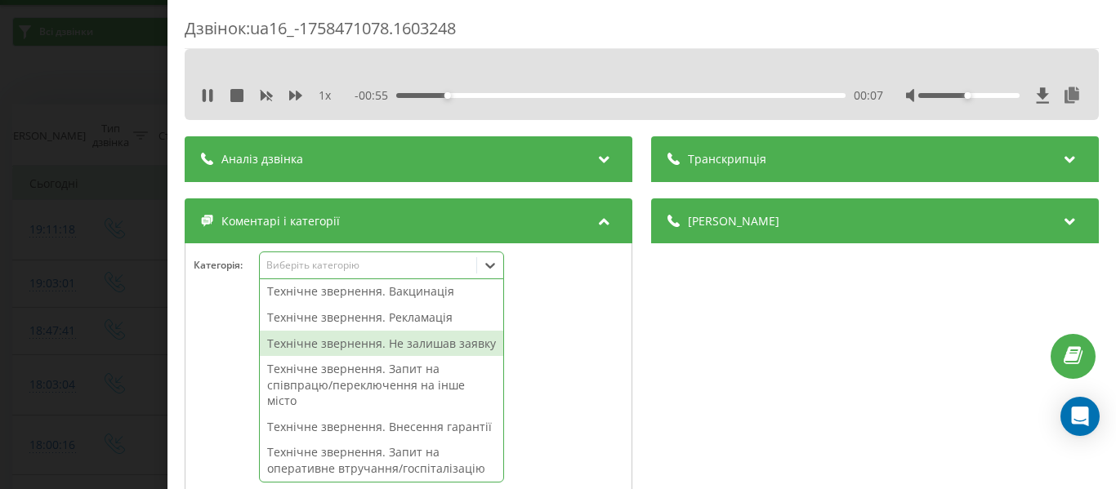
click at [449, 357] on div "Технічне звернення. Не залишав заявку" at bounding box center [381, 344] width 243 height 26
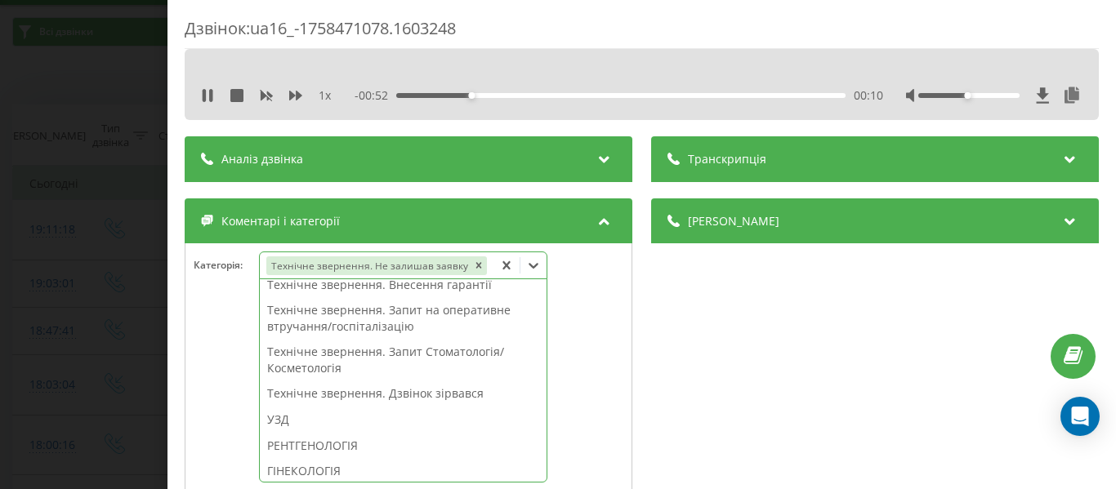
scroll to position [395, 0]
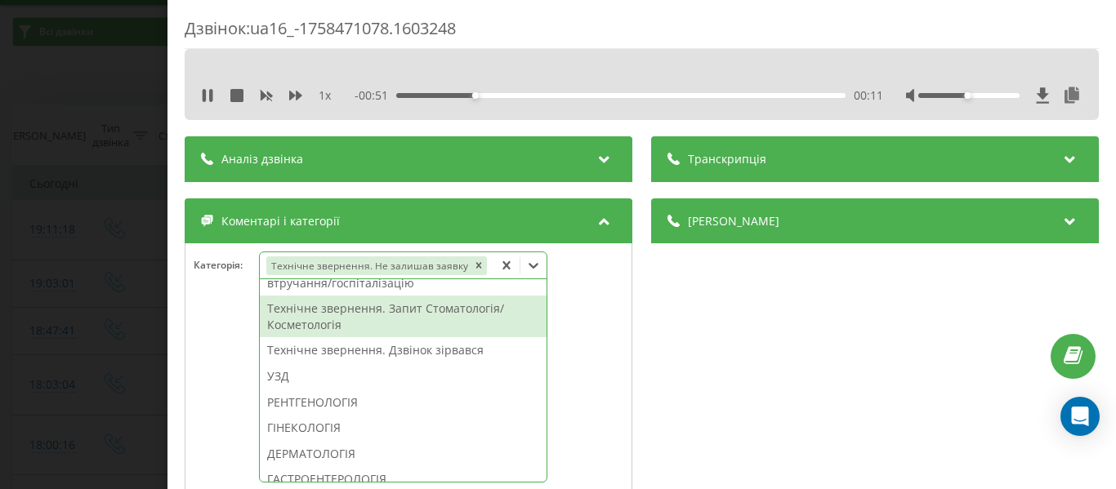
click at [209, 350] on div at bounding box center [408, 399] width 446 height 196
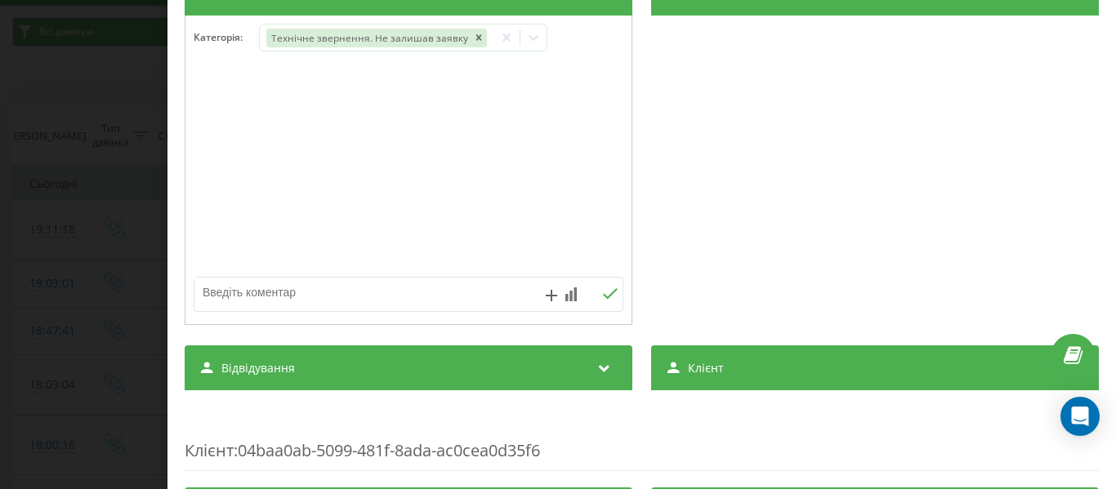
scroll to position [245, 0]
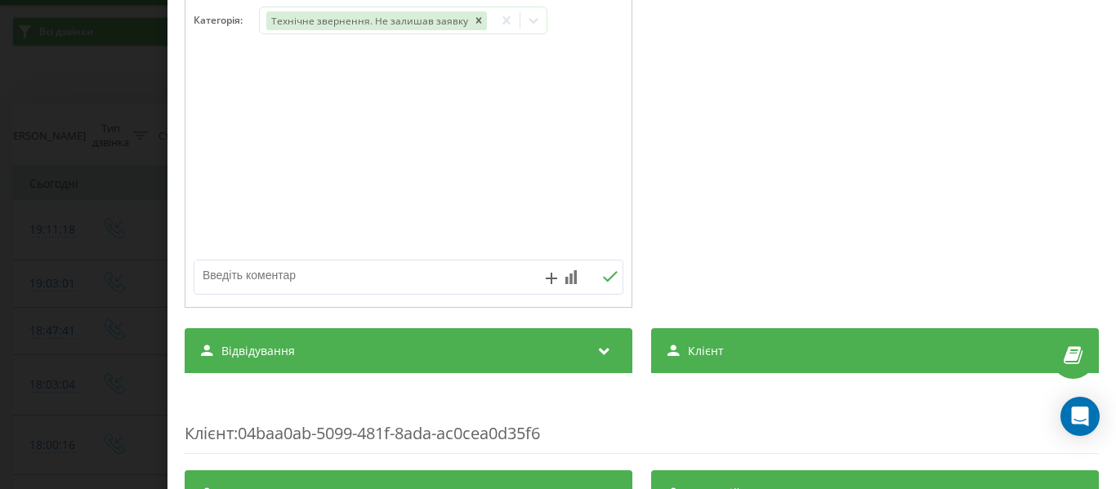
click at [238, 282] on textarea at bounding box center [365, 275] width 342 height 29
type textarea "утчн по зпс"
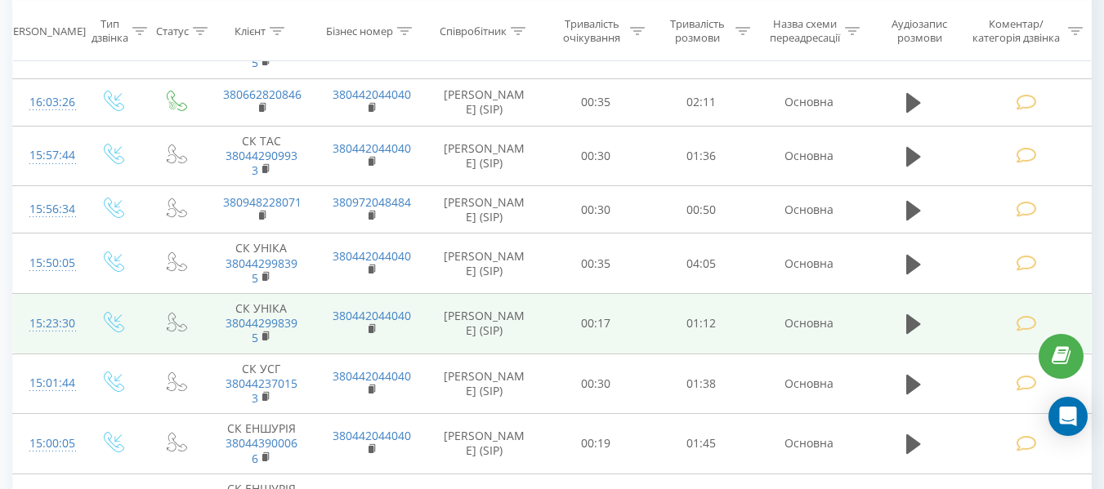
scroll to position [1218, 0]
